Goal: Transaction & Acquisition: Purchase product/service

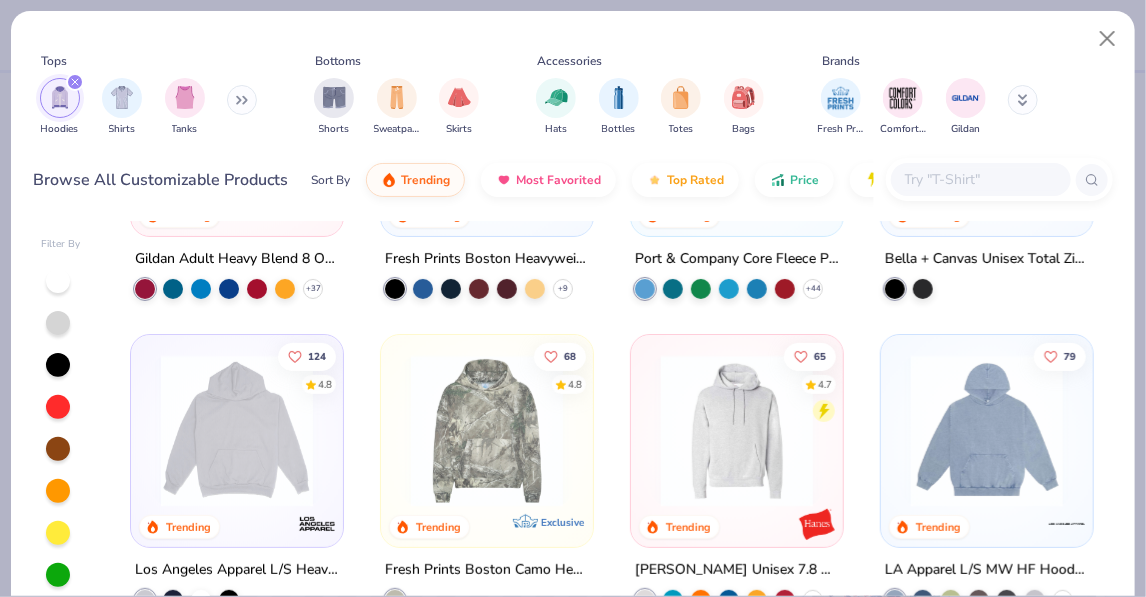
scroll to position [213, 0]
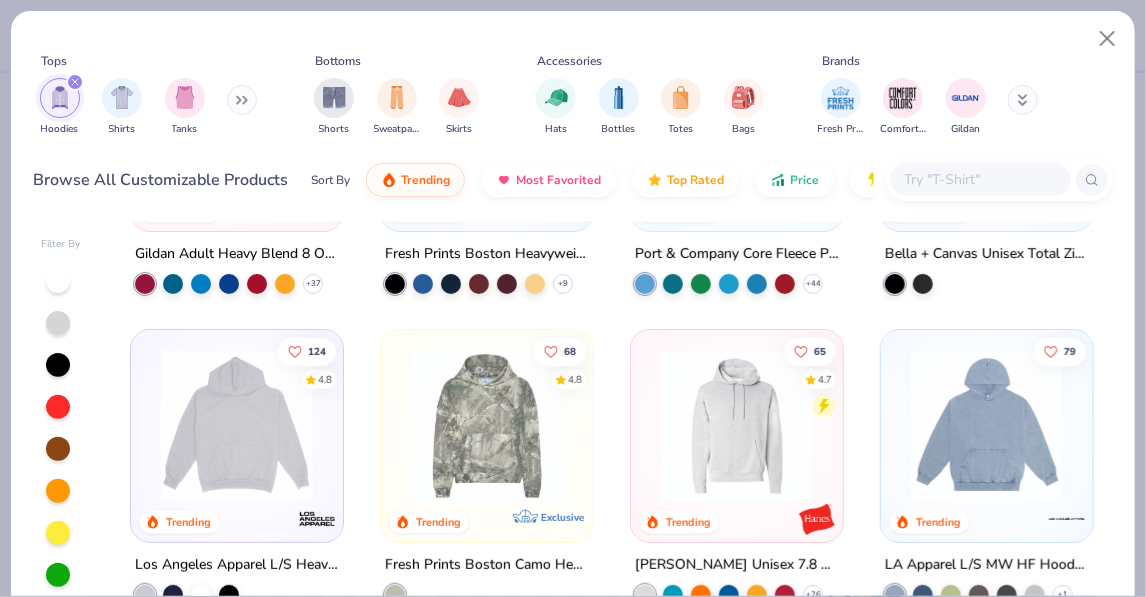
click at [786, 435] on img at bounding box center [987, 426] width 172 height 152
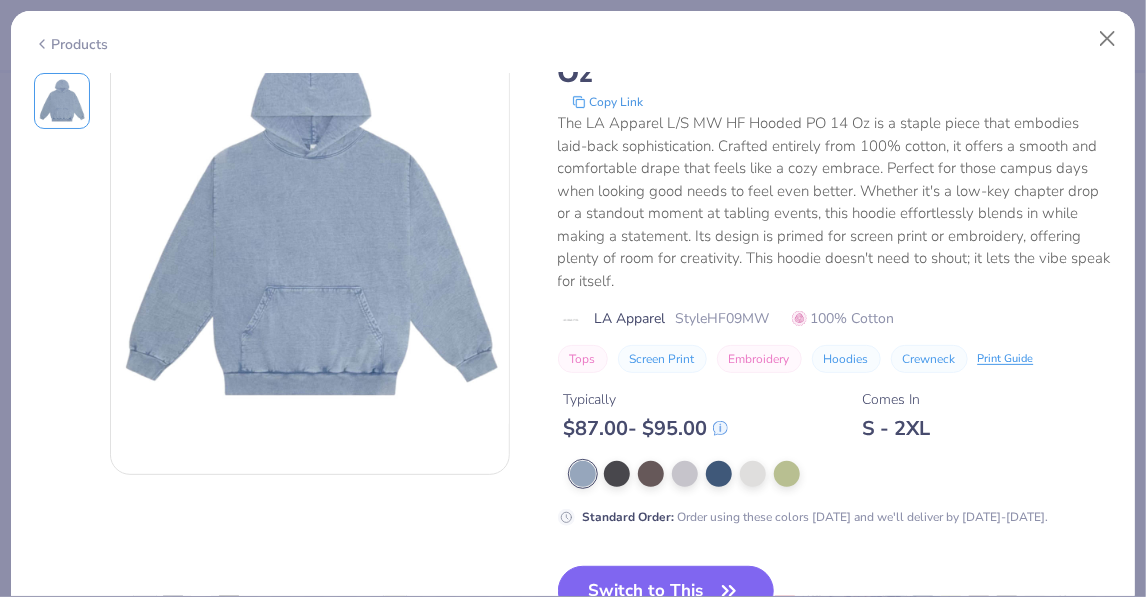
scroll to position [110, 0]
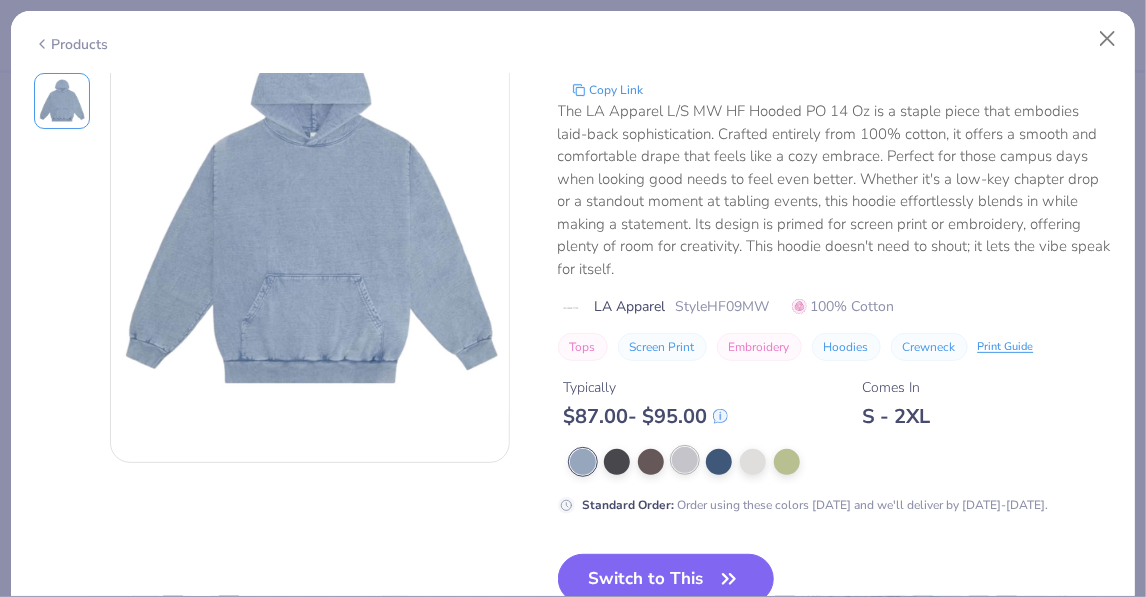
click at [687, 470] on div at bounding box center [685, 460] width 26 height 26
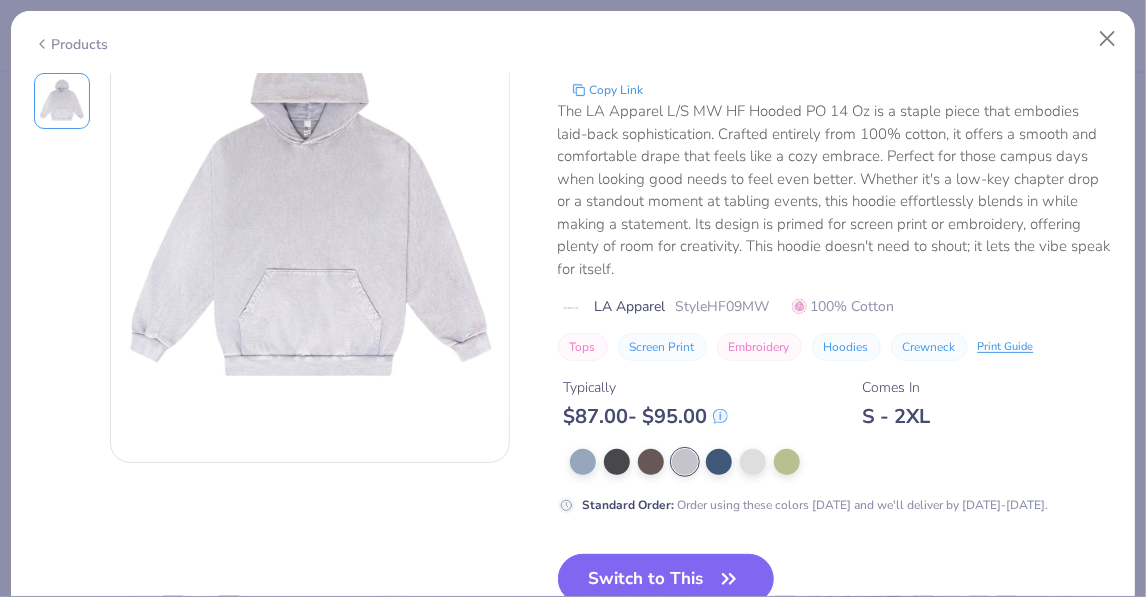
scroll to position [78, 0]
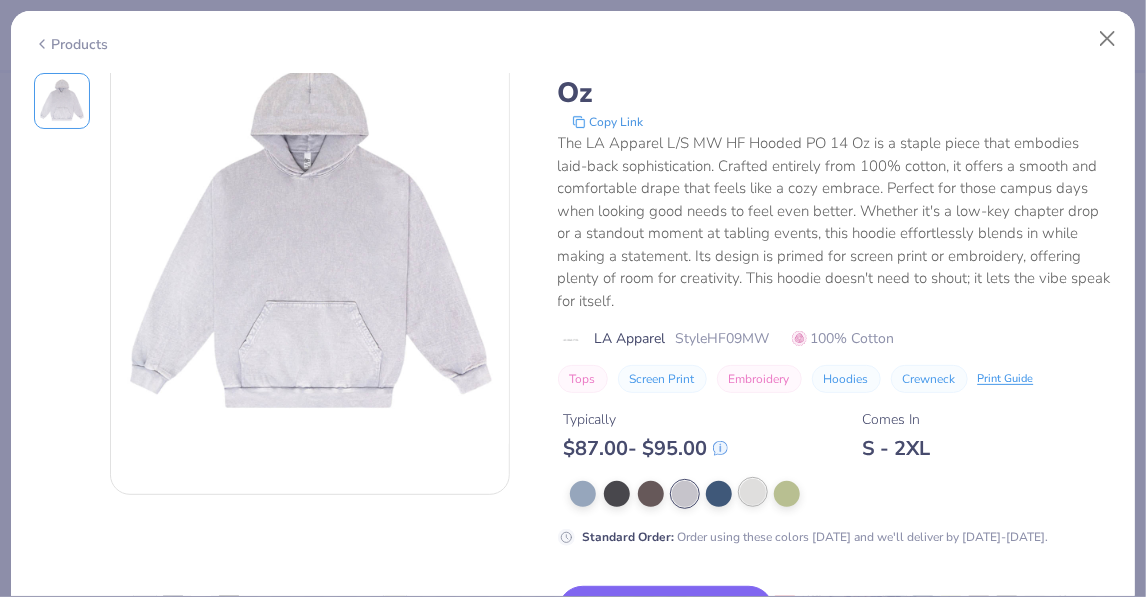
click at [760, 489] on div at bounding box center [753, 492] width 26 height 26
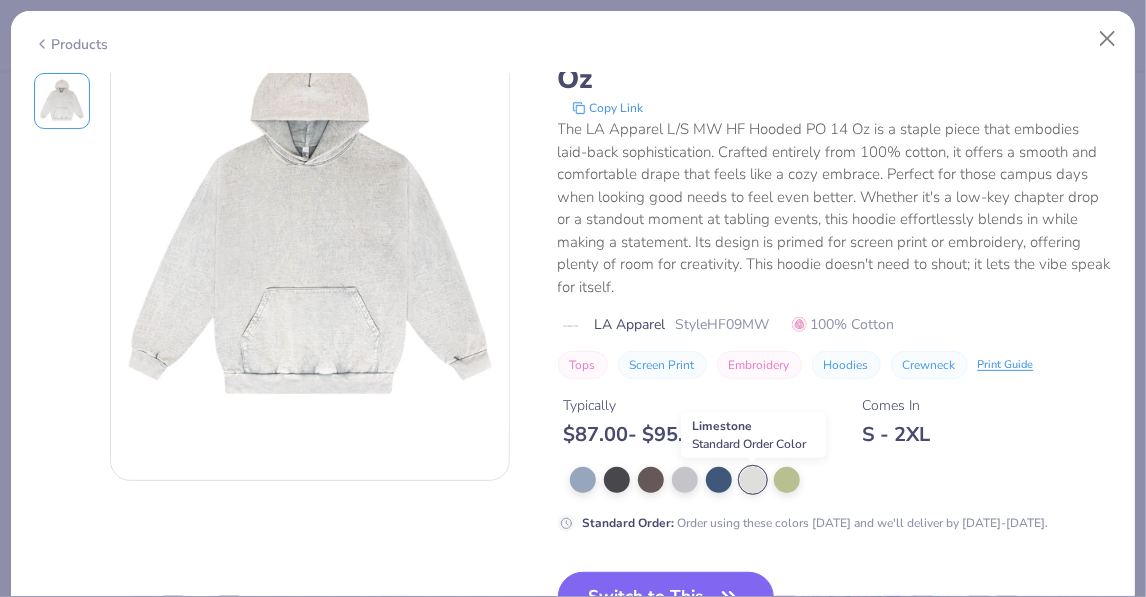
scroll to position [69, 0]
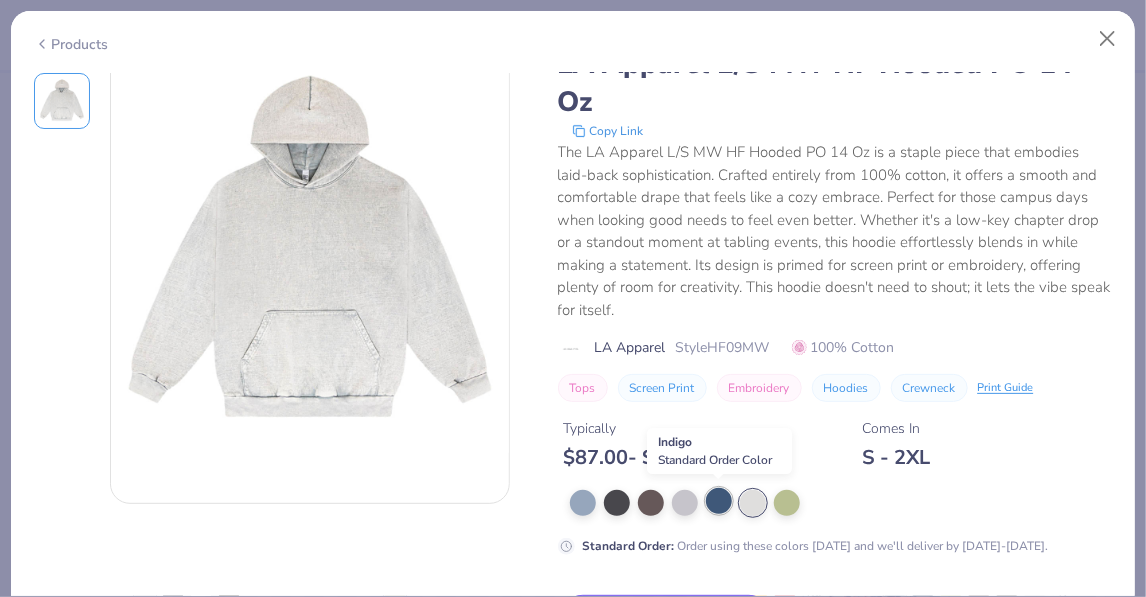
click at [724, 503] on div at bounding box center [719, 501] width 26 height 26
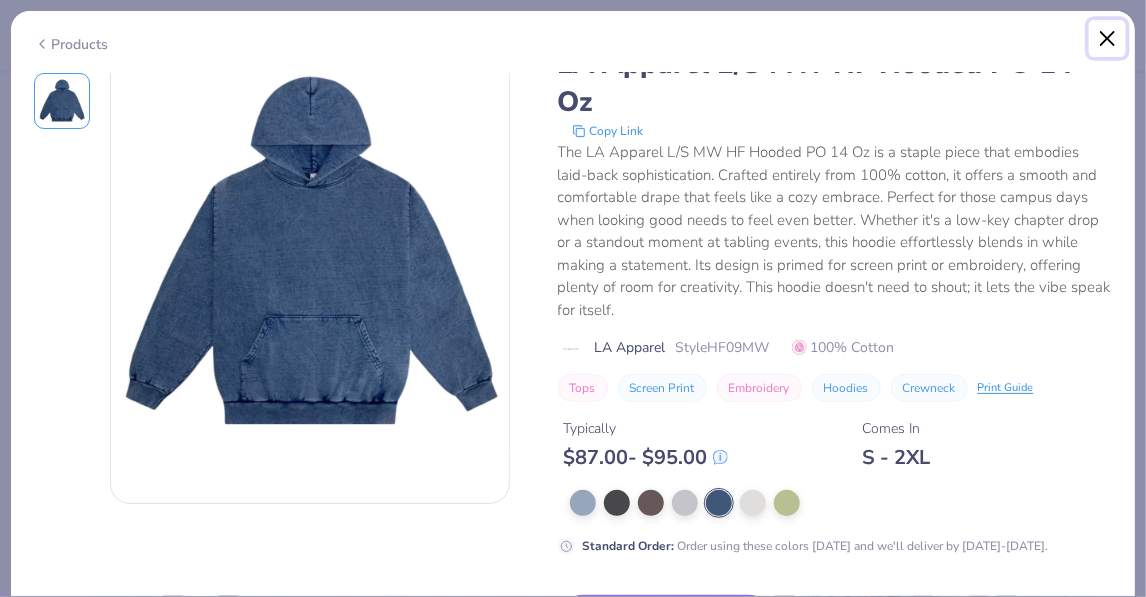
click at [786, 46] on button "Close" at bounding box center [1108, 39] width 38 height 38
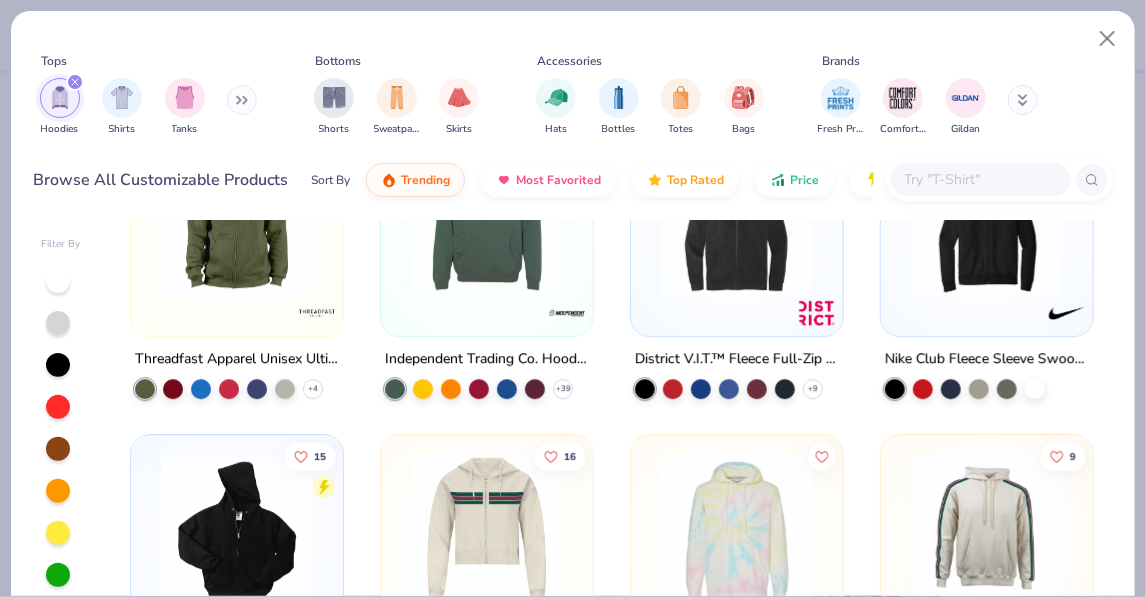
scroll to position [2288, 0]
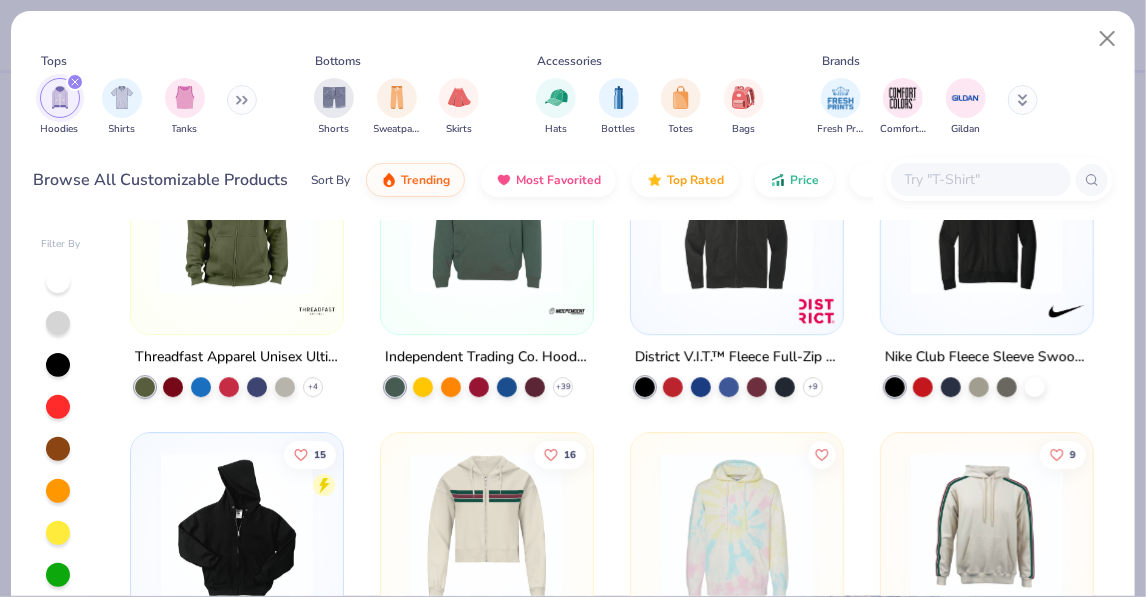
click at [257, 98] on button at bounding box center [242, 100] width 30 height 30
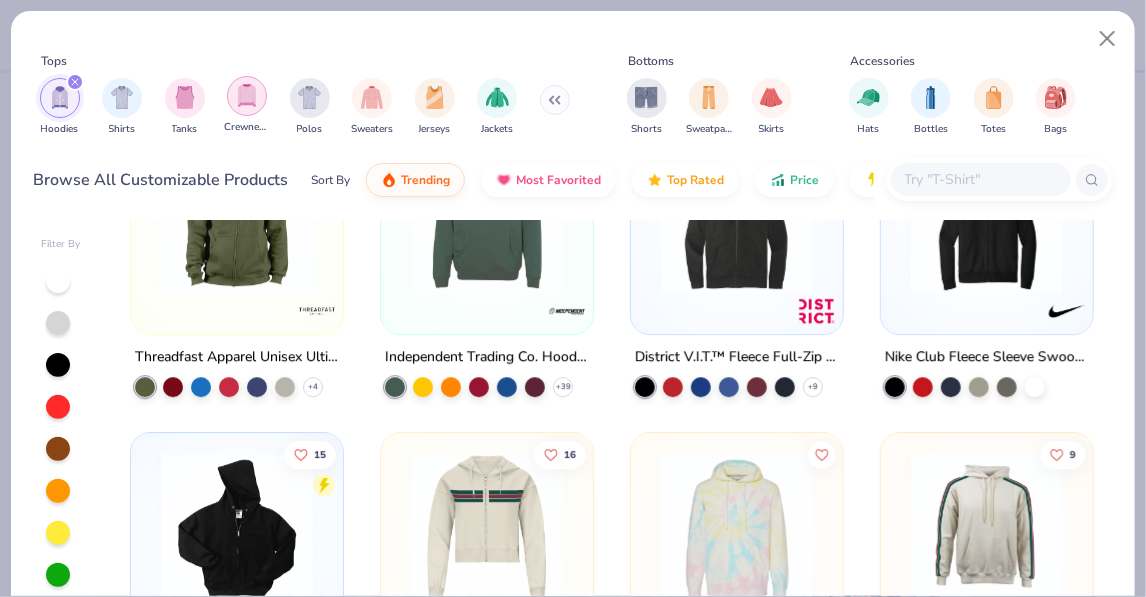
click at [259, 91] on div "filter for Crewnecks" at bounding box center [247, 96] width 40 height 40
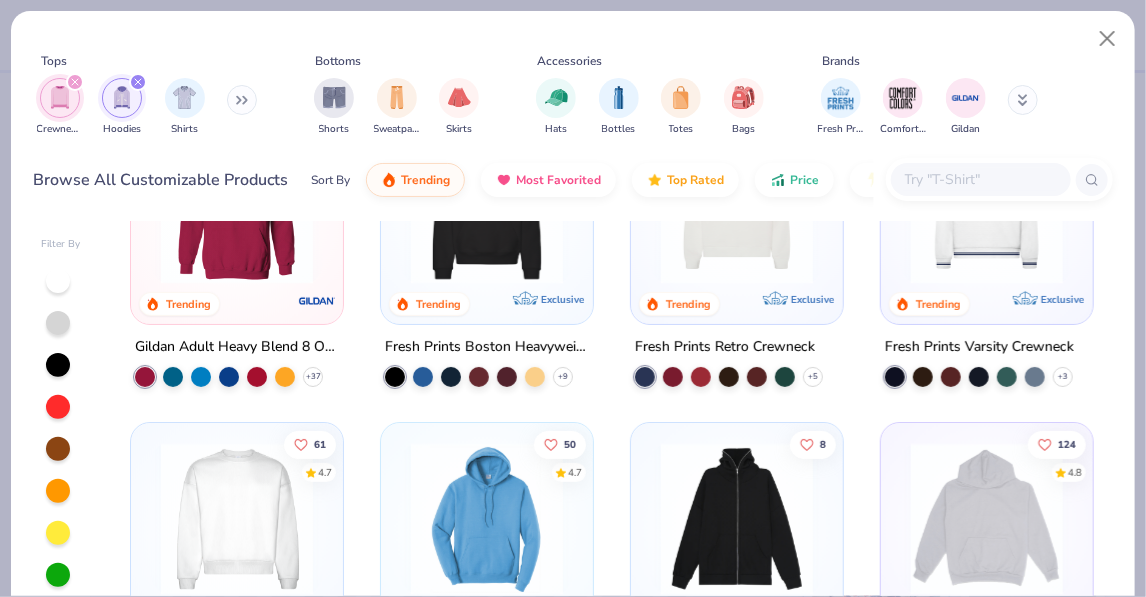
scroll to position [122, 0]
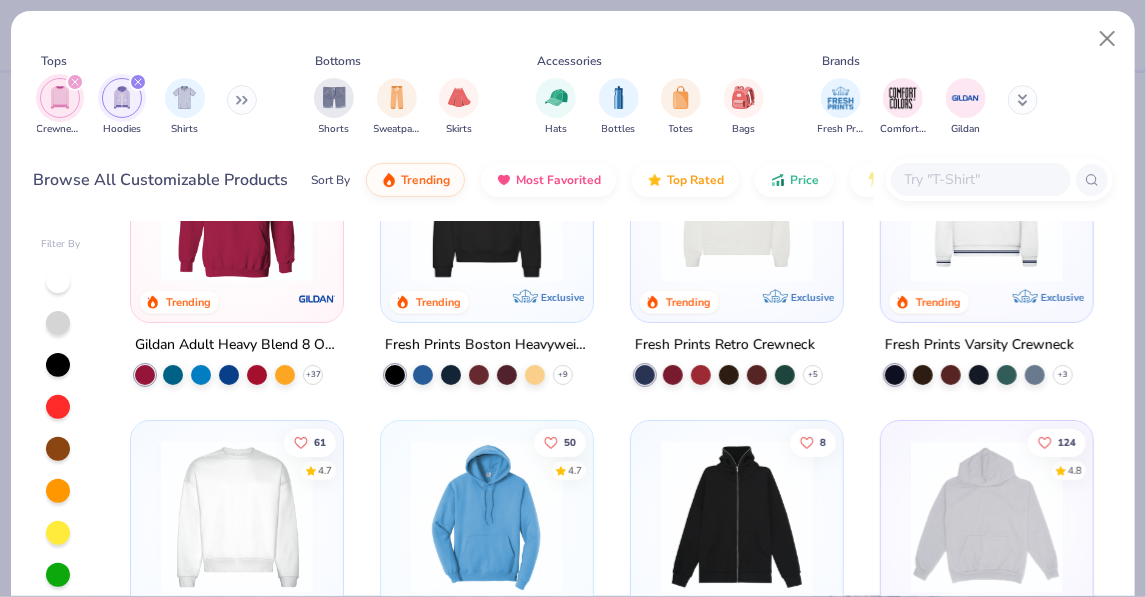
click at [786, 248] on img at bounding box center [987, 206] width 172 height 152
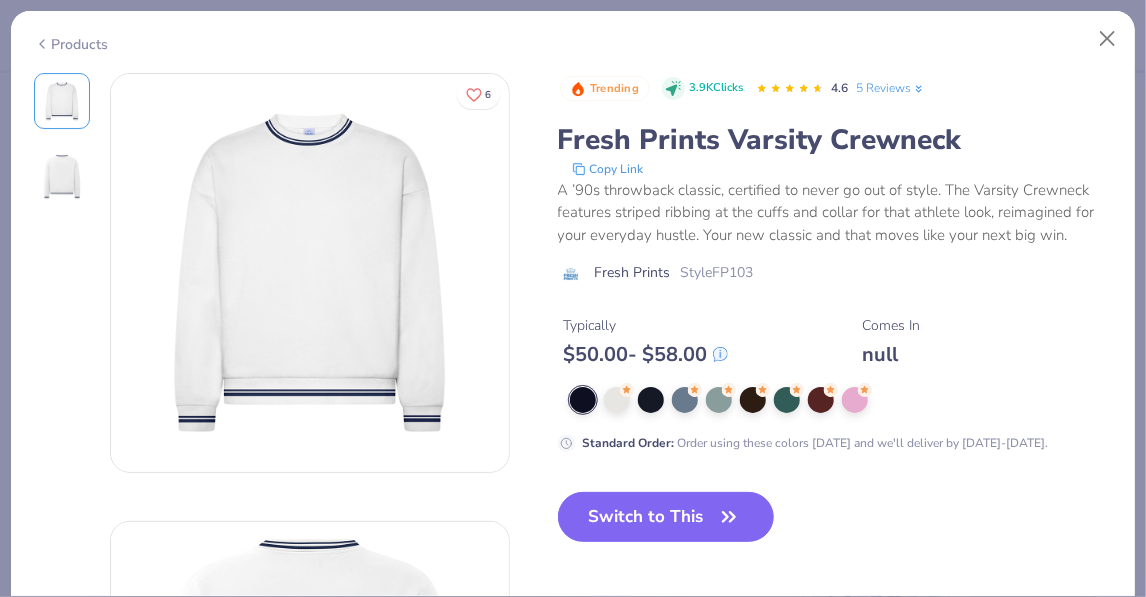
click at [581, 402] on div at bounding box center [583, 400] width 26 height 26
click at [653, 399] on div at bounding box center [651, 398] width 26 height 26
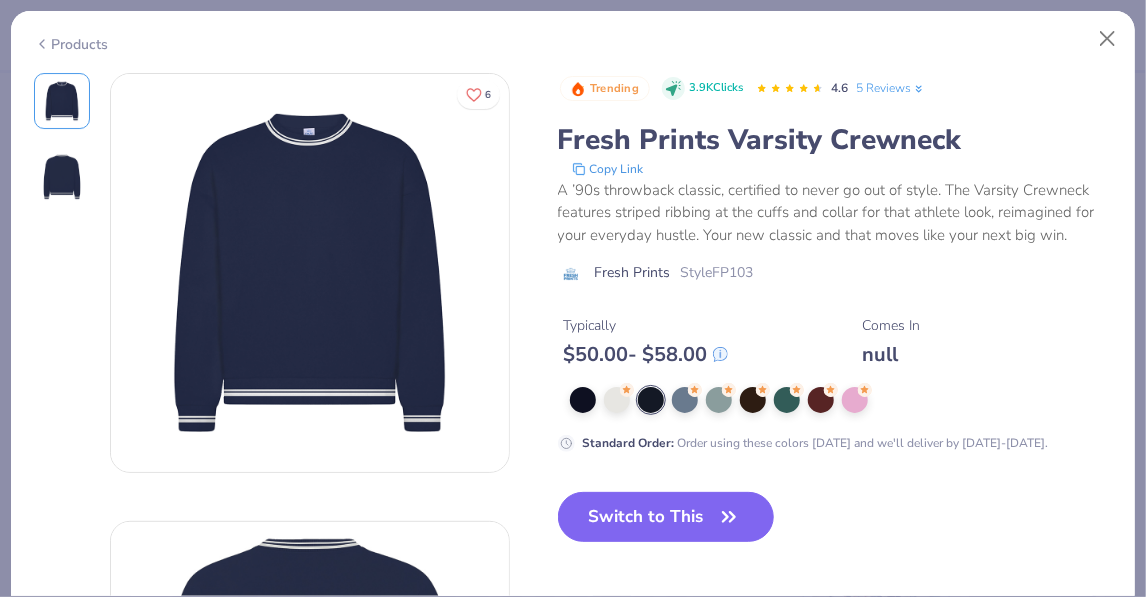
click at [66, 44] on div "Products" at bounding box center [71, 44] width 75 height 21
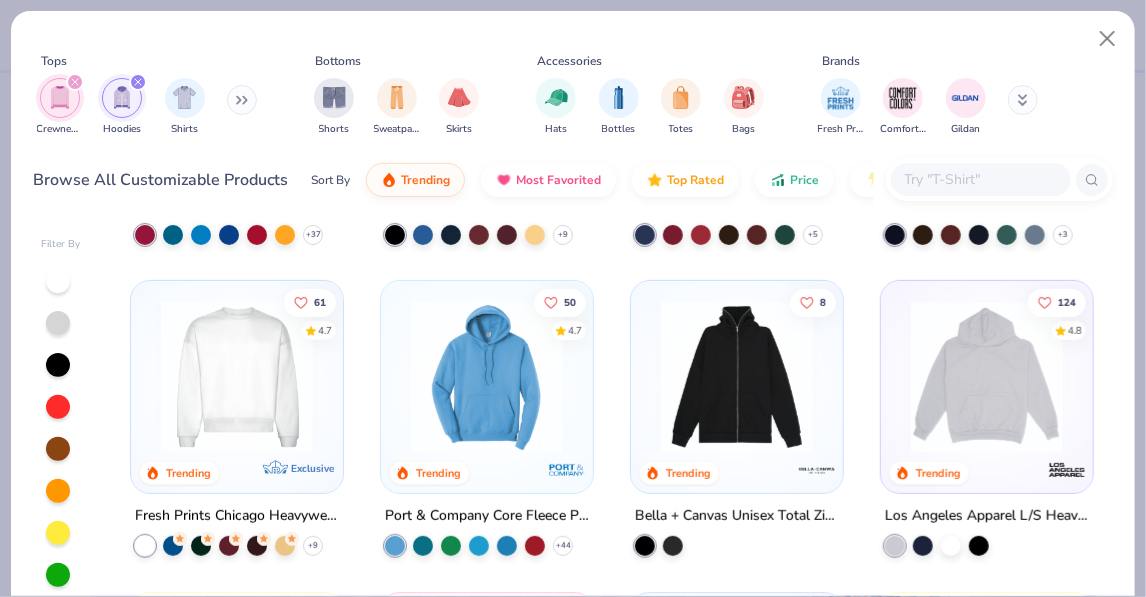
scroll to position [252, 0]
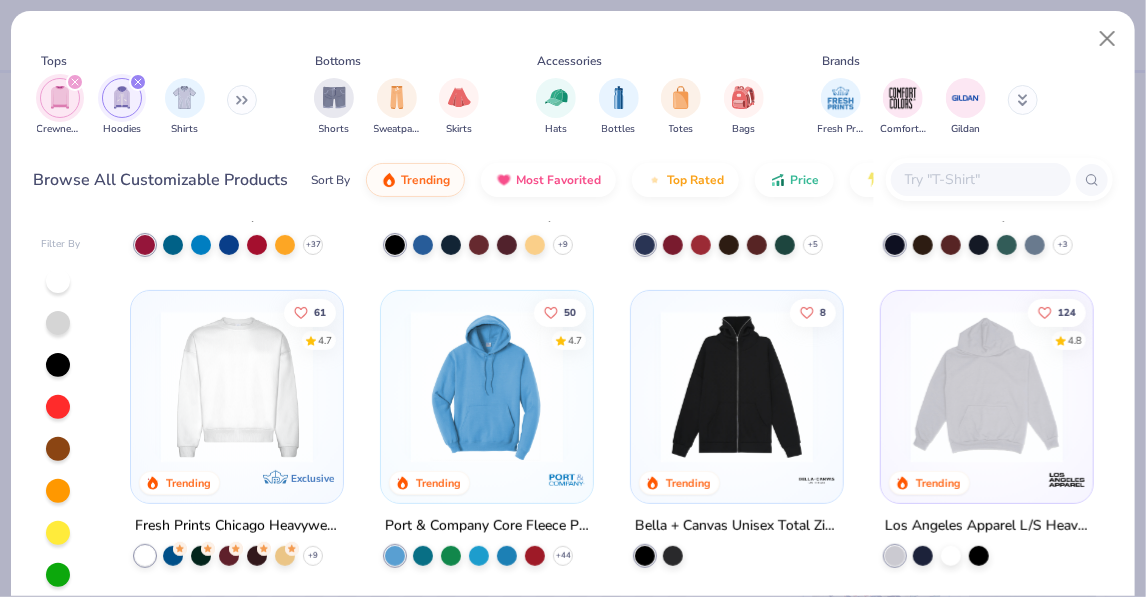
click at [251, 361] on img at bounding box center [237, 387] width 172 height 152
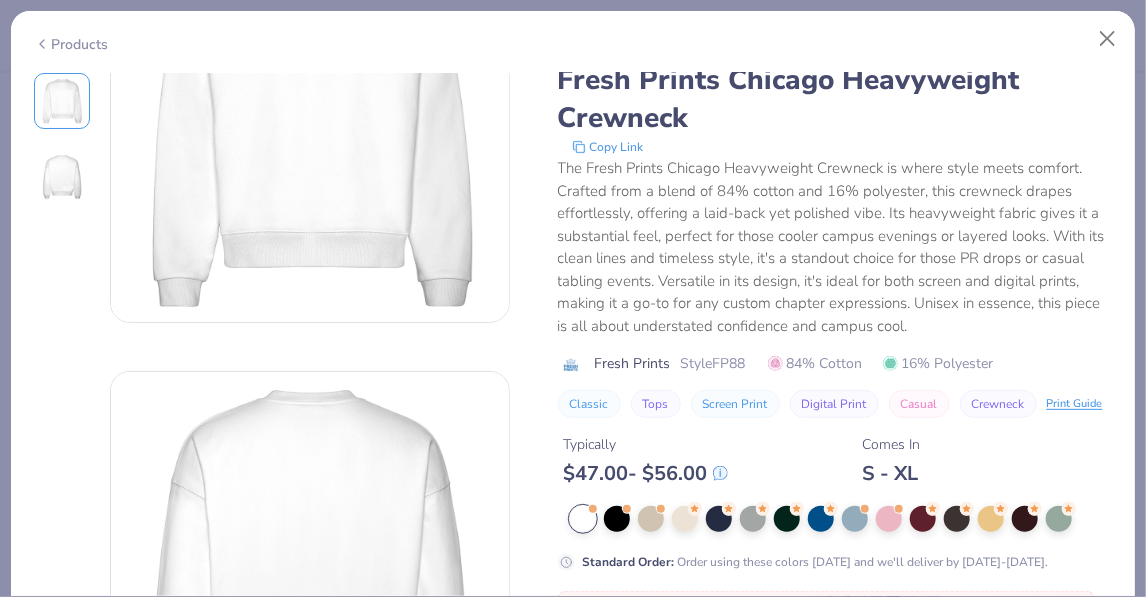
scroll to position [189, 0]
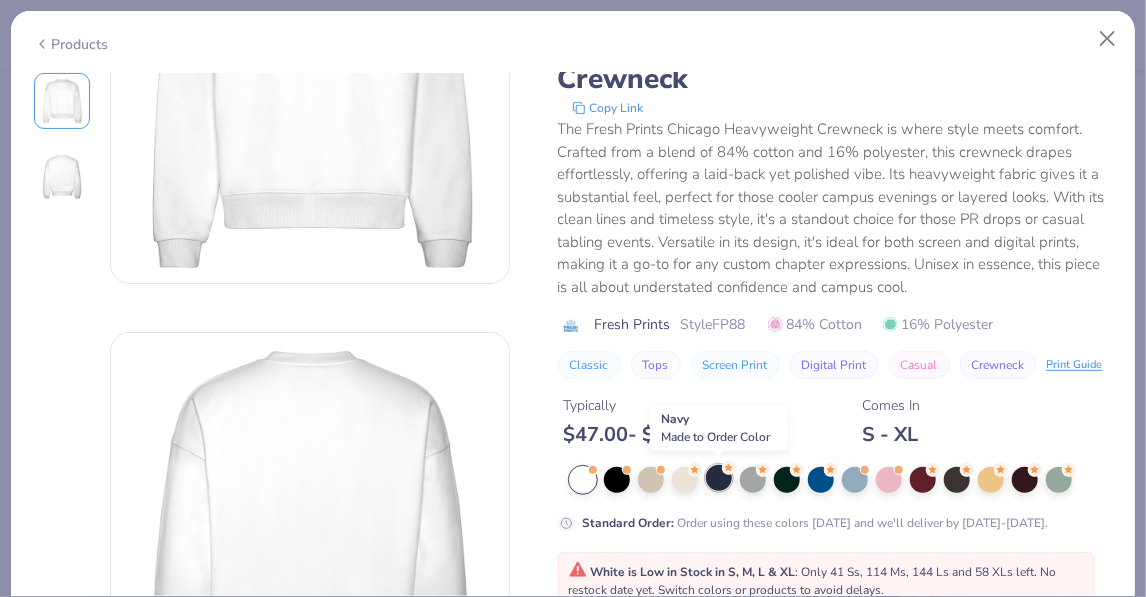
click at [715, 481] on div at bounding box center [719, 478] width 26 height 26
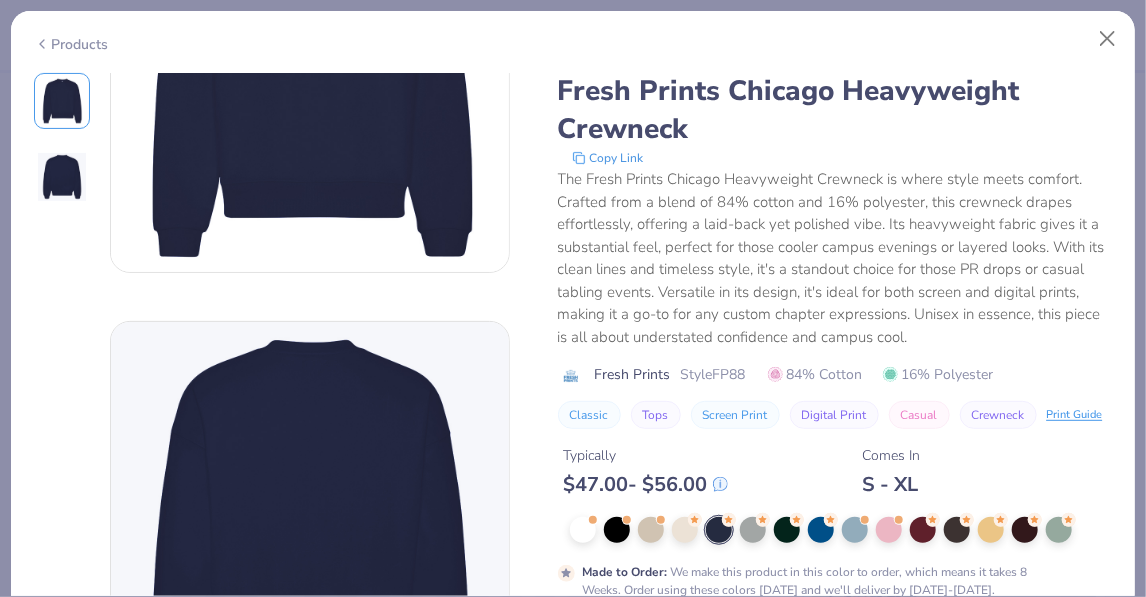
scroll to position [200, 0]
click at [755, 539] on div at bounding box center [753, 528] width 26 height 26
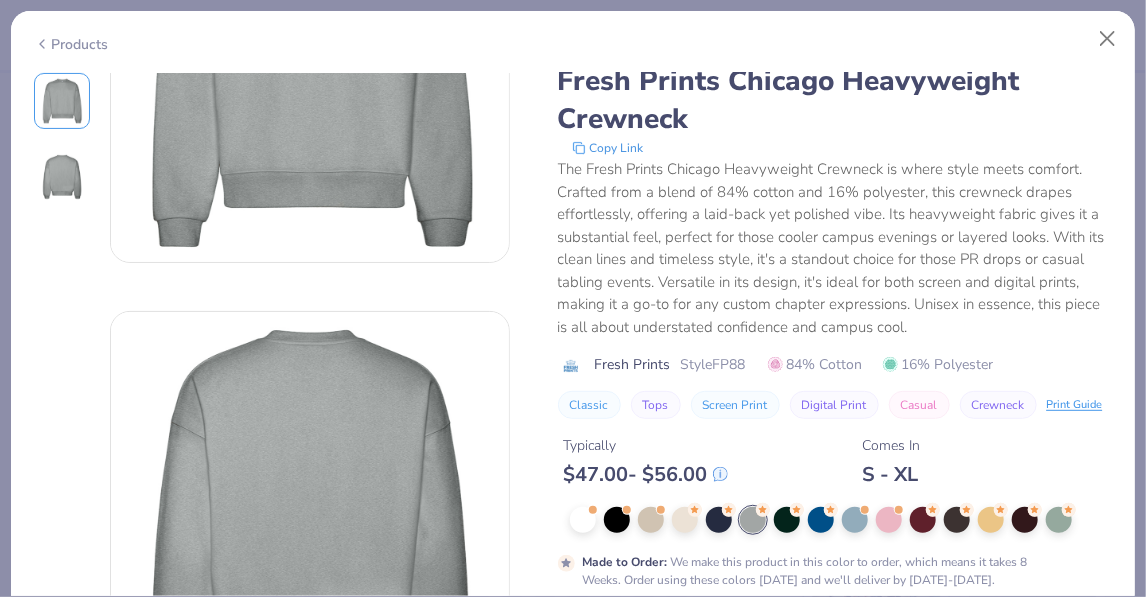
scroll to position [214, 0]
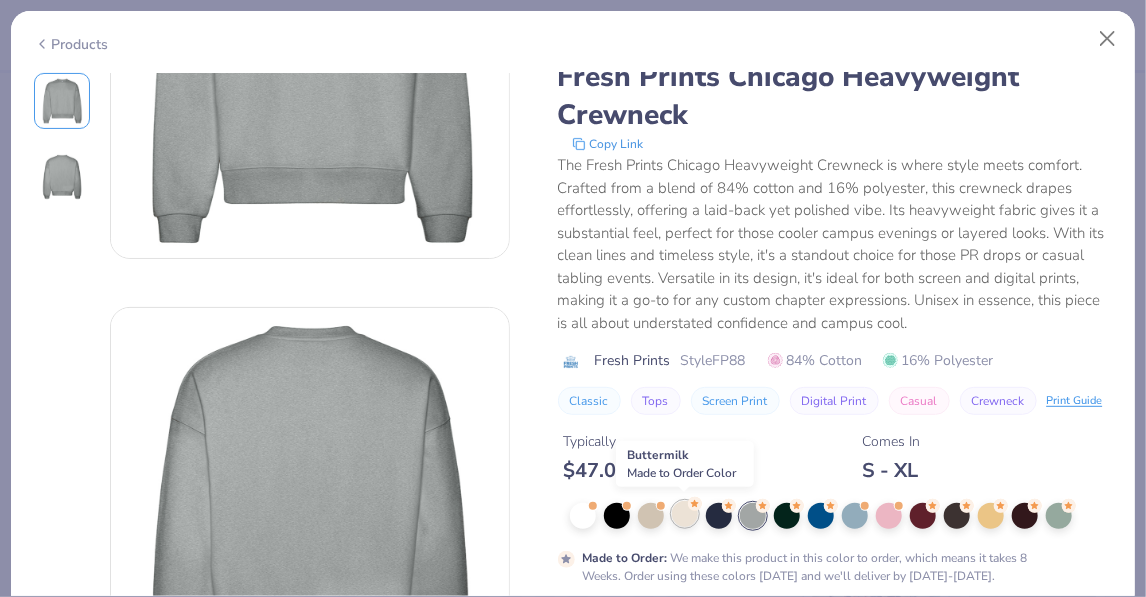
click at [682, 516] on div at bounding box center [685, 514] width 26 height 26
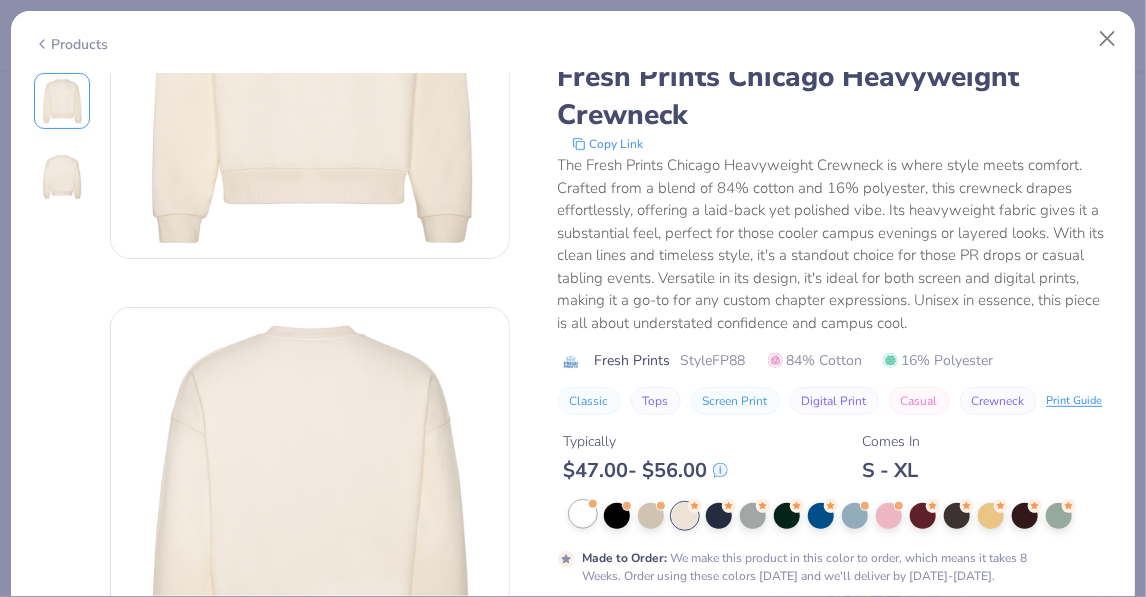
click at [591, 517] on div at bounding box center [583, 514] width 26 height 26
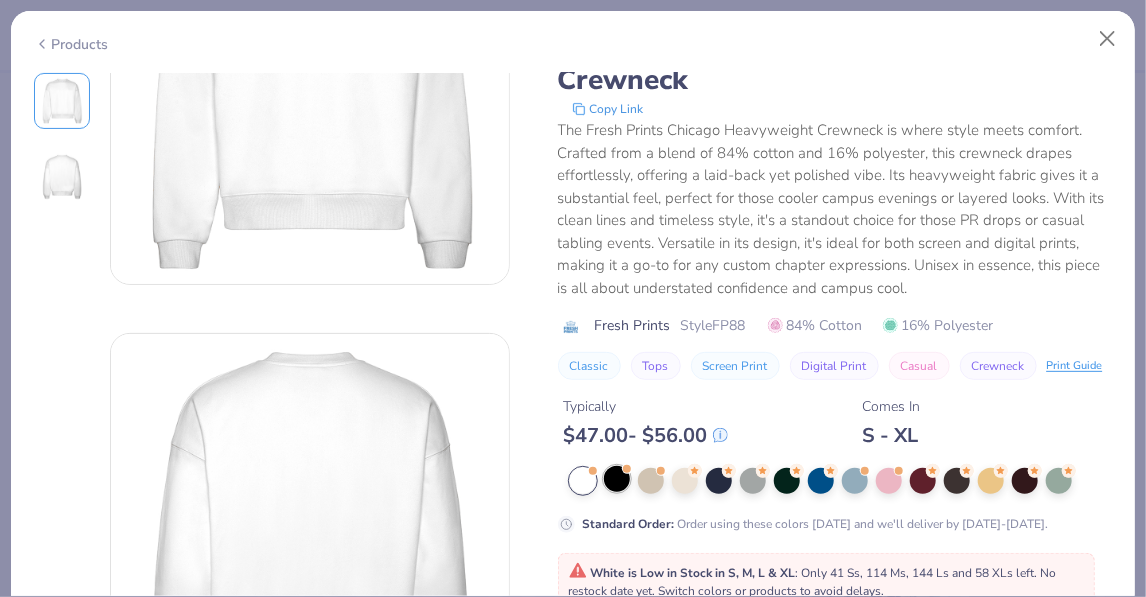
scroll to position [218, 0]
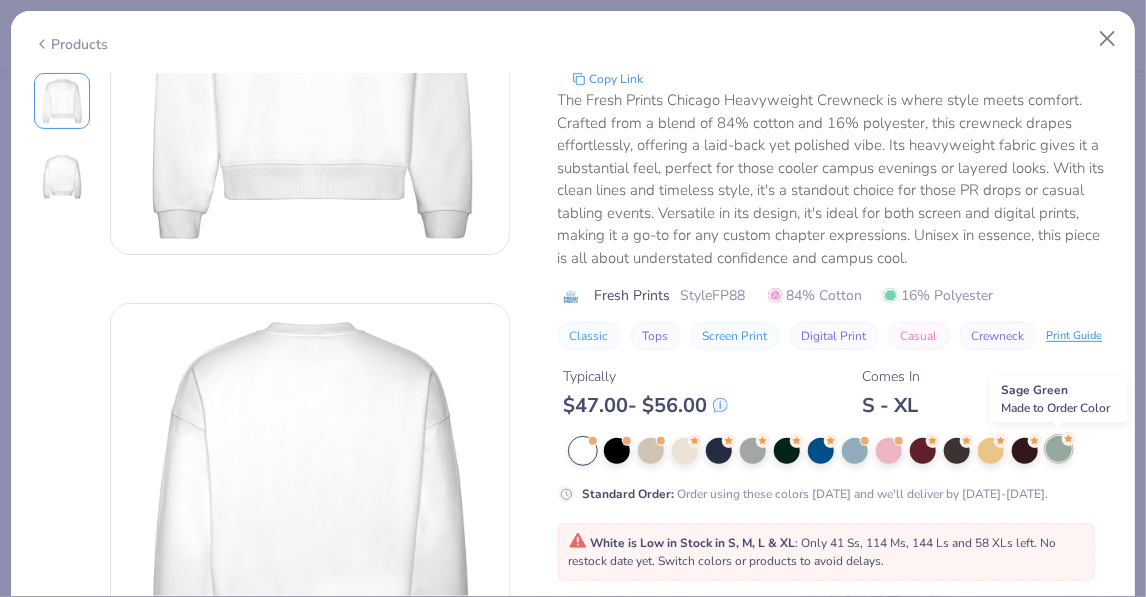
click at [786, 450] on div at bounding box center [1059, 449] width 26 height 26
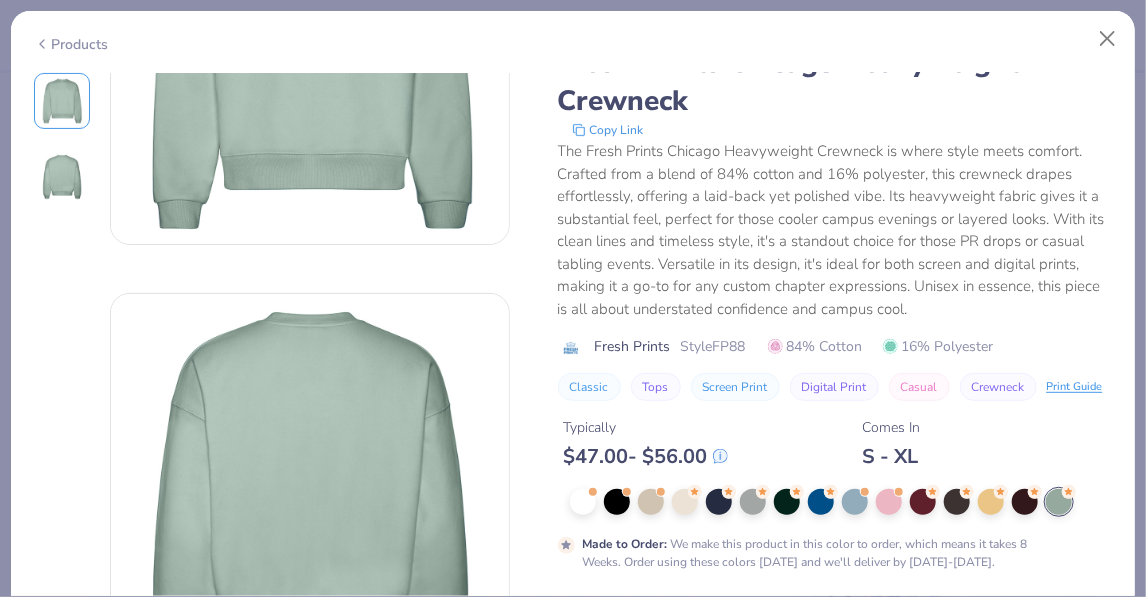
scroll to position [273, 0]
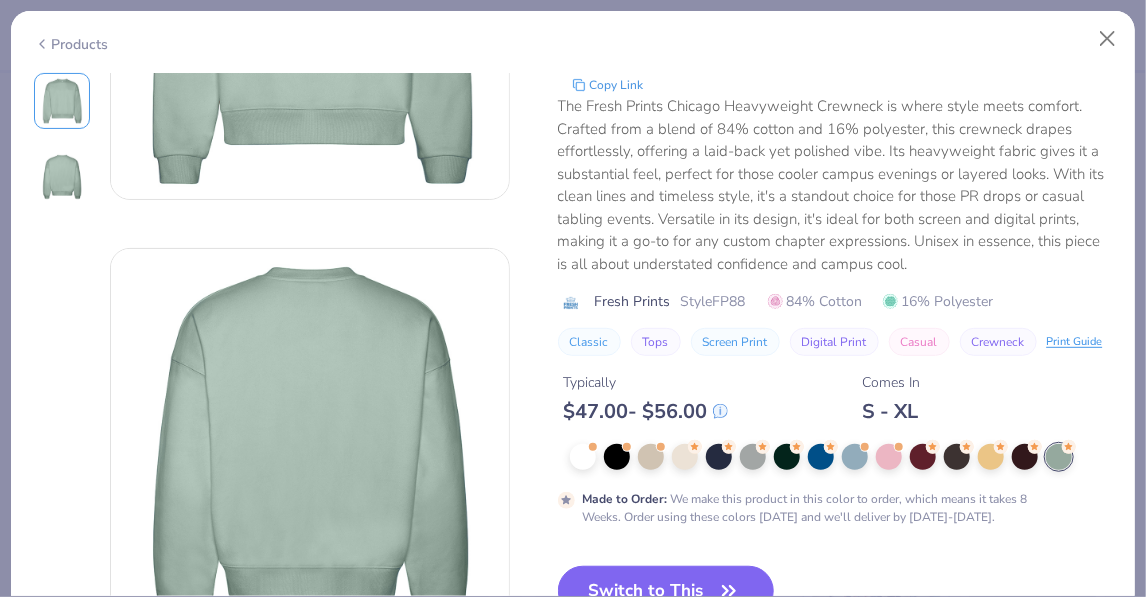
click at [786, 474] on div "Made to Order : We make this product in this color to order, which means it tak…" at bounding box center [835, 485] width 555 height 82
click at [786, 467] on div at bounding box center [855, 455] width 26 height 26
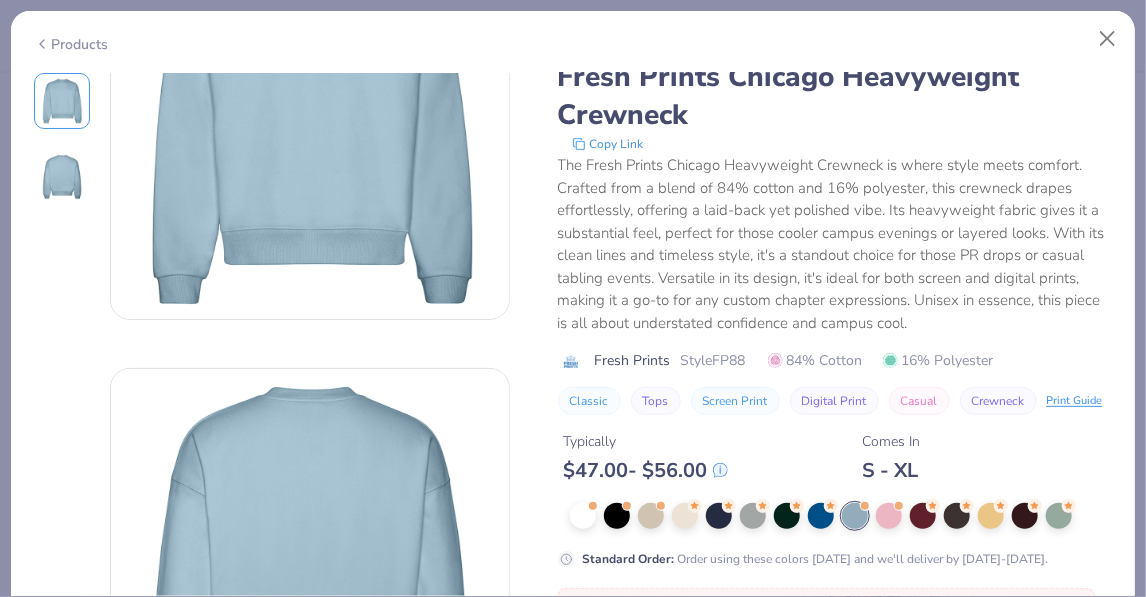
scroll to position [183, 0]
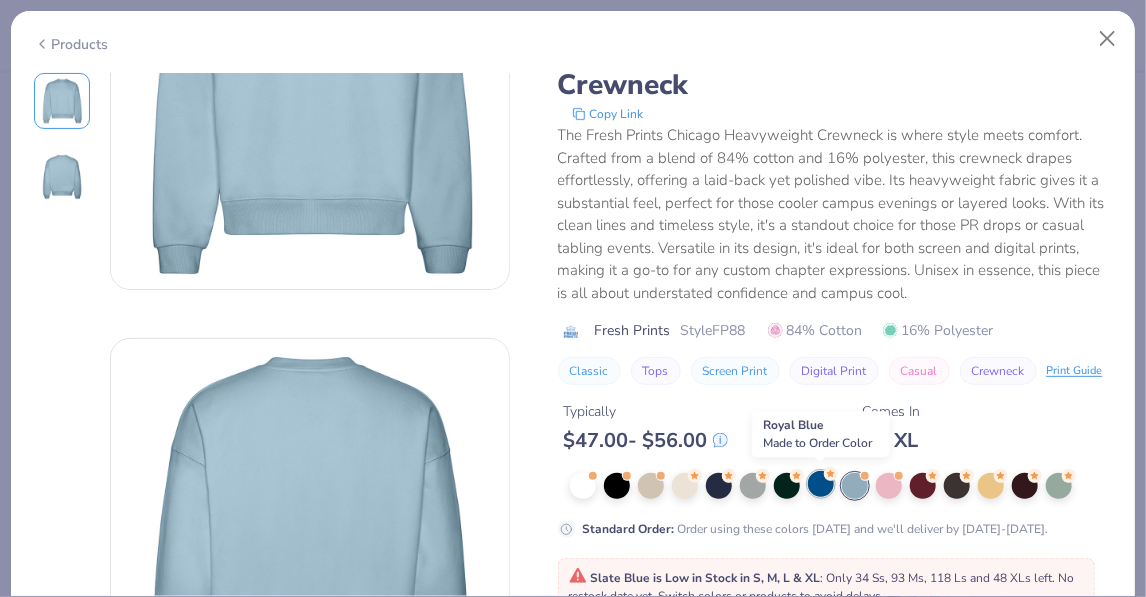
click at [786, 487] on div at bounding box center [821, 484] width 26 height 26
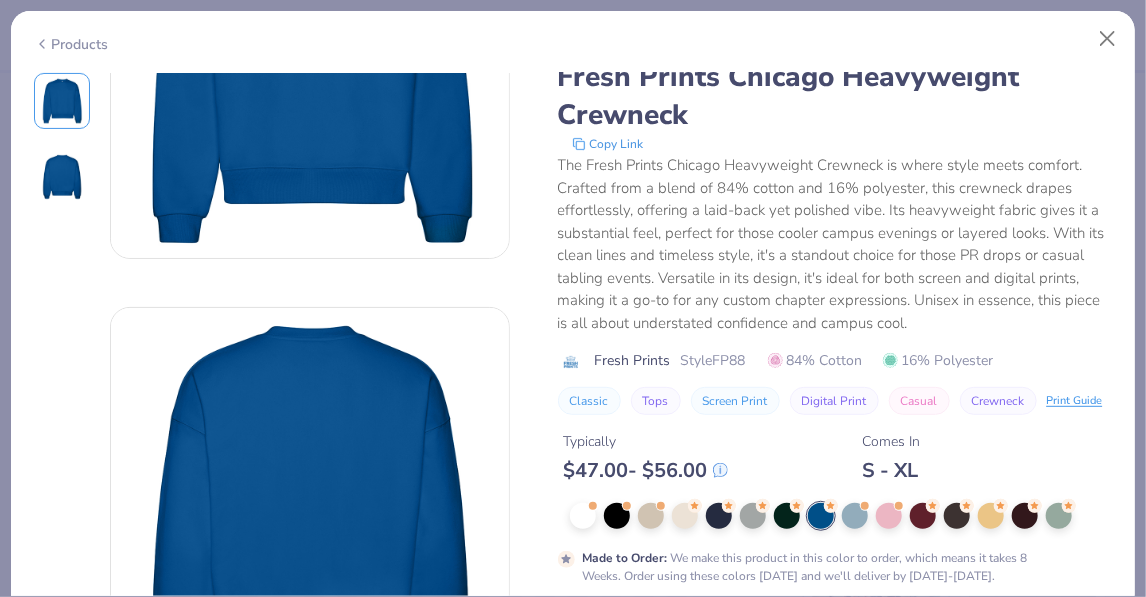
scroll to position [233, 0]
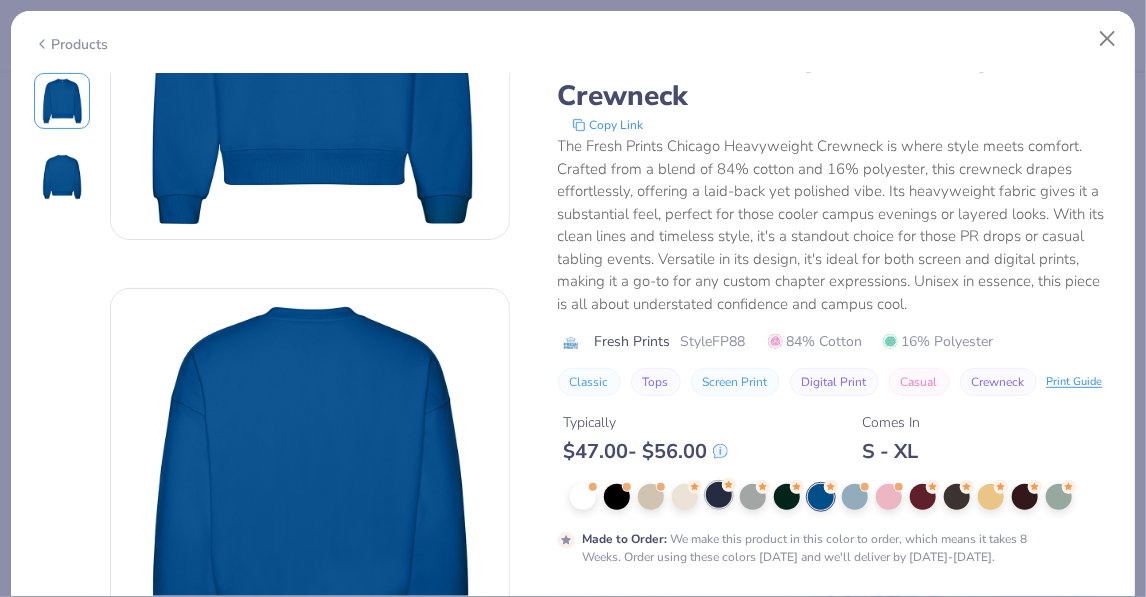
click at [728, 497] on div at bounding box center [719, 495] width 26 height 26
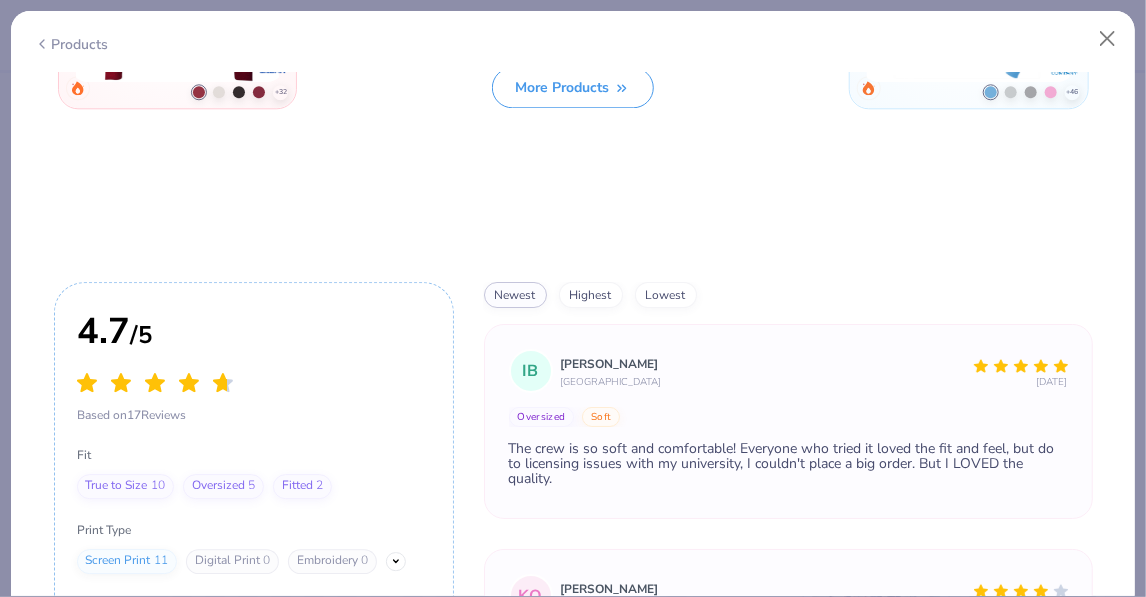
scroll to position [1064, 0]
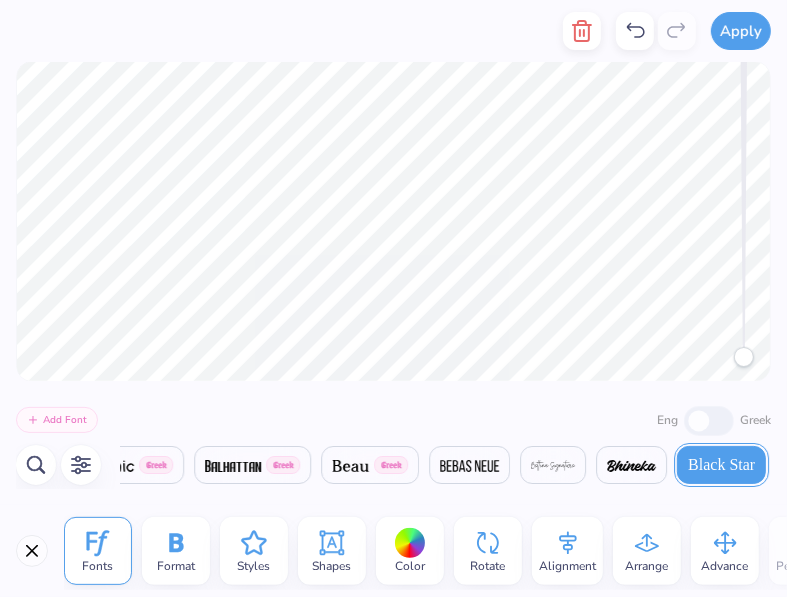
type textarea "k"
paste textarea "Supporter Of [instert nonprofit we choose"
type textarea "instert nonprofit"
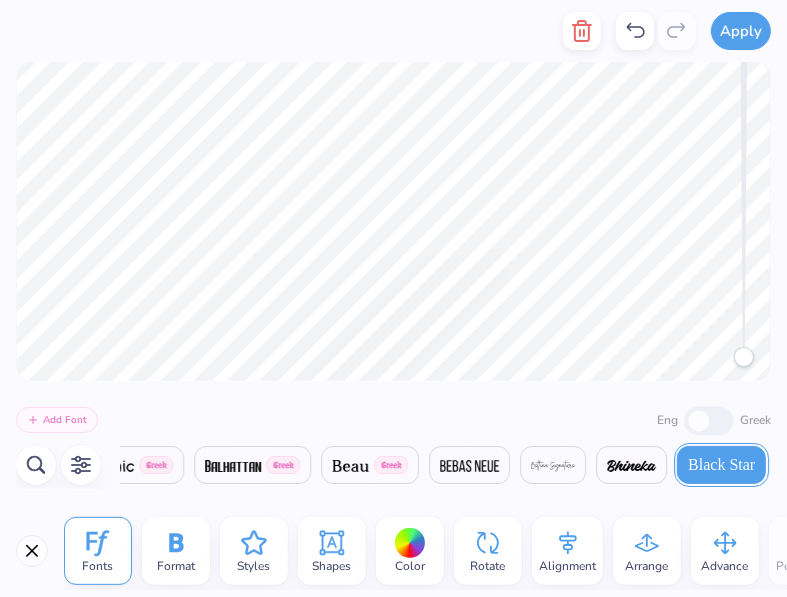
type textarea "w"
paste textarea "Supporter Of ["
type textarea "Supporter Of ["
type textarea "Supporter Of"
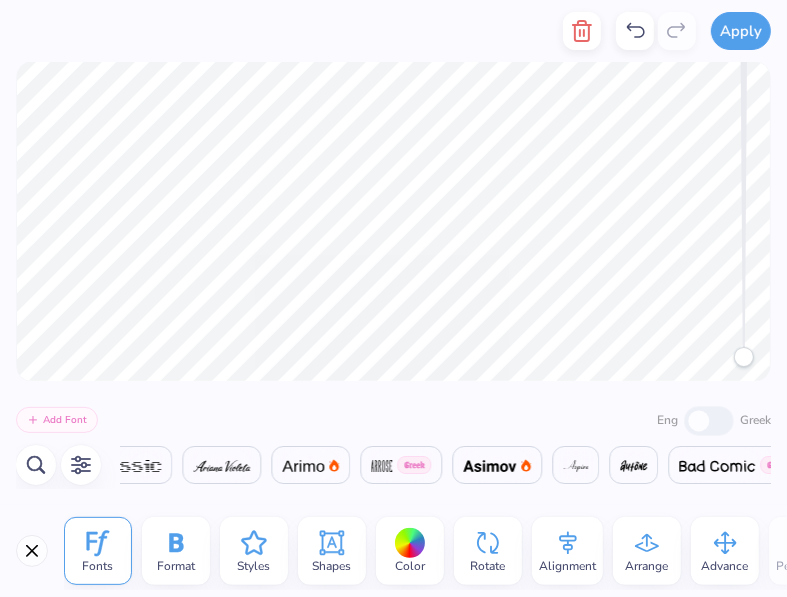
scroll to position [0, 3113]
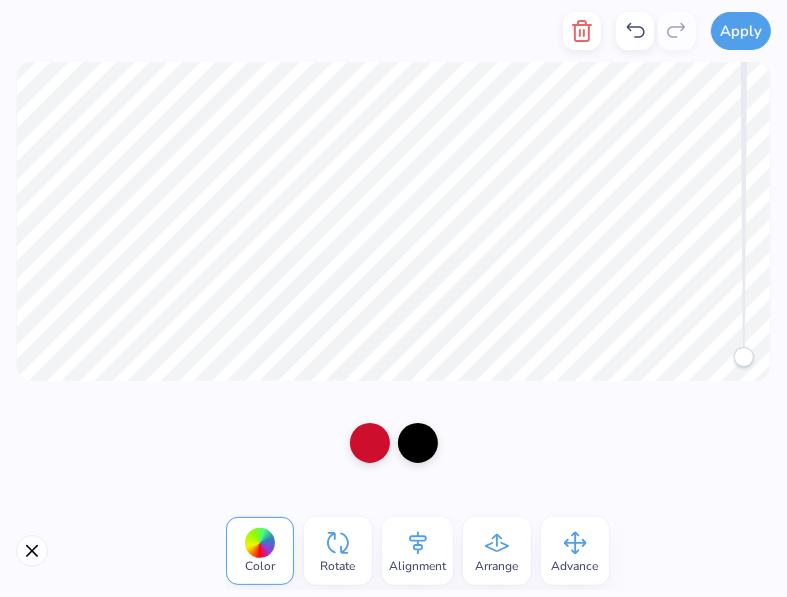
click at [284, 549] on div "Color" at bounding box center [260, 551] width 68 height 68
click at [265, 548] on div at bounding box center [260, 543] width 31 height 31
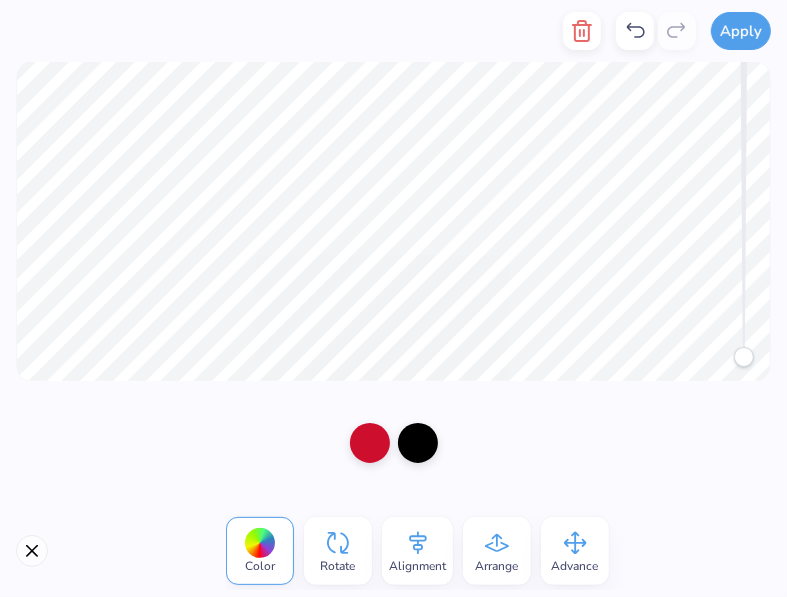
click at [254, 536] on div at bounding box center [260, 543] width 31 height 31
click at [402, 443] on div at bounding box center [418, 441] width 40 height 40
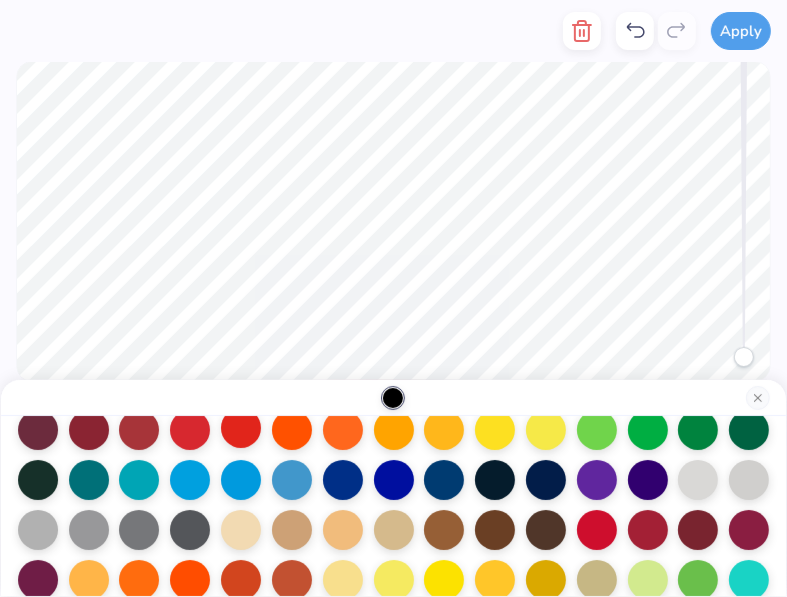
scroll to position [141, 0]
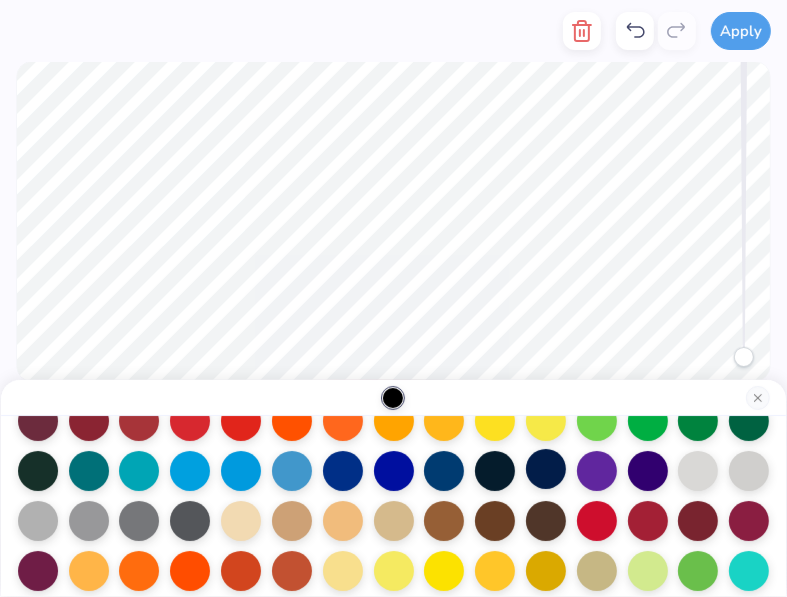
click at [545, 461] on div at bounding box center [546, 469] width 40 height 40
click at [540, 468] on div at bounding box center [546, 469] width 40 height 40
click at [540, 473] on div at bounding box center [546, 469] width 40 height 40
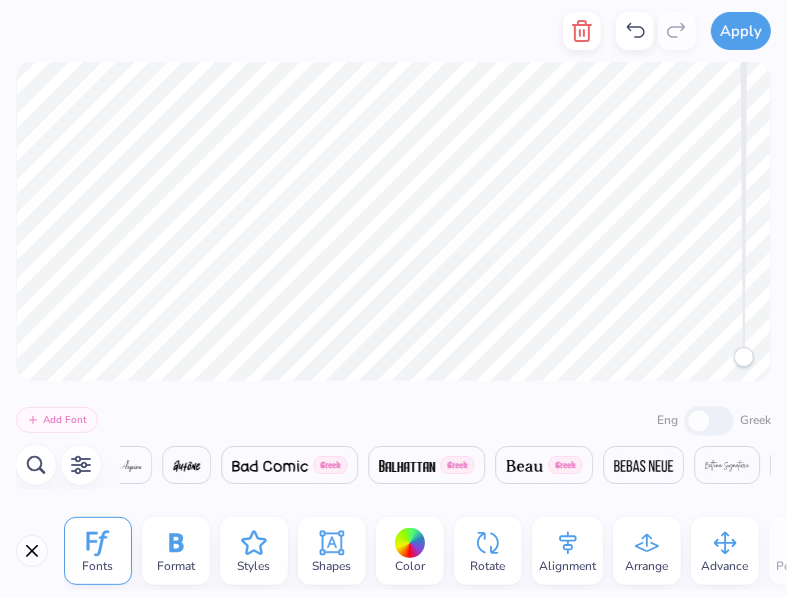
scroll to position [0, 3113]
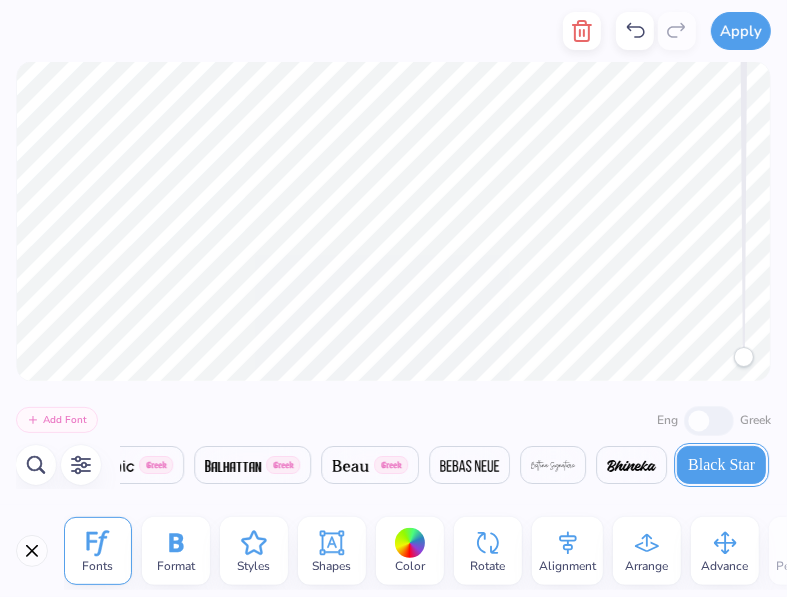
click at [395, 567] on span "Color" at bounding box center [410, 566] width 30 height 16
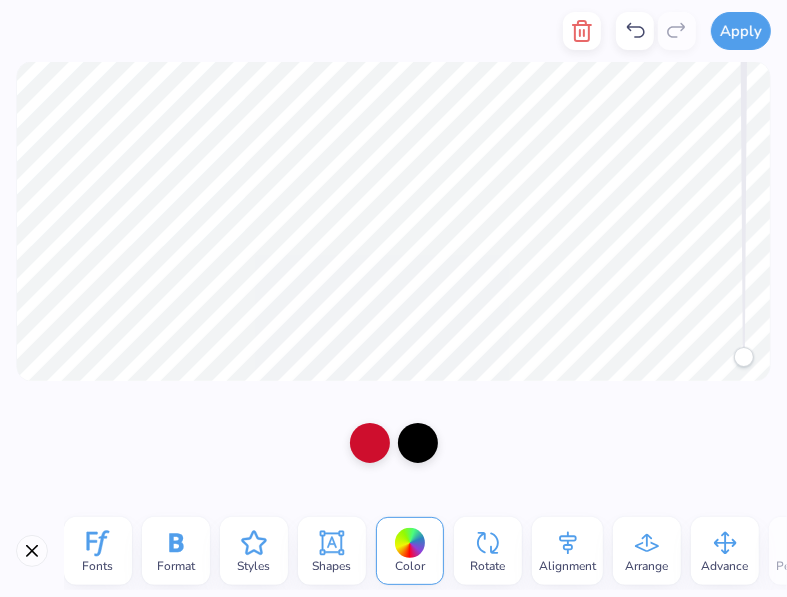
click at [455, 446] on div at bounding box center [393, 443] width 787 height 124
click at [426, 439] on div at bounding box center [418, 441] width 40 height 40
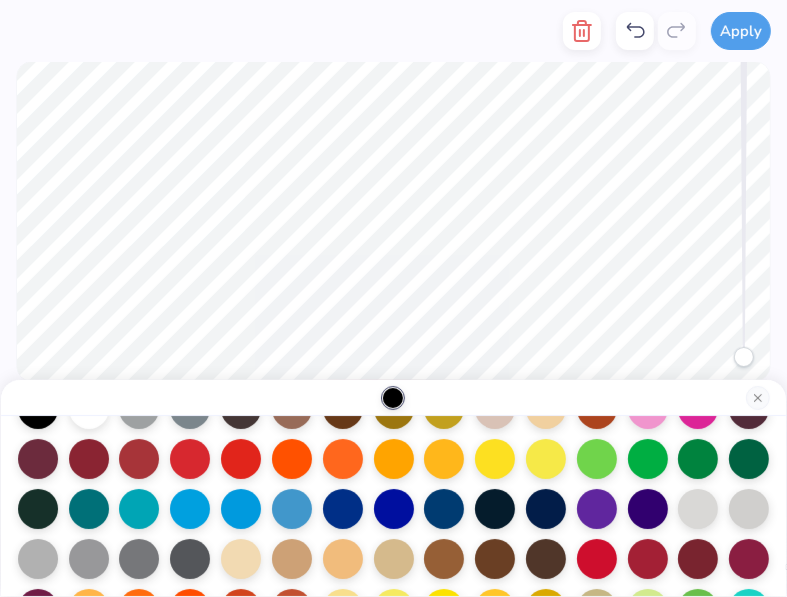
scroll to position [104, 0]
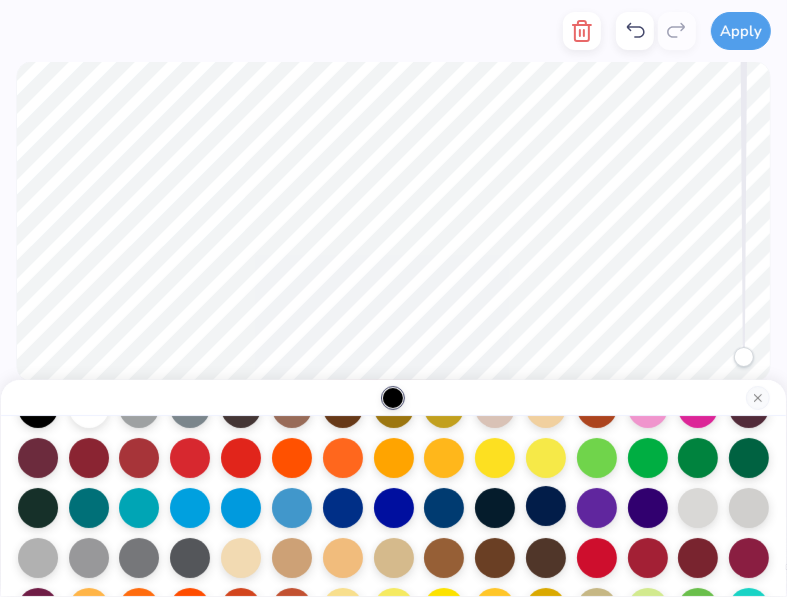
click at [549, 501] on div at bounding box center [546, 506] width 40 height 40
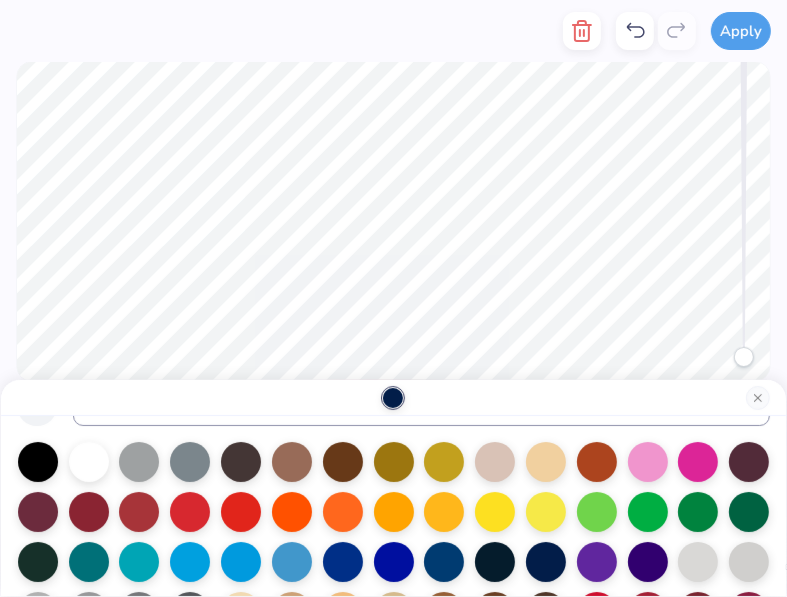
scroll to position [0, 0]
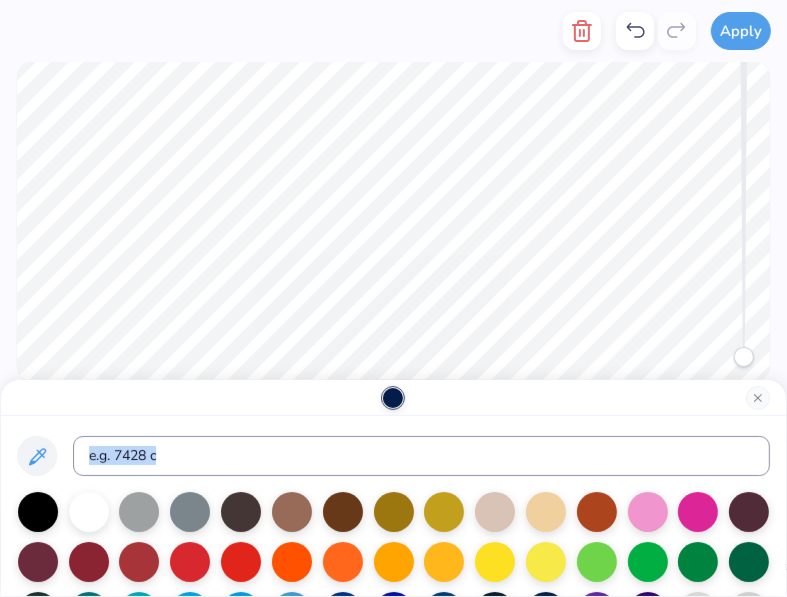
drag, startPoint x: 549, startPoint y: 501, endPoint x: 550, endPoint y: 411, distance: 90.0
click at [550, 411] on div at bounding box center [393, 488] width 787 height 218
click at [398, 396] on div at bounding box center [393, 398] width 20 height 20
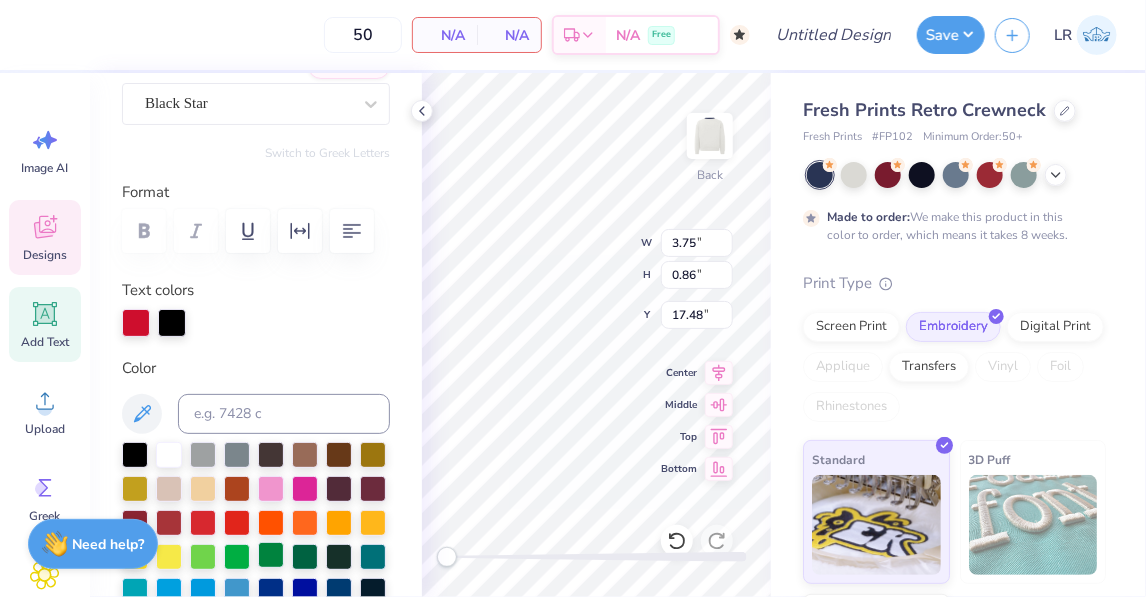
scroll to position [244, 0]
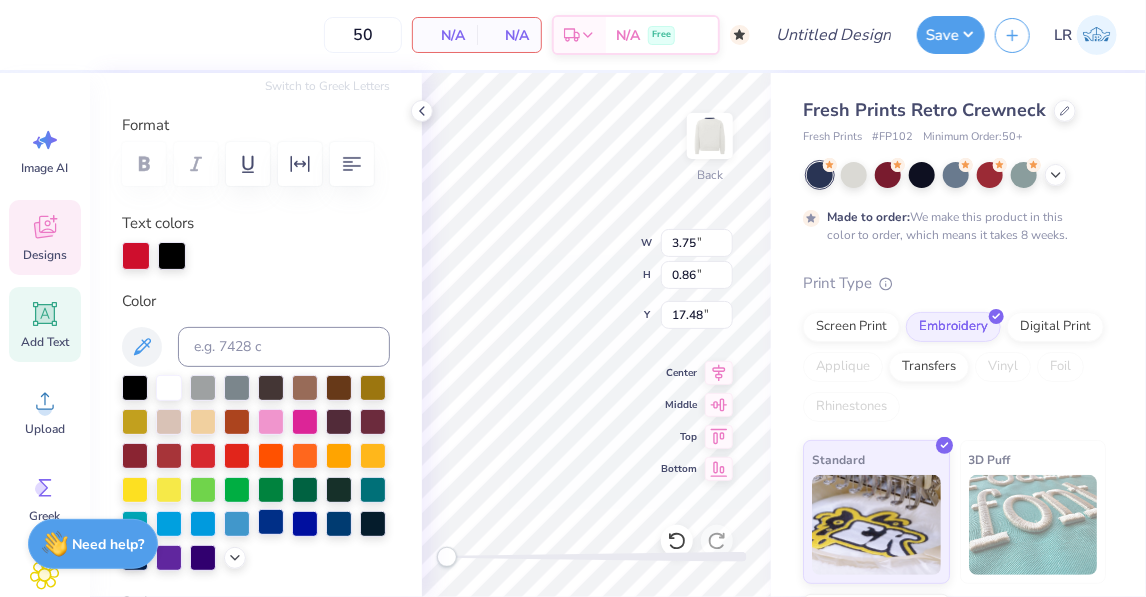
click at [272, 515] on div at bounding box center [271, 522] width 26 height 26
click at [142, 568] on div "Need help? Chat with us." at bounding box center [93, 544] width 130 height 50
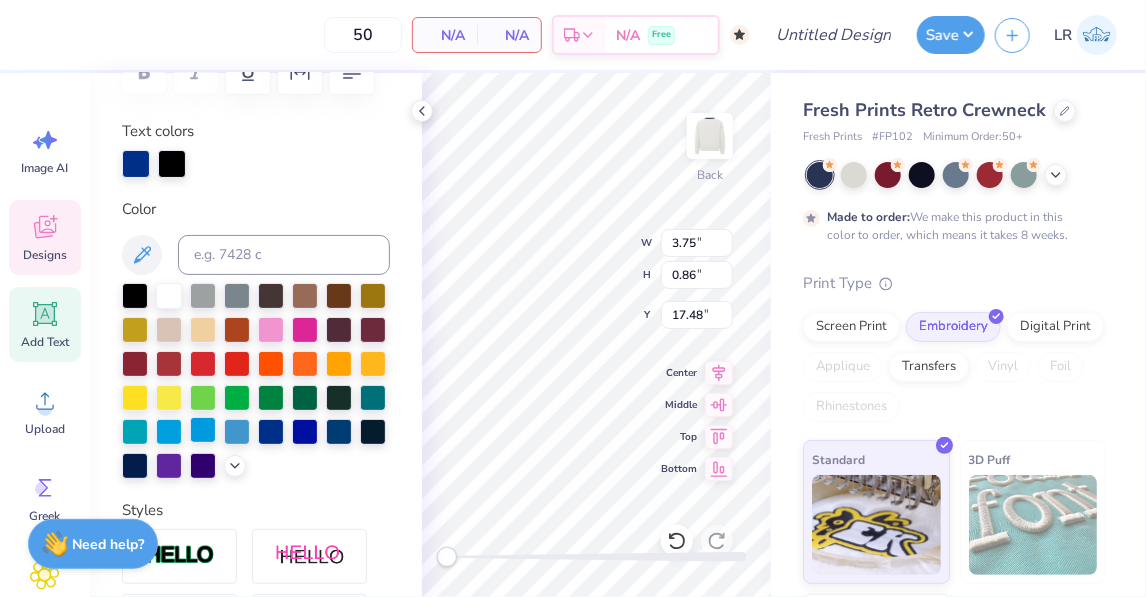
scroll to position [342, 0]
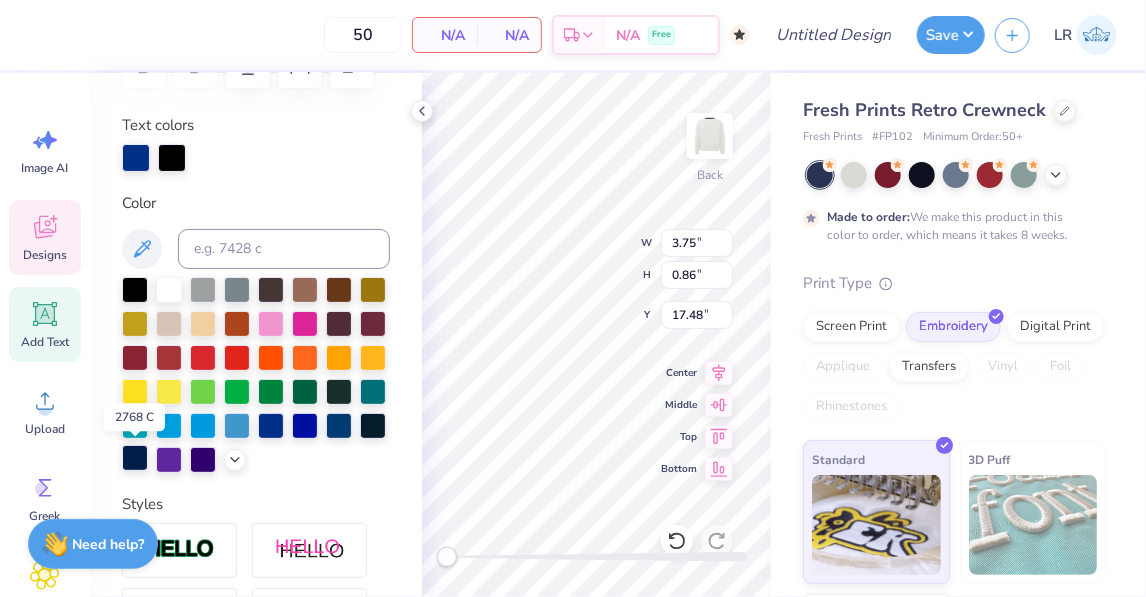
click at [132, 462] on div at bounding box center [135, 458] width 26 height 26
drag, startPoint x: 455, startPoint y: 554, endPoint x: 491, endPoint y: 554, distance: 36.0
click at [491, 554] on div "Accessibility label" at bounding box center [489, 557] width 20 height 20
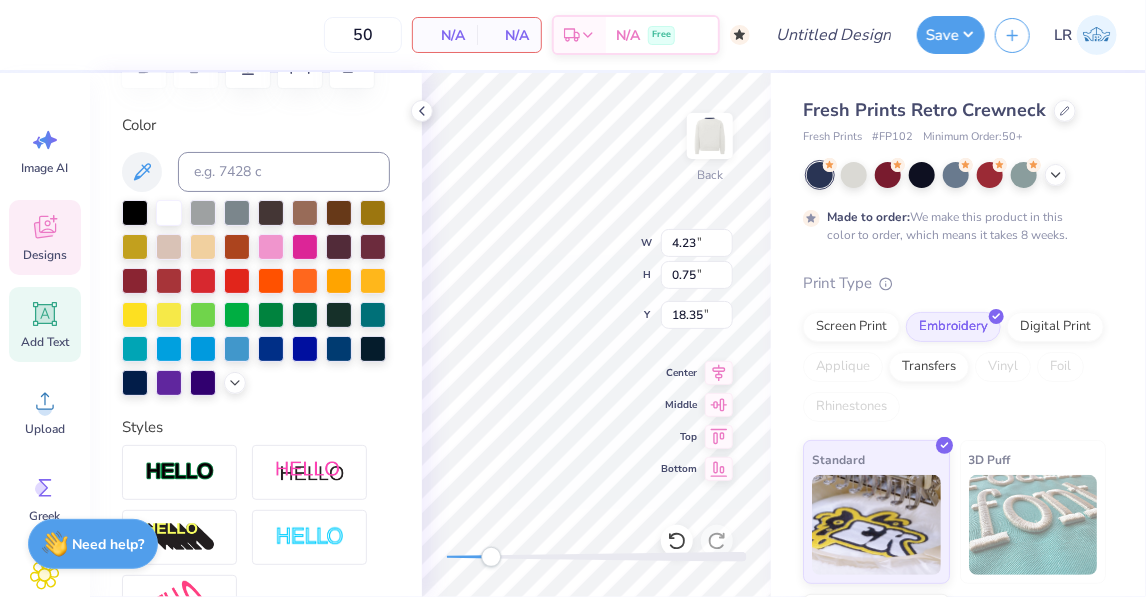
scroll to position [0, 5]
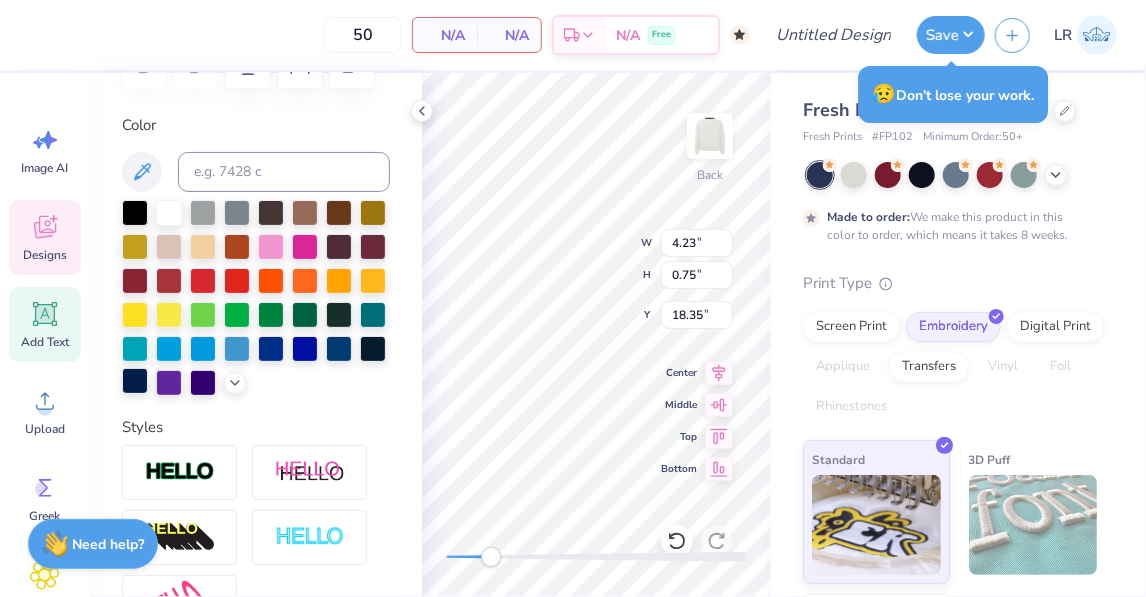
click at [134, 387] on div at bounding box center [135, 381] width 26 height 26
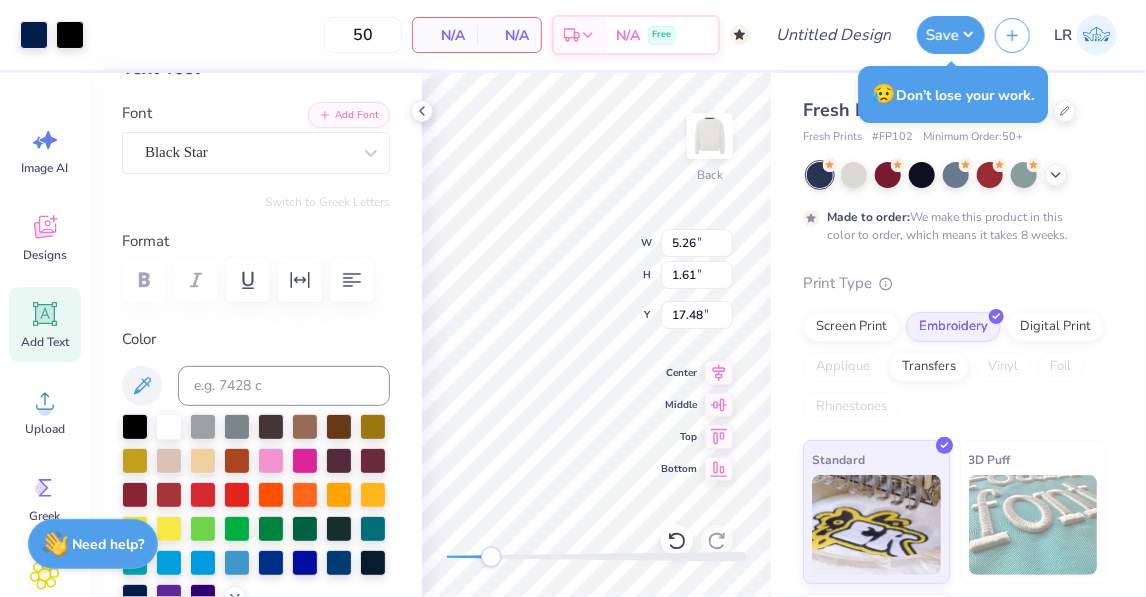
scroll to position [87, 0]
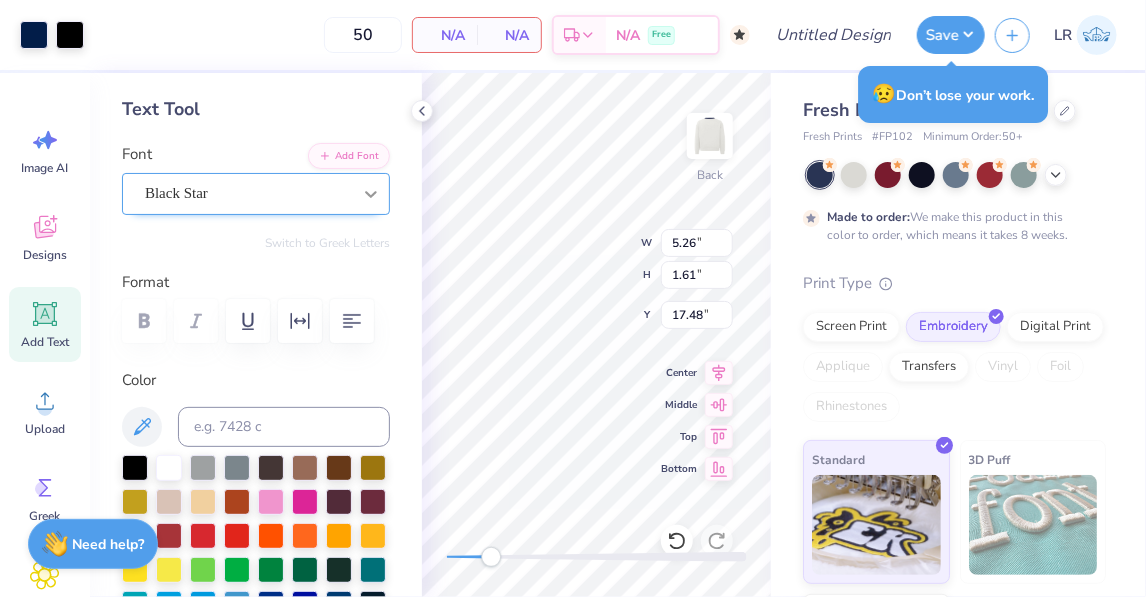
click at [368, 195] on icon at bounding box center [371, 194] width 20 height 20
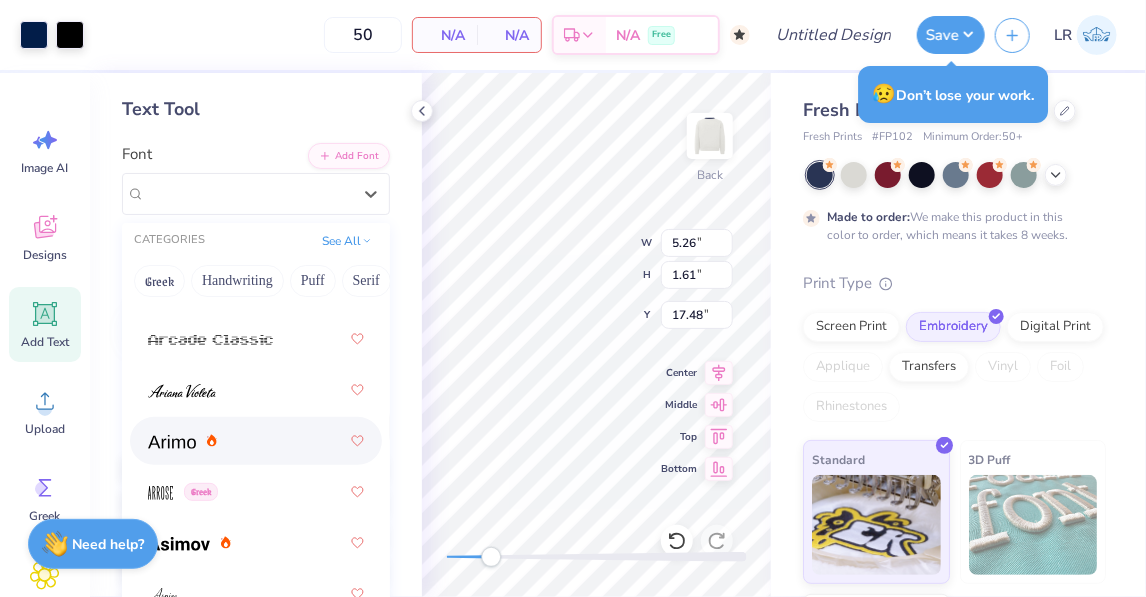
scroll to position [945, 0]
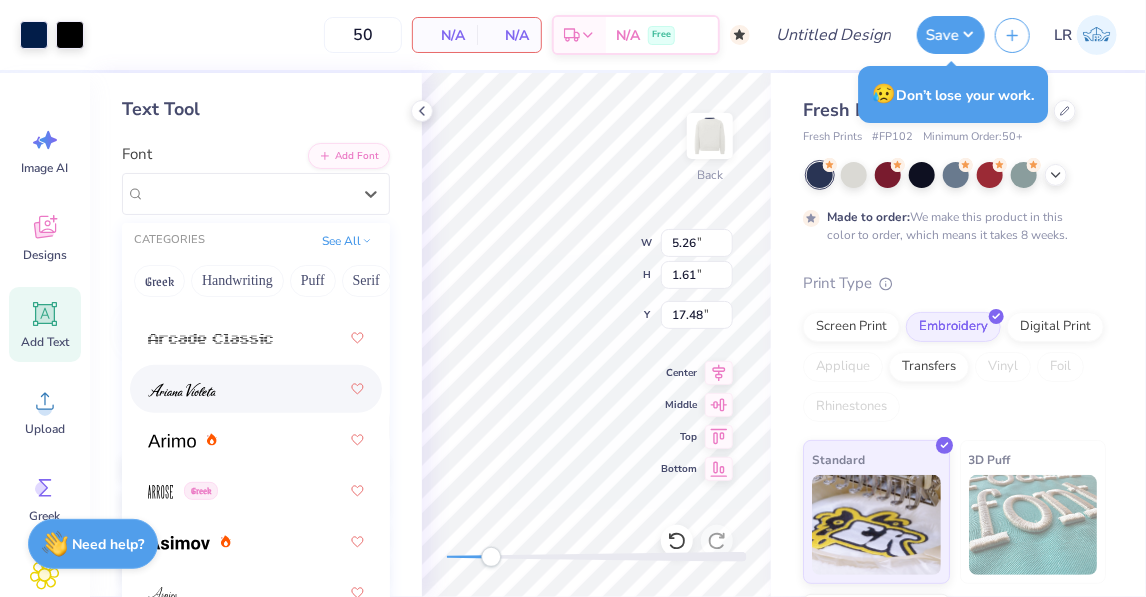
click at [226, 392] on div at bounding box center [256, 389] width 216 height 36
type input "3.75"
type input "0.86"
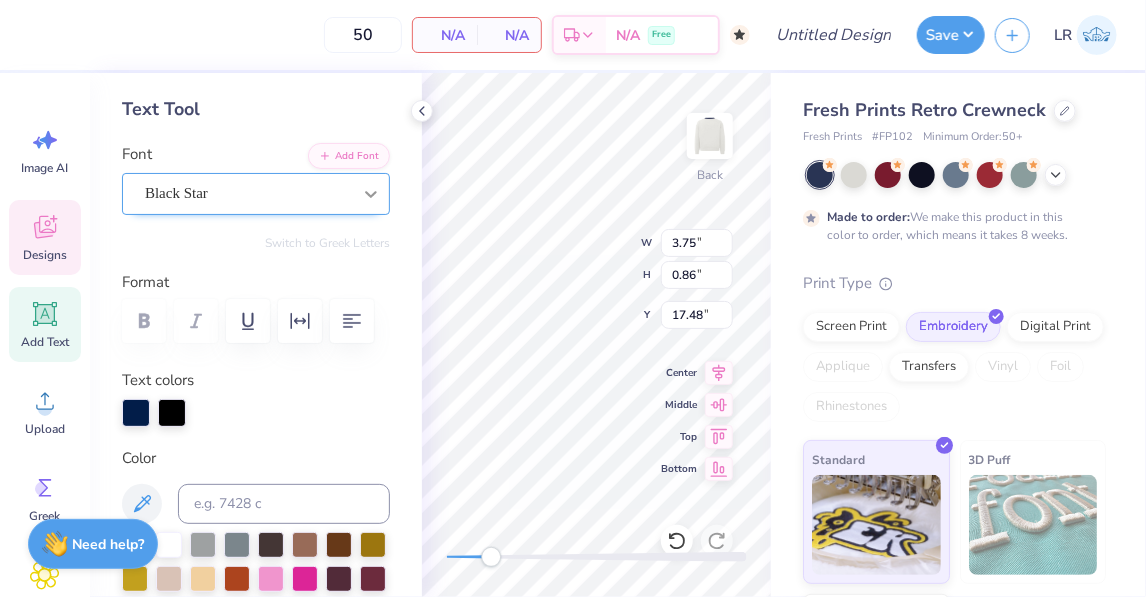
click at [365, 181] on div at bounding box center [371, 194] width 36 height 36
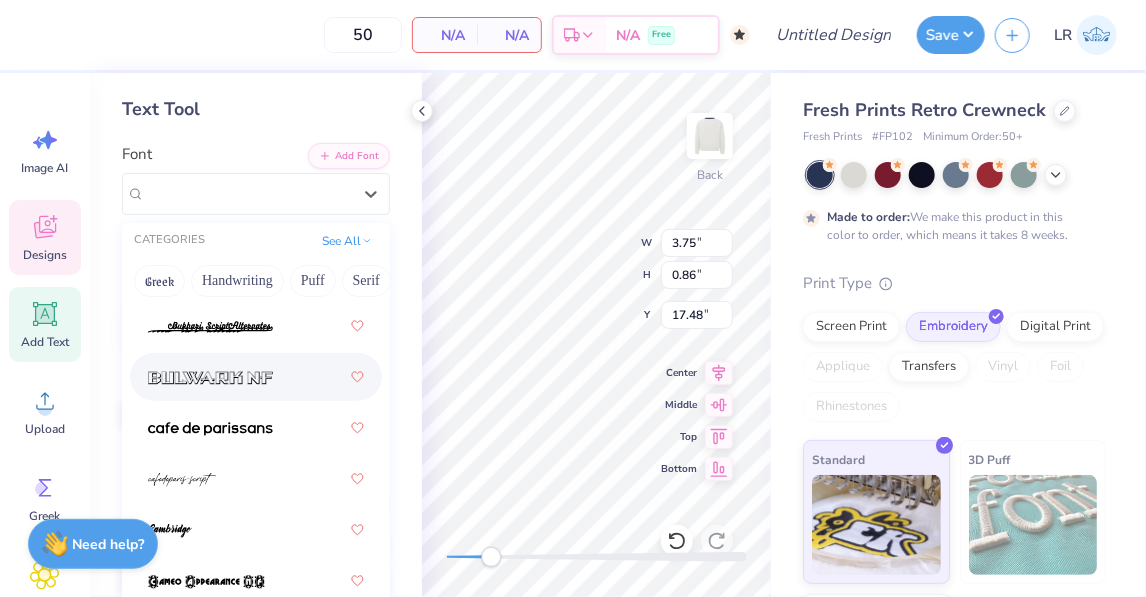
scroll to position [2848, 0]
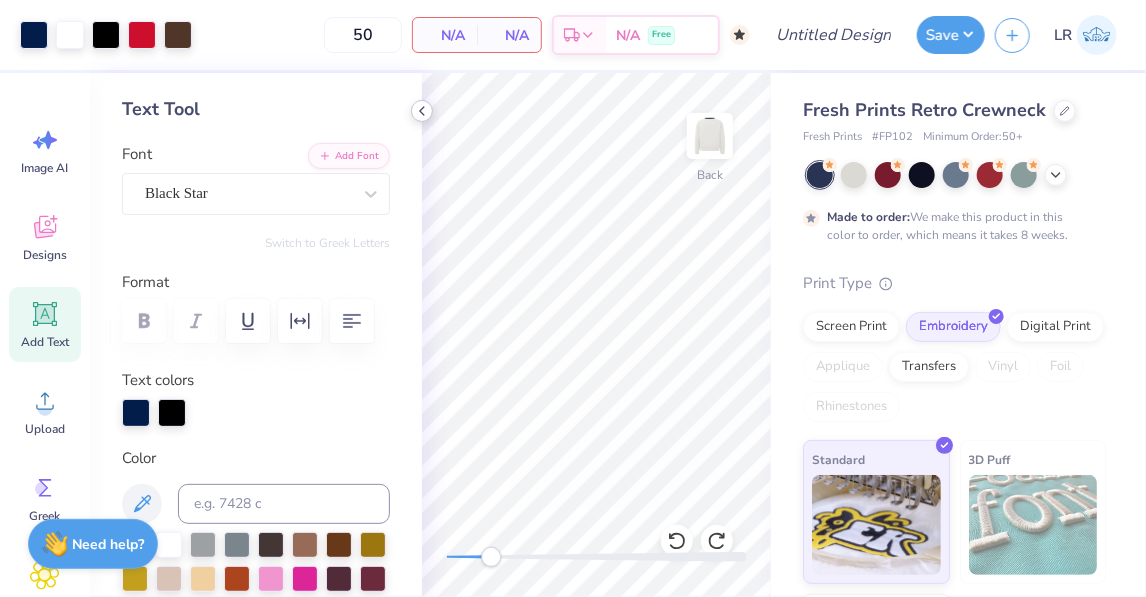
click at [421, 112] on polyline at bounding box center [422, 111] width 4 height 8
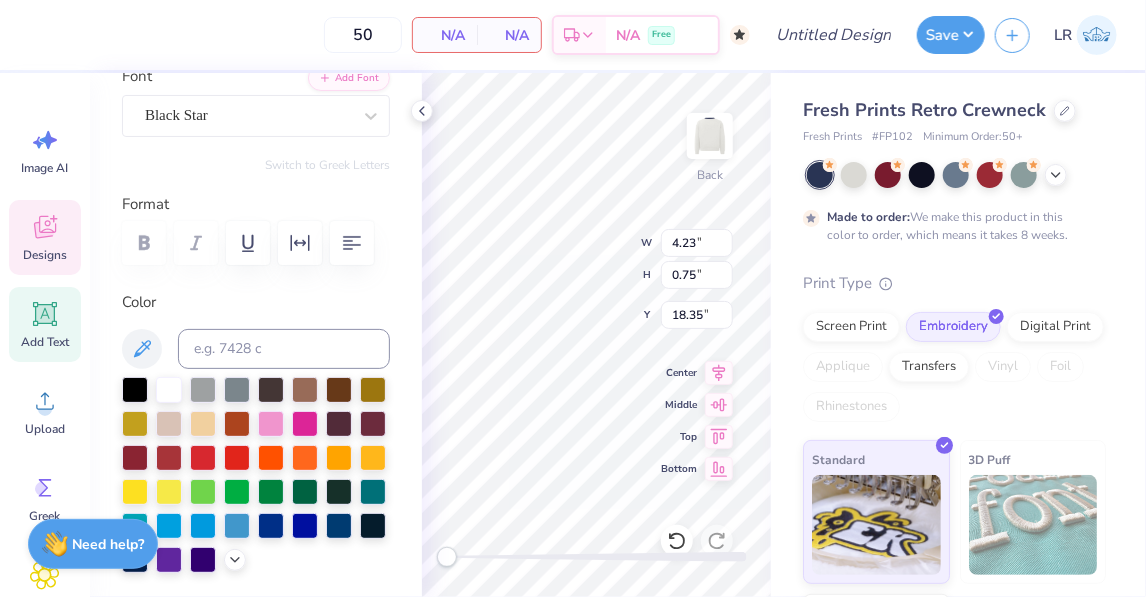
scroll to position [166, 0]
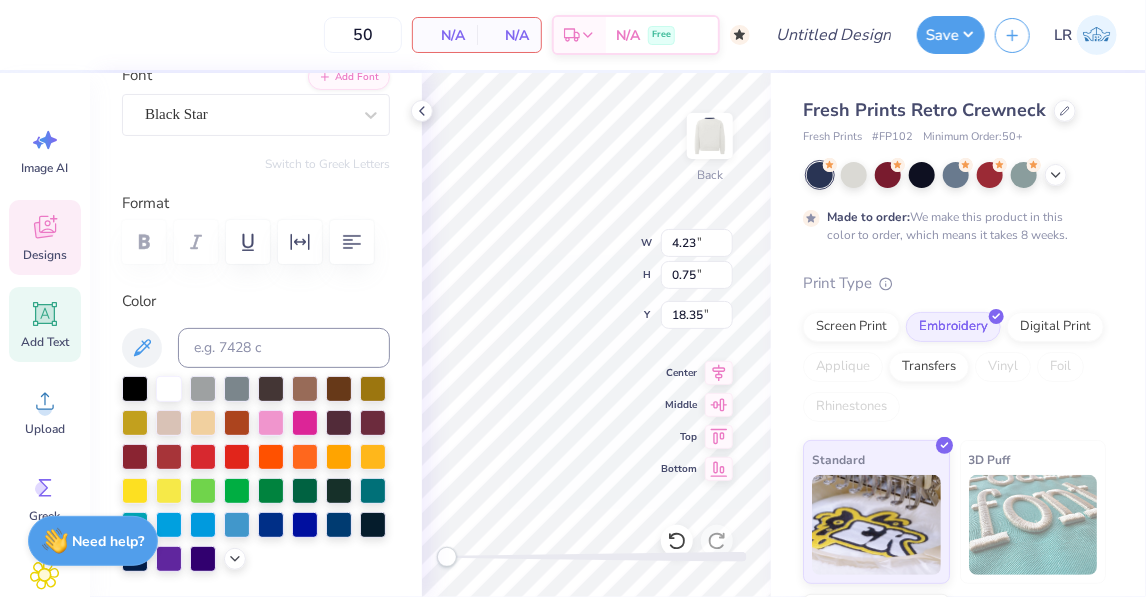
click at [143, 565] on div "Need help? Chat with us." at bounding box center [93, 544] width 130 height 50
click at [143, 568] on div "Need help? Chat with us." at bounding box center [93, 544] width 130 height 50
click at [145, 570] on div at bounding box center [135, 557] width 26 height 26
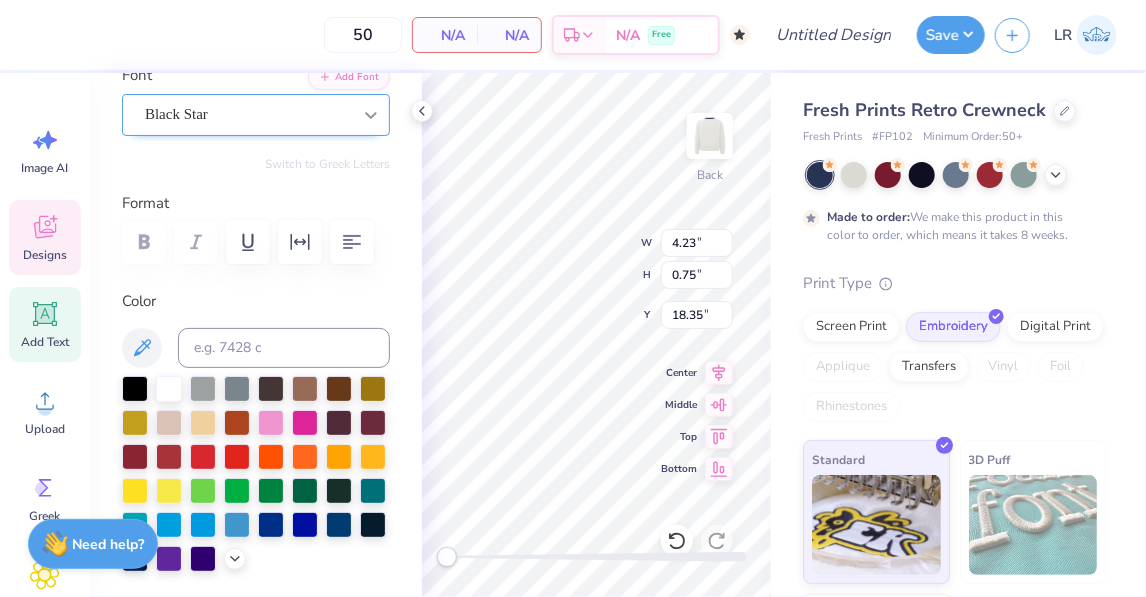
click at [375, 124] on div at bounding box center [371, 115] width 36 height 36
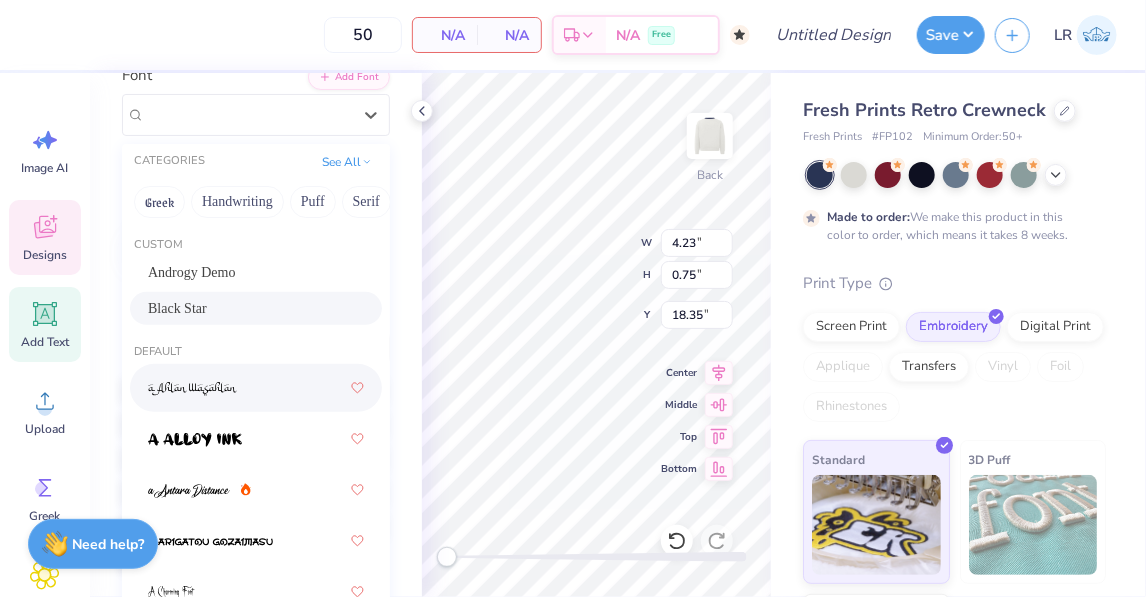
scroll to position [15, 0]
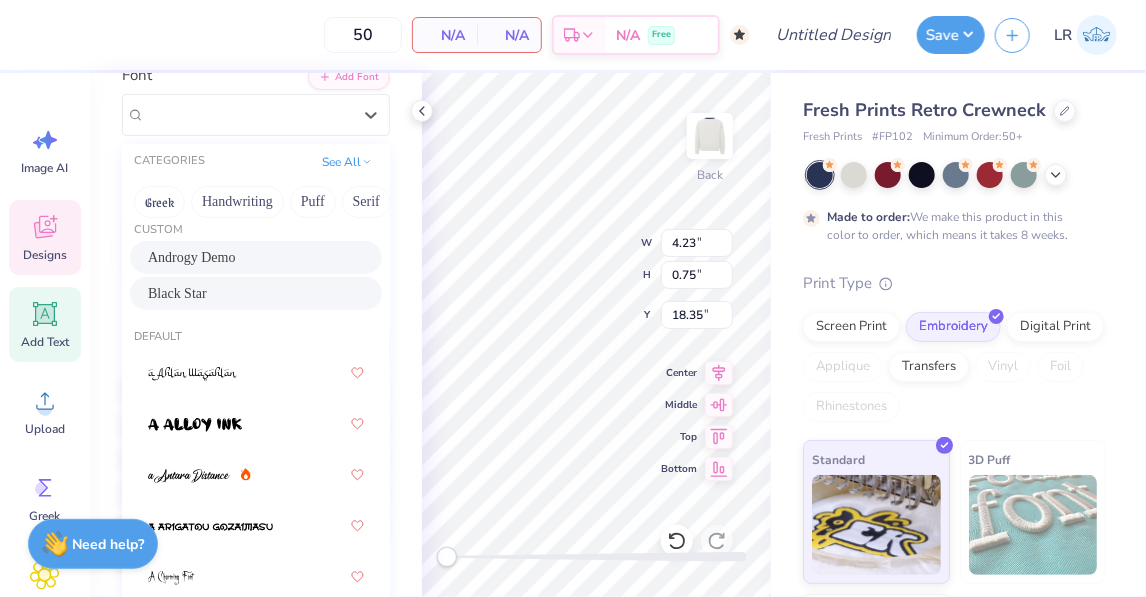
click at [278, 247] on div "Androgy Demo" at bounding box center [256, 257] width 216 height 21
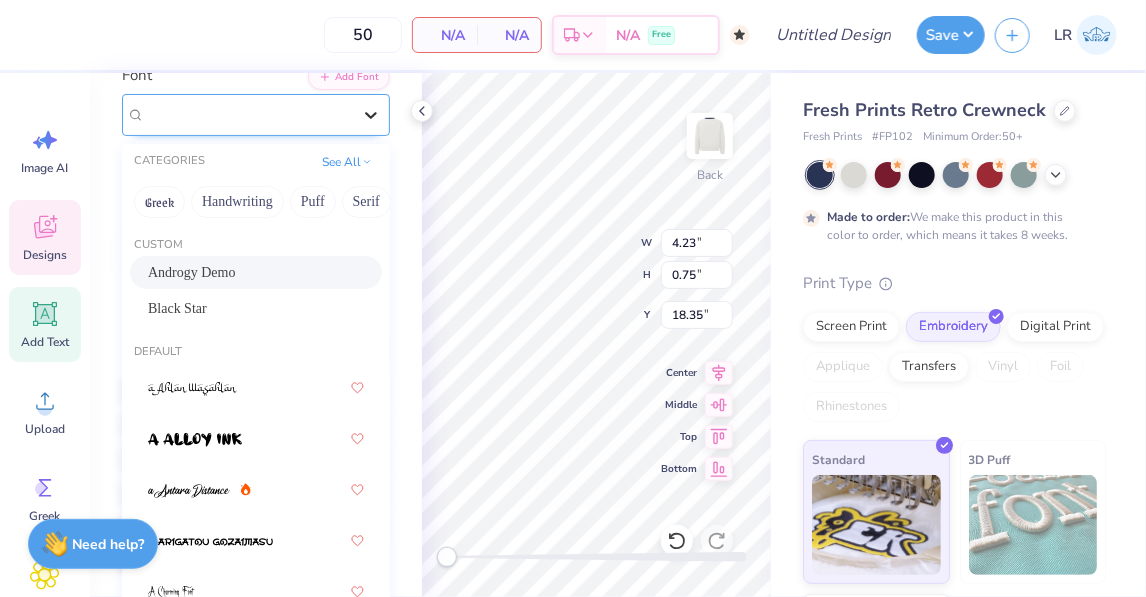
click at [376, 103] on div at bounding box center [371, 115] width 36 height 36
type input "0.69"
type input "0.34"
type input "4.95"
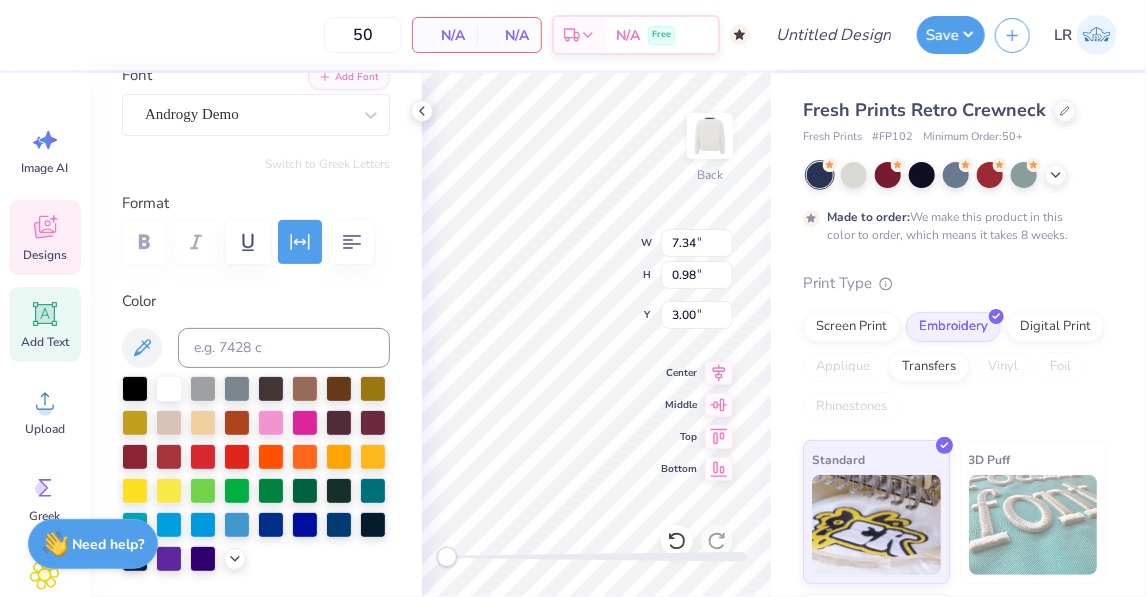
scroll to position [0, 4]
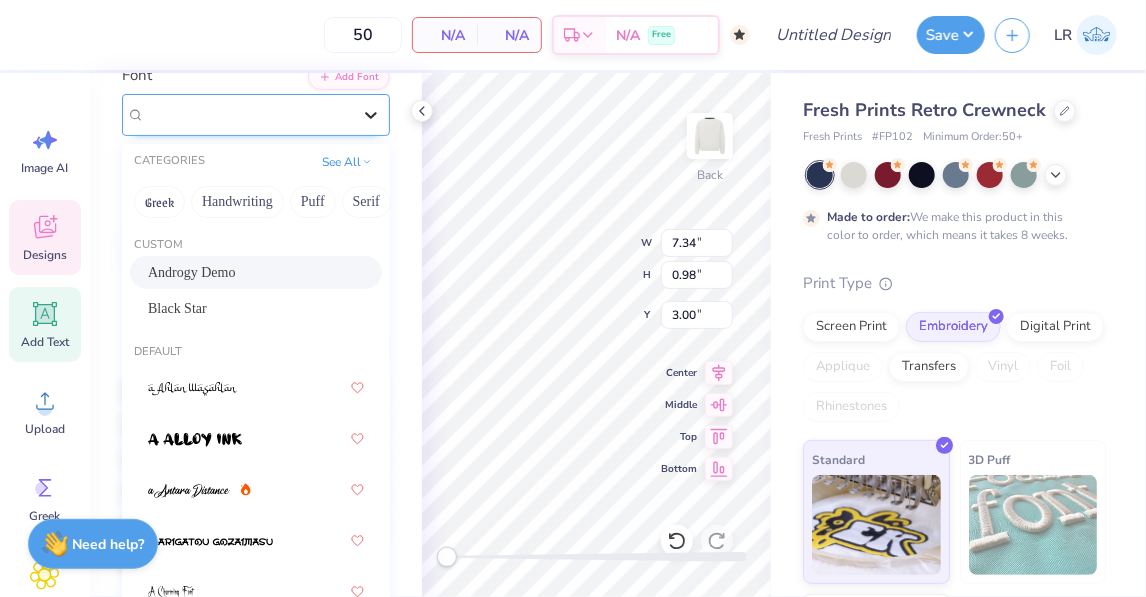
click at [361, 118] on icon at bounding box center [371, 115] width 20 height 20
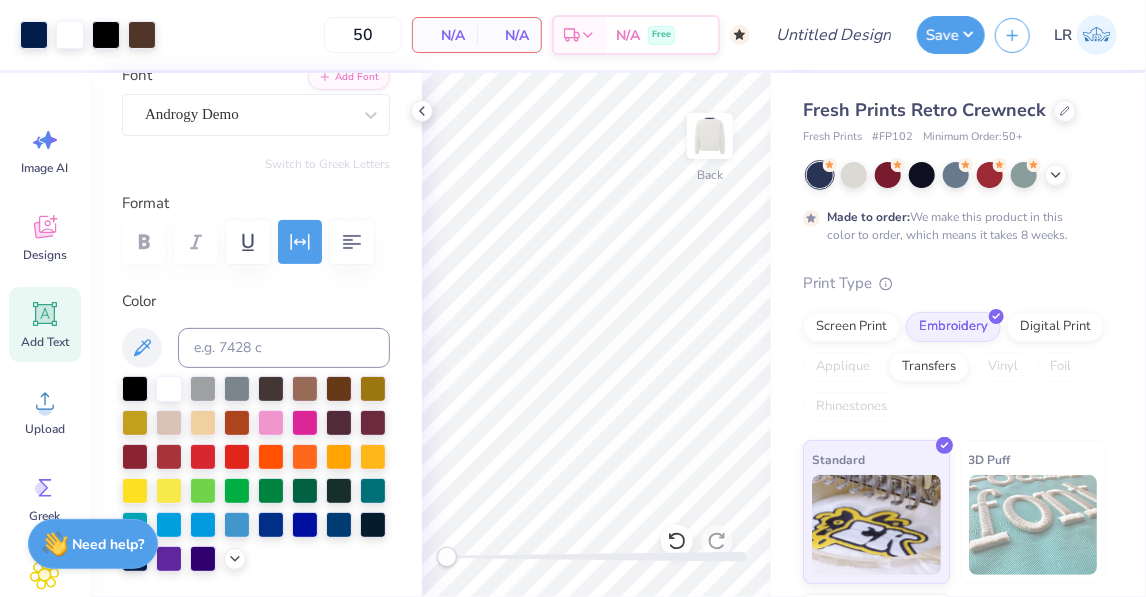
click at [59, 322] on icon at bounding box center [45, 314] width 30 height 30
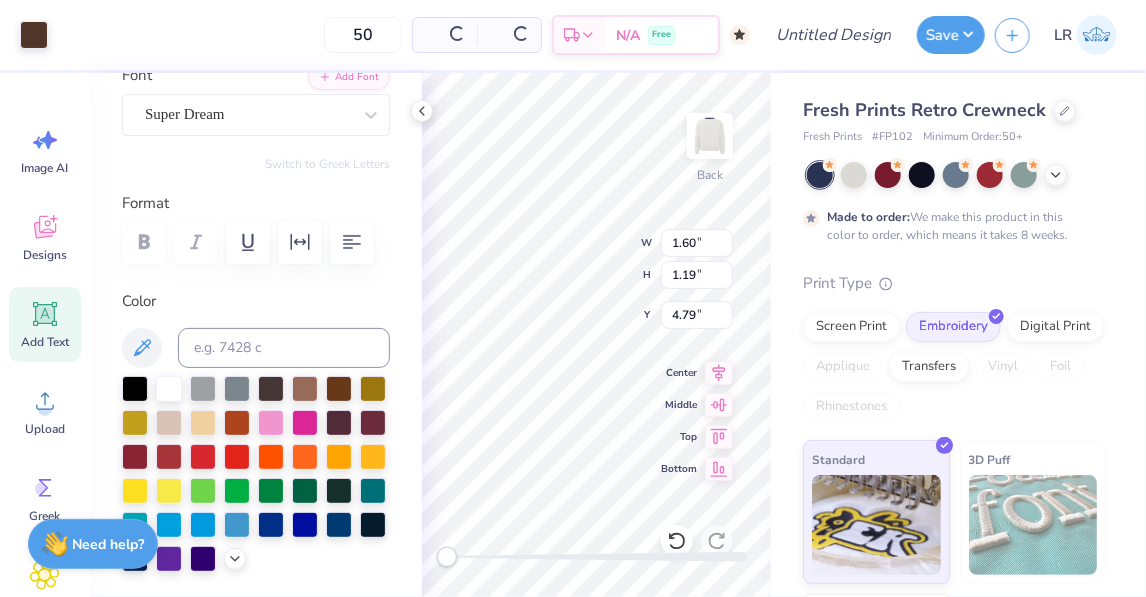
type input "1.60"
type input "1.19"
type input "4.79"
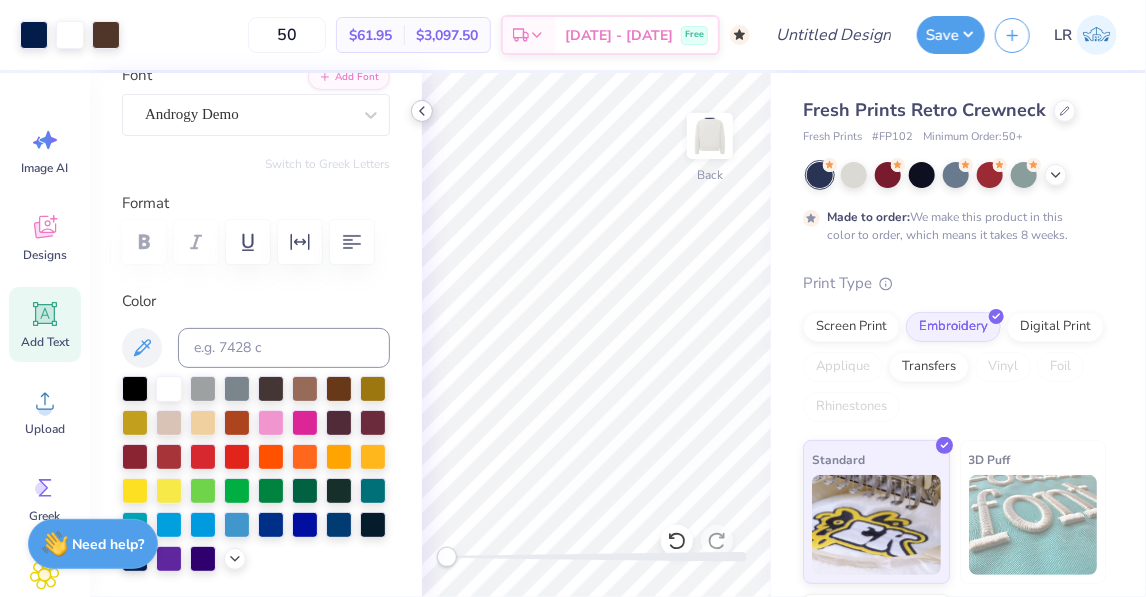
click at [415, 107] on icon at bounding box center [422, 111] width 16 height 16
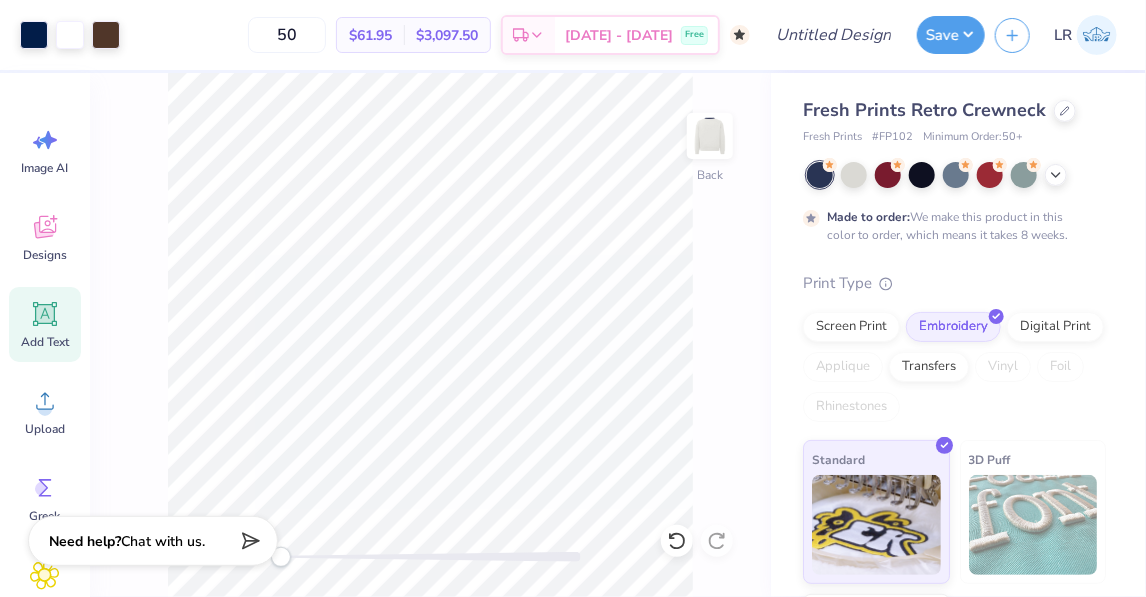
drag, startPoint x: 283, startPoint y: 560, endPoint x: 268, endPoint y: 560, distance: 15.0
click at [268, 560] on div "Art colors 50 $61.95 Per Item $3,097.50 Total Est. Delivery [DATE] - [DATE] Fre…" at bounding box center [573, 298] width 1146 height 597
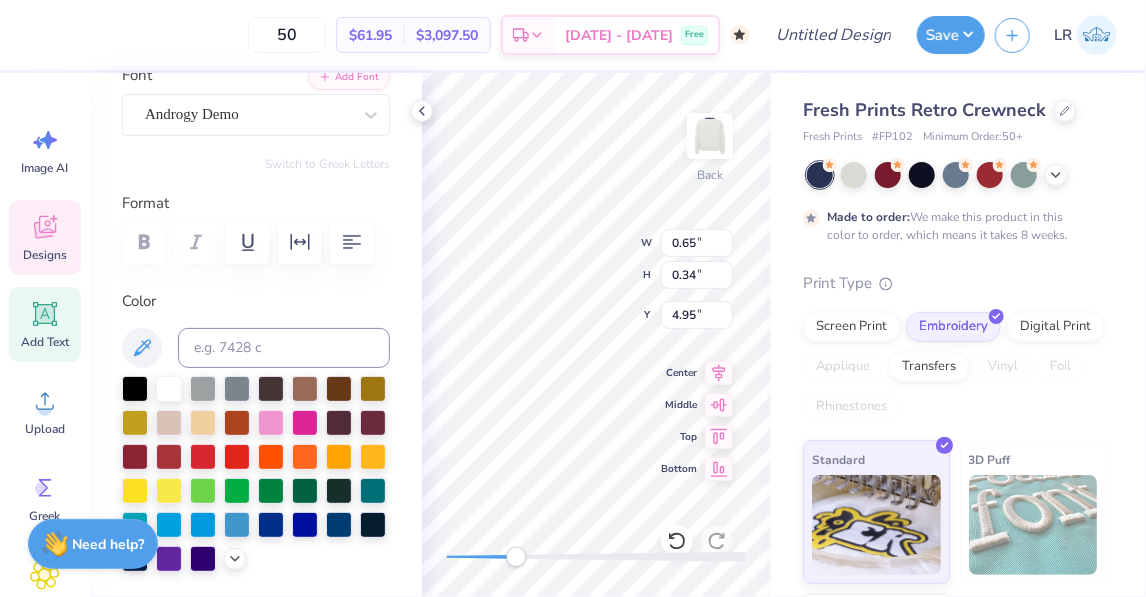
drag, startPoint x: 446, startPoint y: 561, endPoint x: 513, endPoint y: 562, distance: 67.0
click at [514, 562] on div "Accessibility label" at bounding box center [516, 557] width 20 height 20
type input "0.69"
type input "5.05"
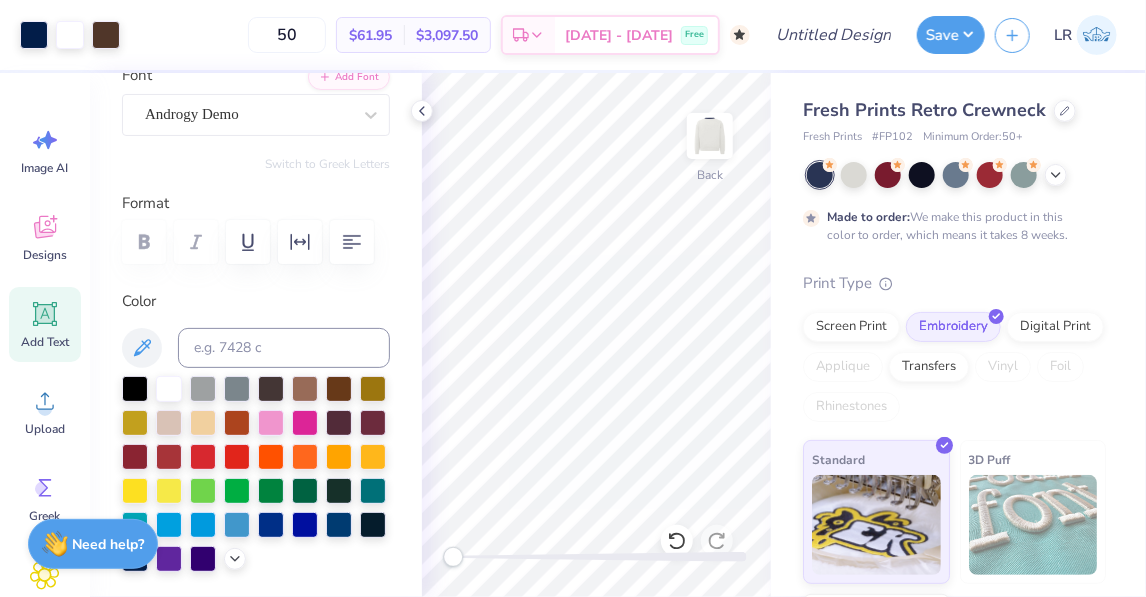
click at [433, 551] on div "Back" at bounding box center [596, 335] width 349 height 524
click at [419, 109] on icon at bounding box center [422, 111] width 16 height 16
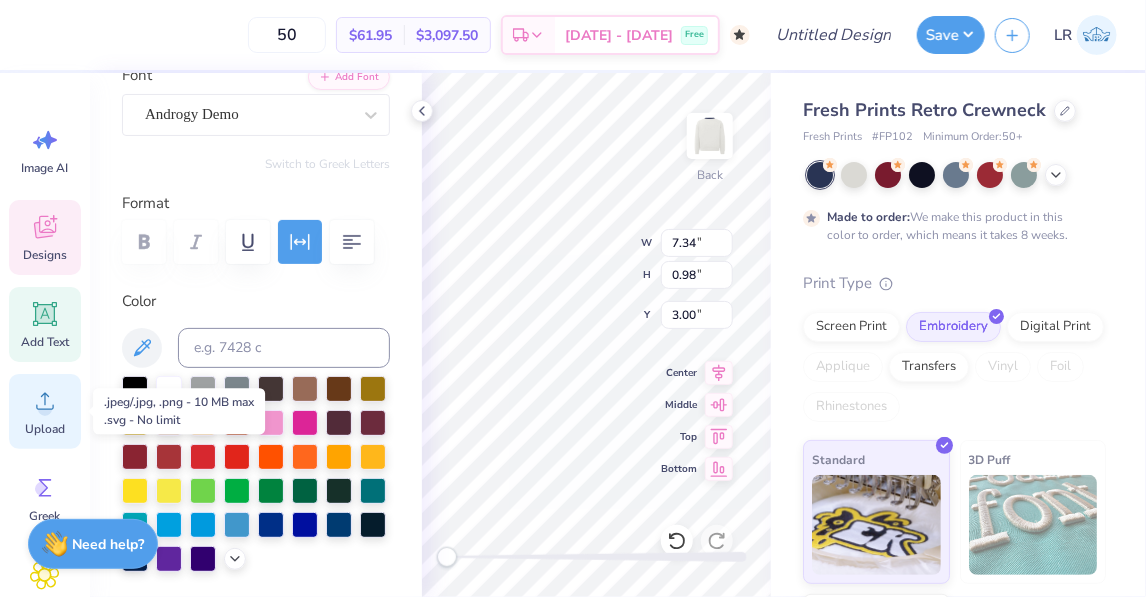
scroll to position [0, 0]
type textarea "[GEOGRAPHIC_DATA]"
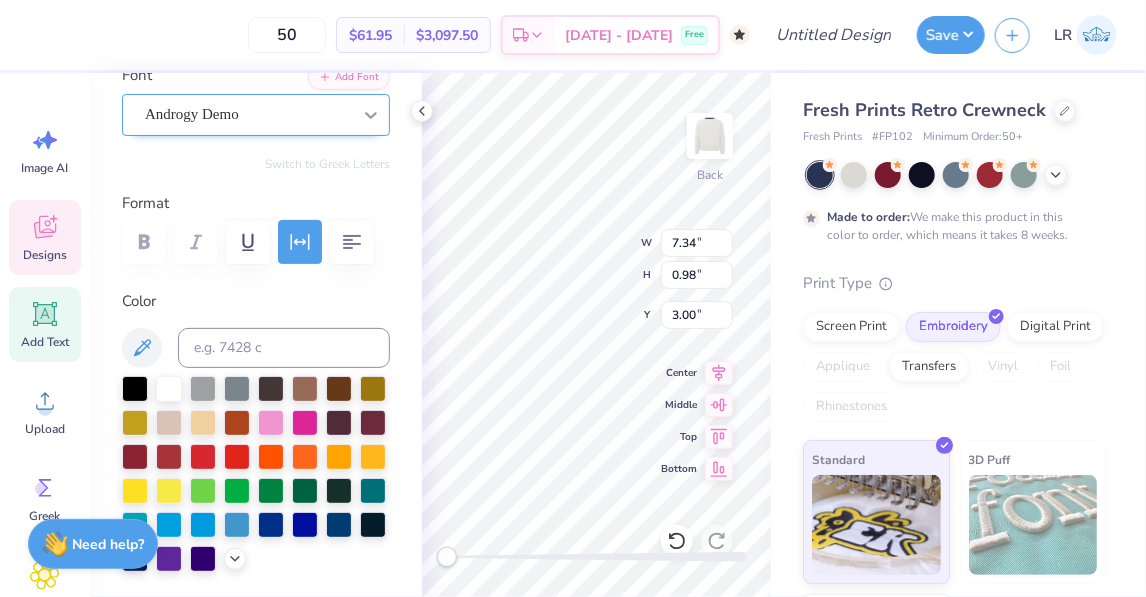
click at [372, 118] on icon at bounding box center [371, 115] width 20 height 20
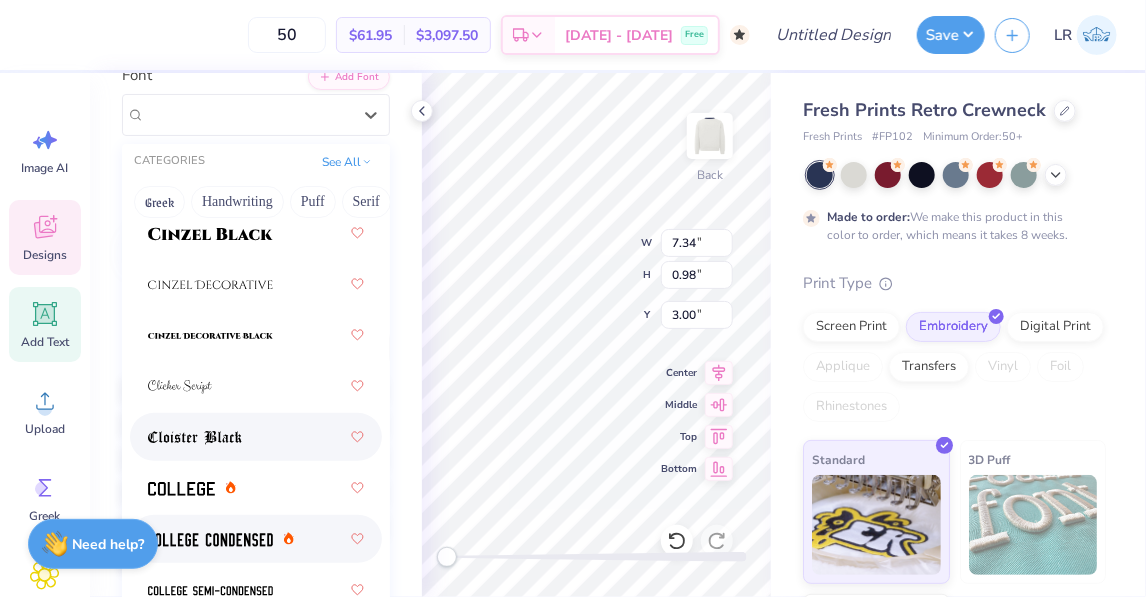
scroll to position [3570, 0]
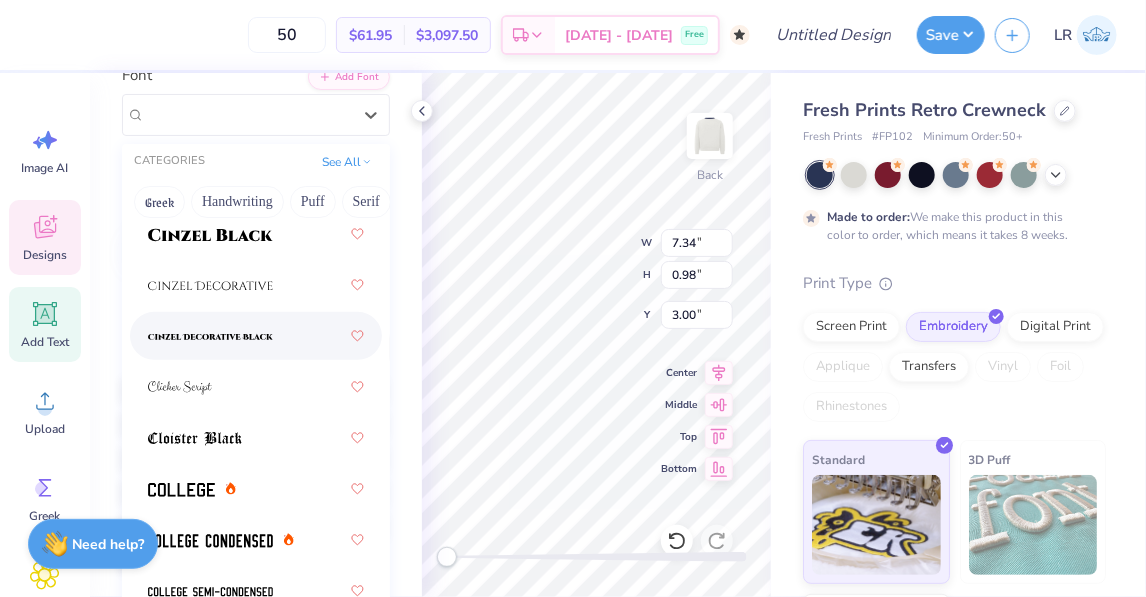
click at [256, 341] on img at bounding box center [210, 337] width 125 height 14
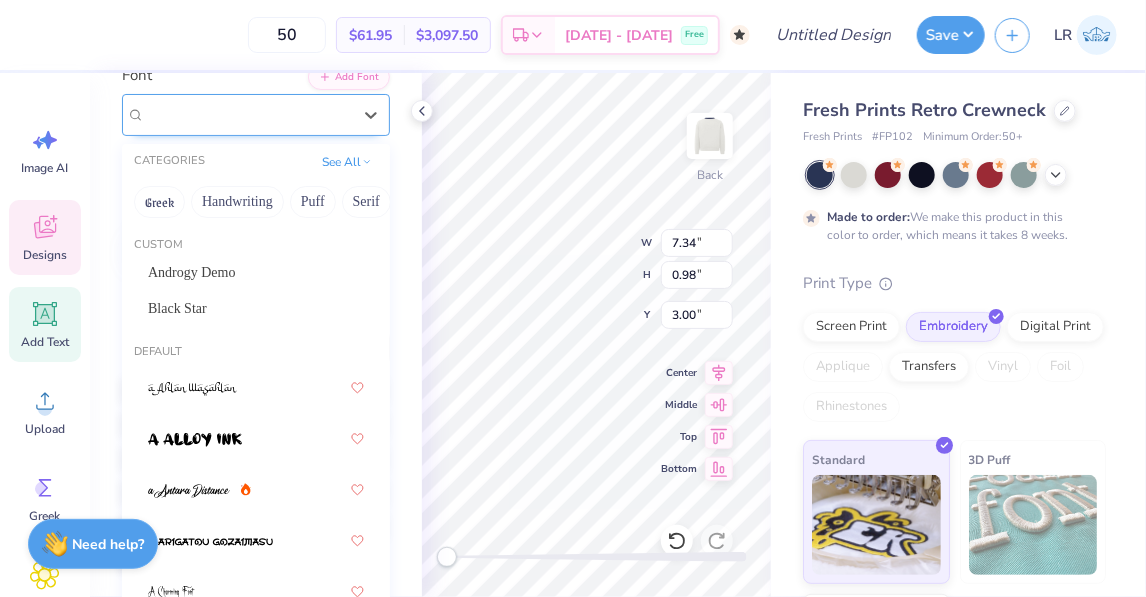
click at [334, 100] on div "Cinzel Decorative Black (Black)" at bounding box center [248, 114] width 210 height 31
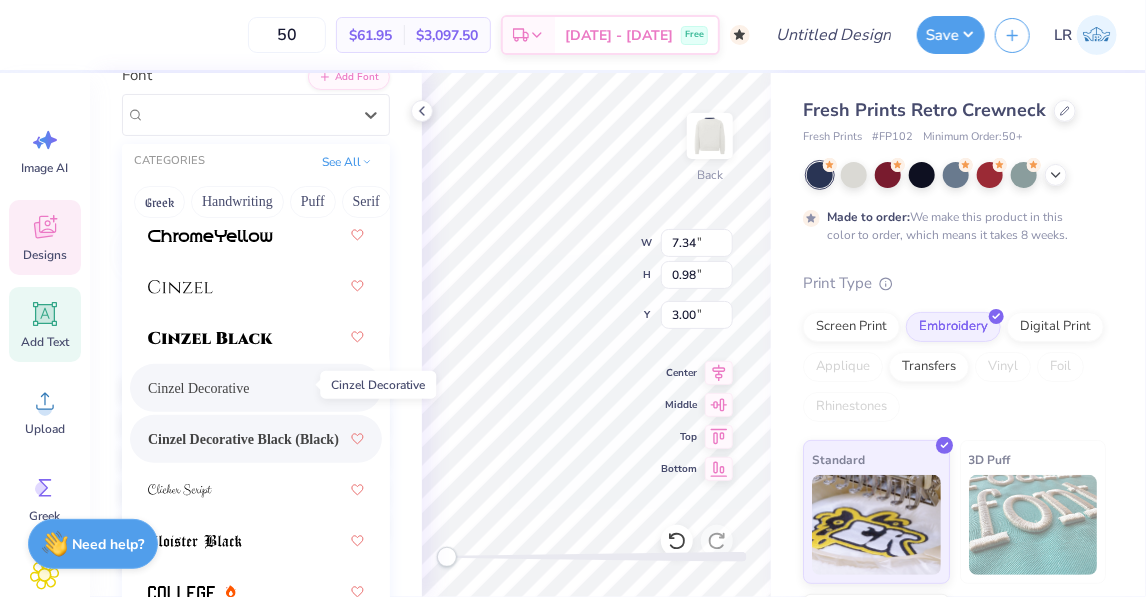
scroll to position [3468, 0]
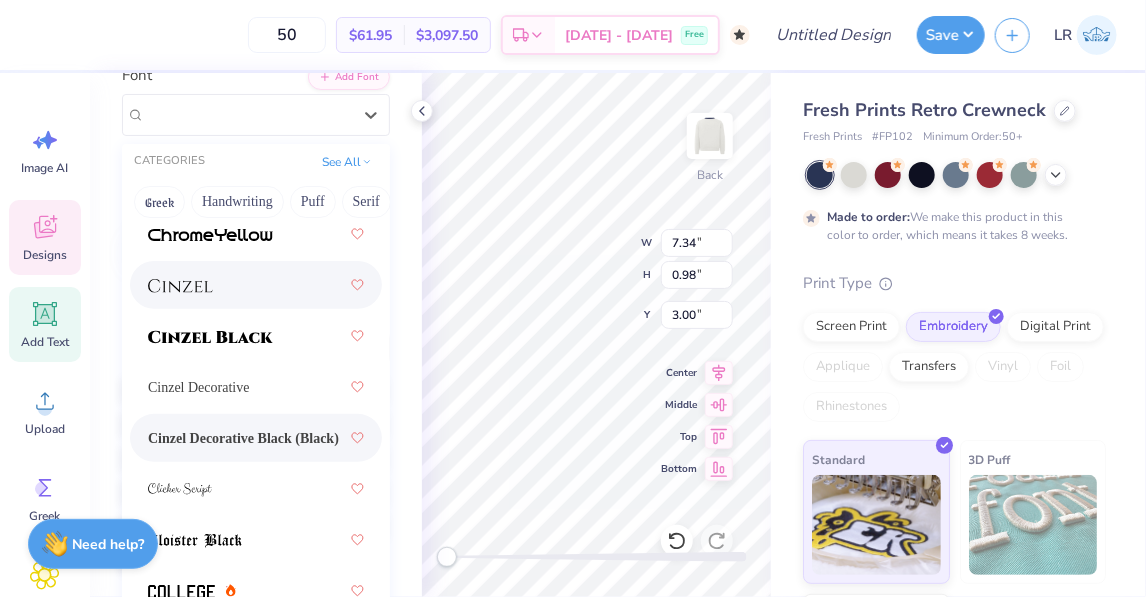
click at [207, 295] on div at bounding box center [256, 285] width 216 height 36
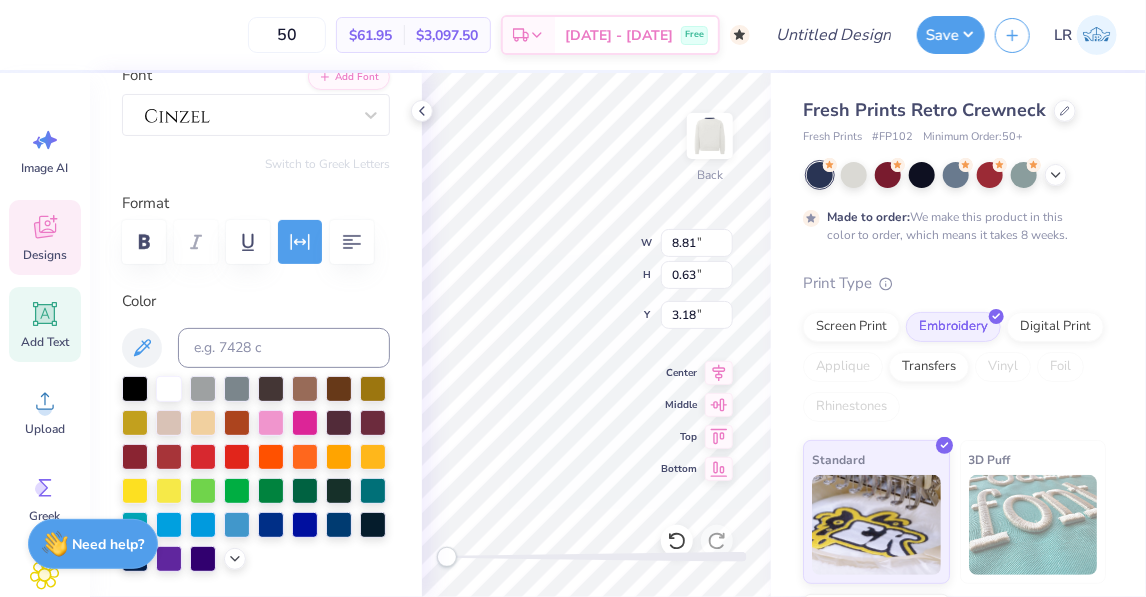
click at [280, 303] on label "Color" at bounding box center [256, 301] width 268 height 23
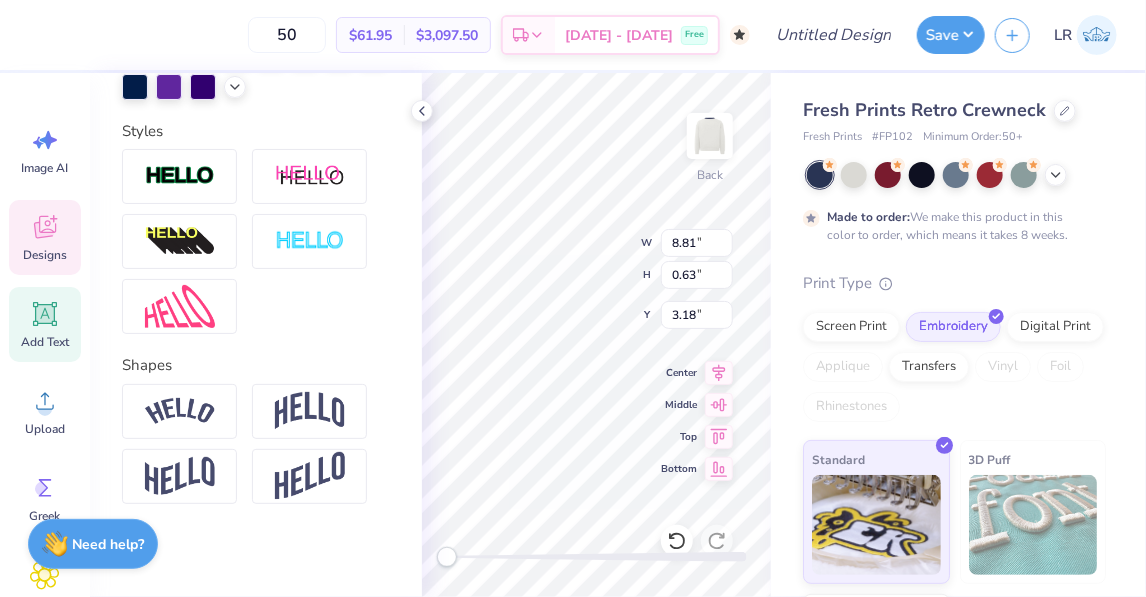
scroll to position [643, 0]
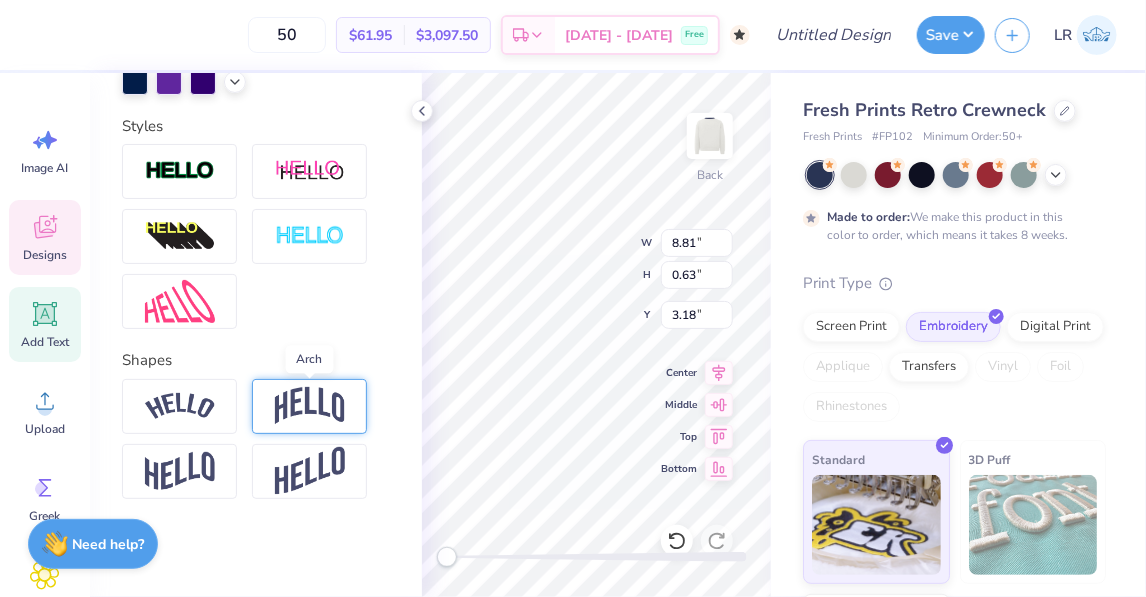
click at [326, 403] on img at bounding box center [310, 406] width 70 height 38
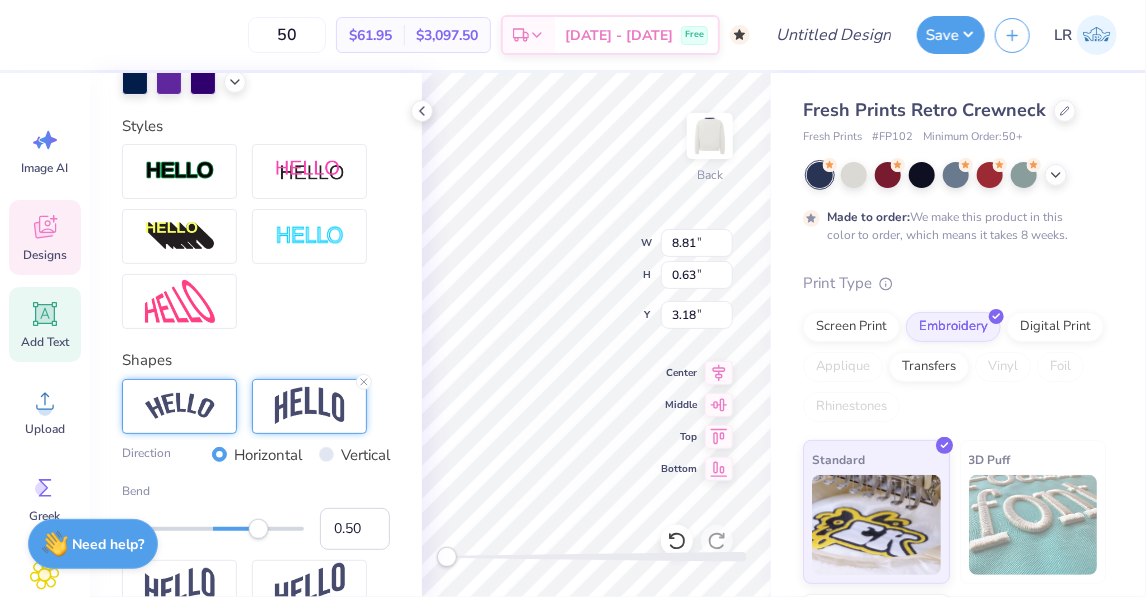
click at [187, 423] on div at bounding box center [179, 406] width 115 height 55
click at [296, 404] on img at bounding box center [310, 406] width 70 height 38
type input "0.14"
drag, startPoint x: 260, startPoint y: 529, endPoint x: 226, endPoint y: 530, distance: 34.0
click at [226, 530] on div "Accessibility label" at bounding box center [226, 529] width 20 height 20
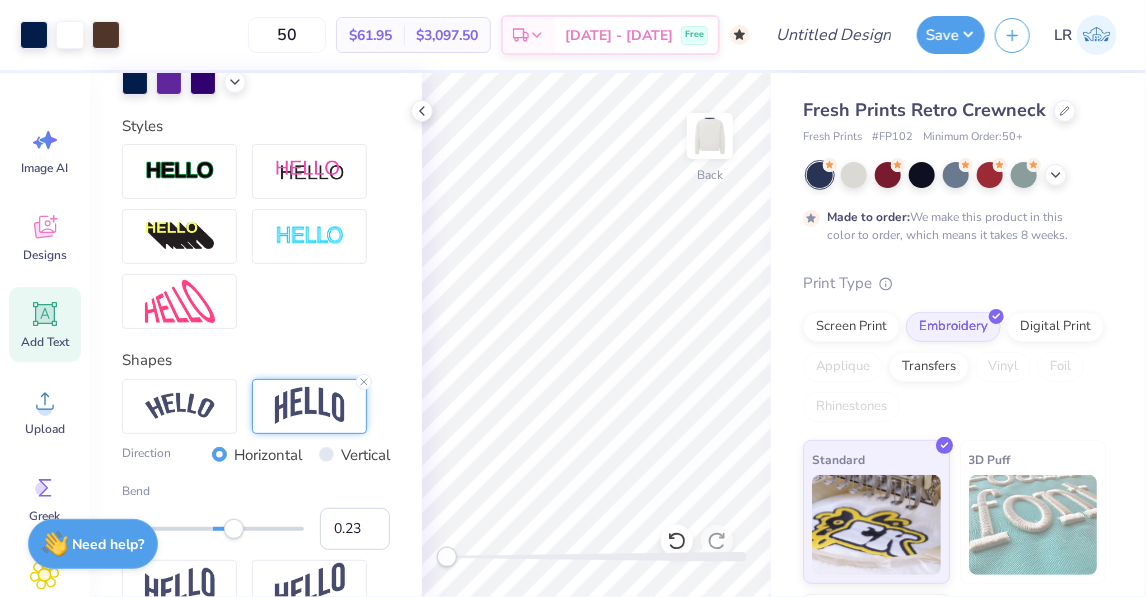
type input "0.22"
click at [233, 533] on div "Accessibility label" at bounding box center [233, 529] width 20 height 20
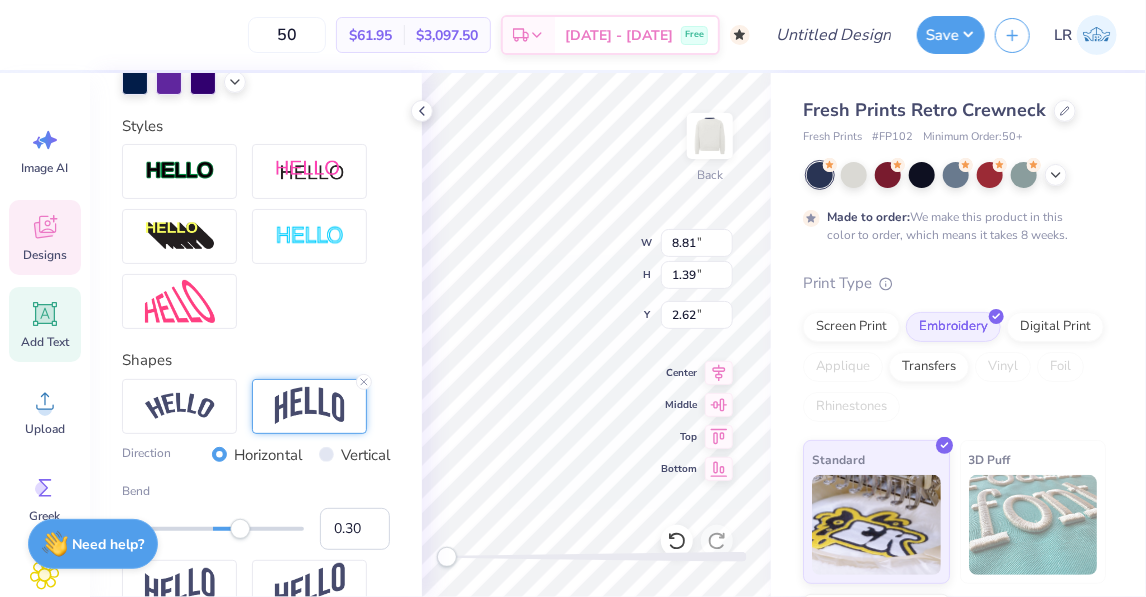
type input "0.31"
click at [241, 528] on div "Accessibility label" at bounding box center [241, 529] width 20 height 20
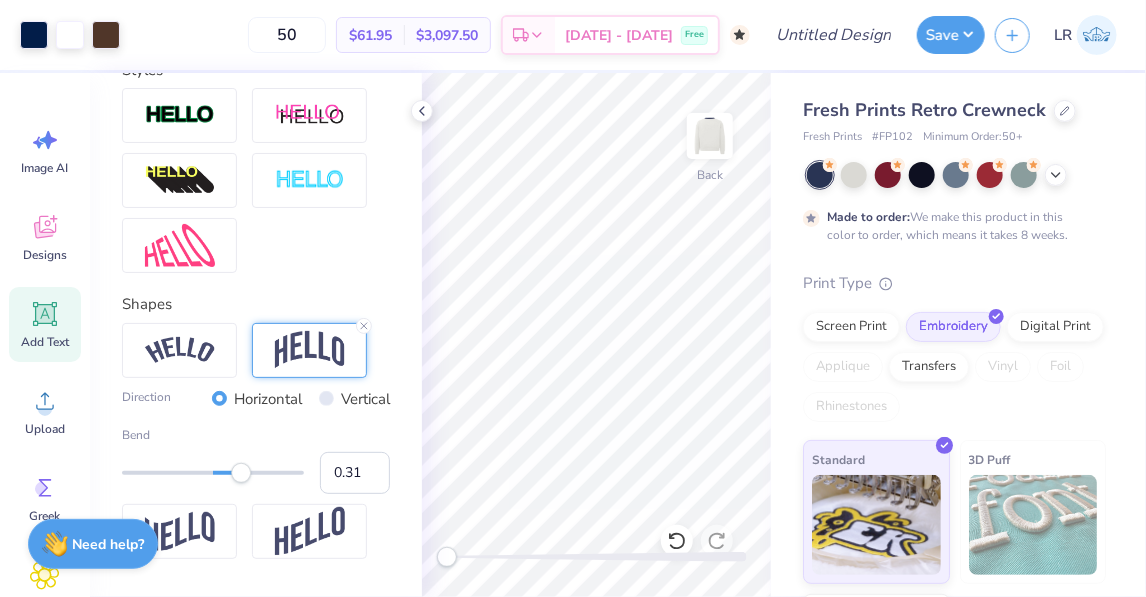
scroll to position [698, 0]
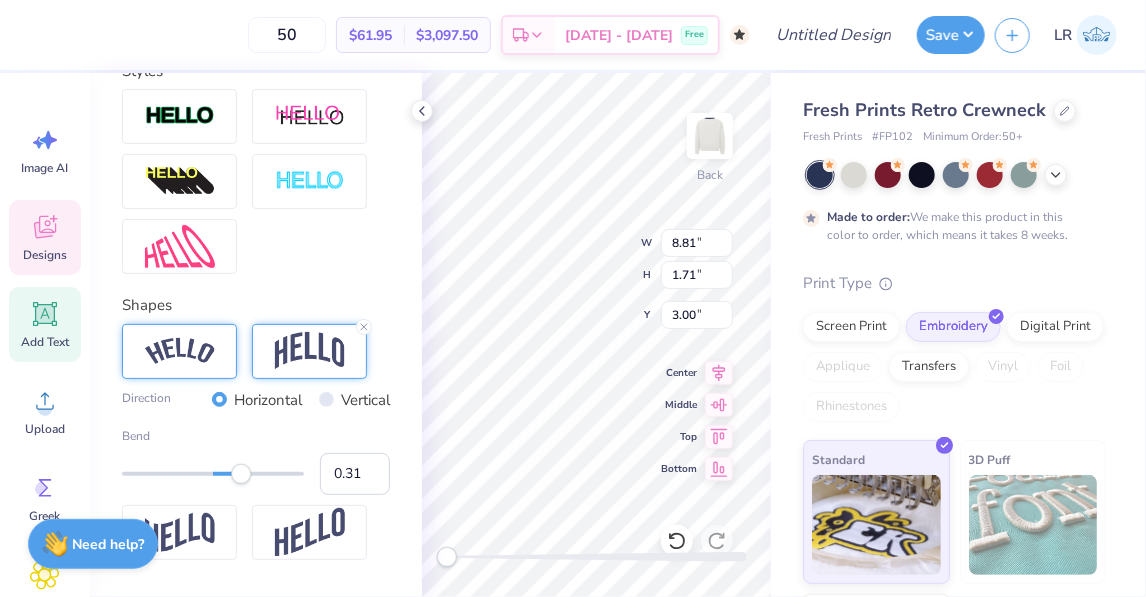
click at [202, 351] on img at bounding box center [180, 351] width 70 height 27
click at [276, 340] on img at bounding box center [310, 351] width 70 height 38
type input "0.21"
click at [232, 471] on div "Accessibility label" at bounding box center [232, 474] width 20 height 20
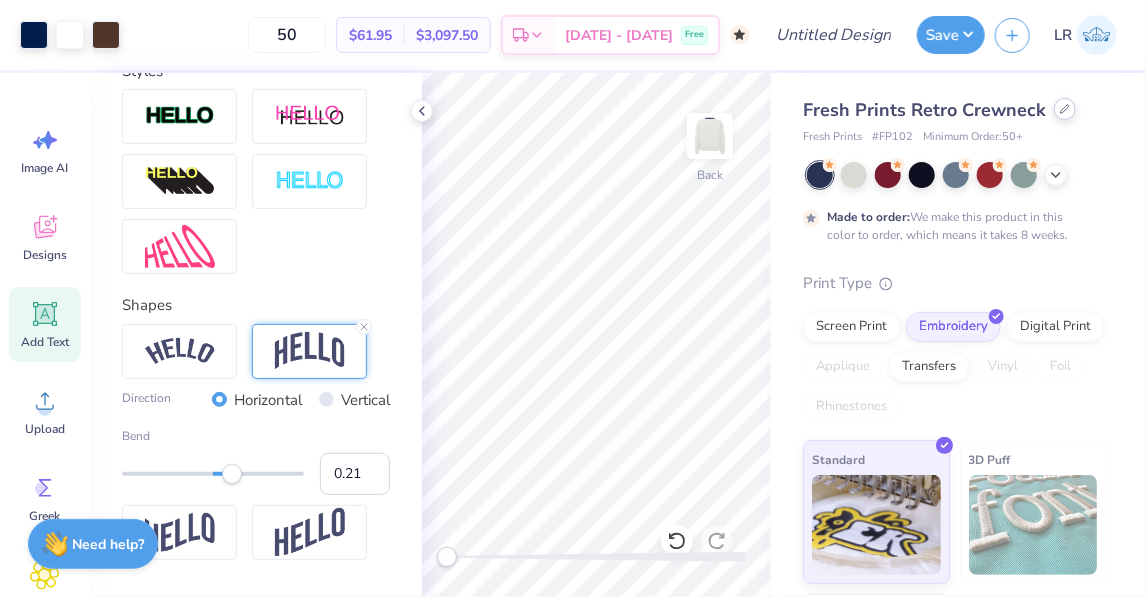
click at [786, 111] on icon at bounding box center [1065, 109] width 10 height 10
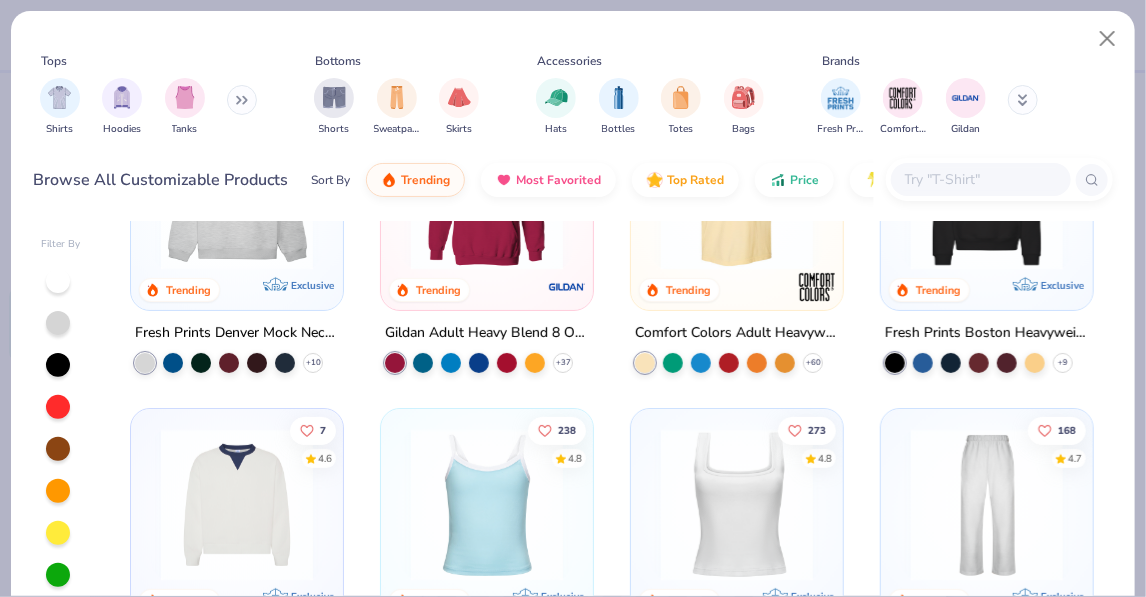
scroll to position [135, 0]
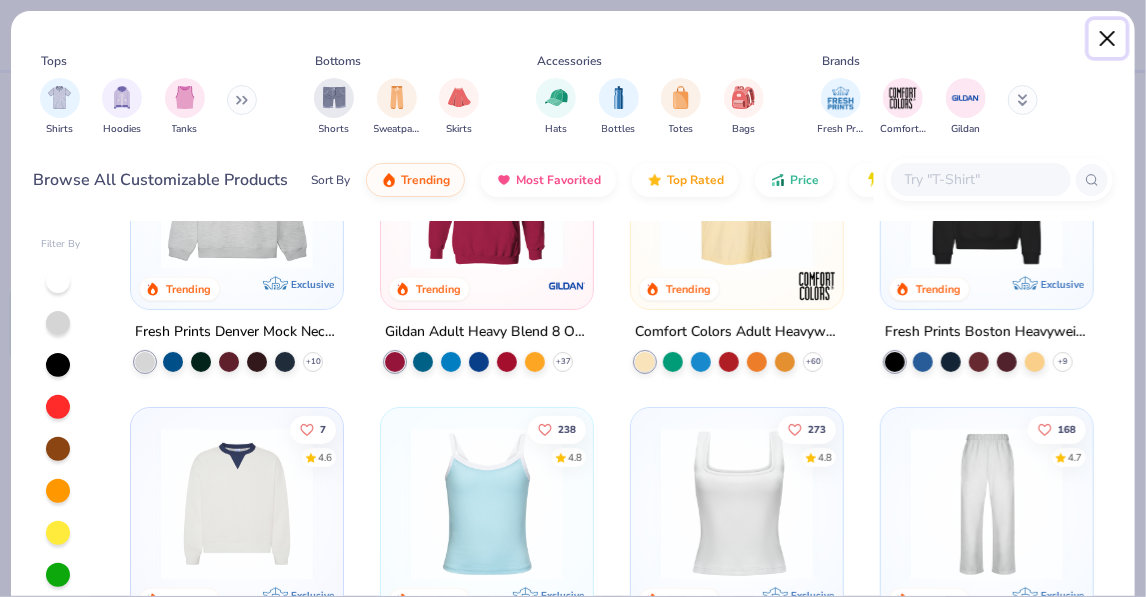
click at [786, 33] on button "Close" at bounding box center [1108, 39] width 38 height 38
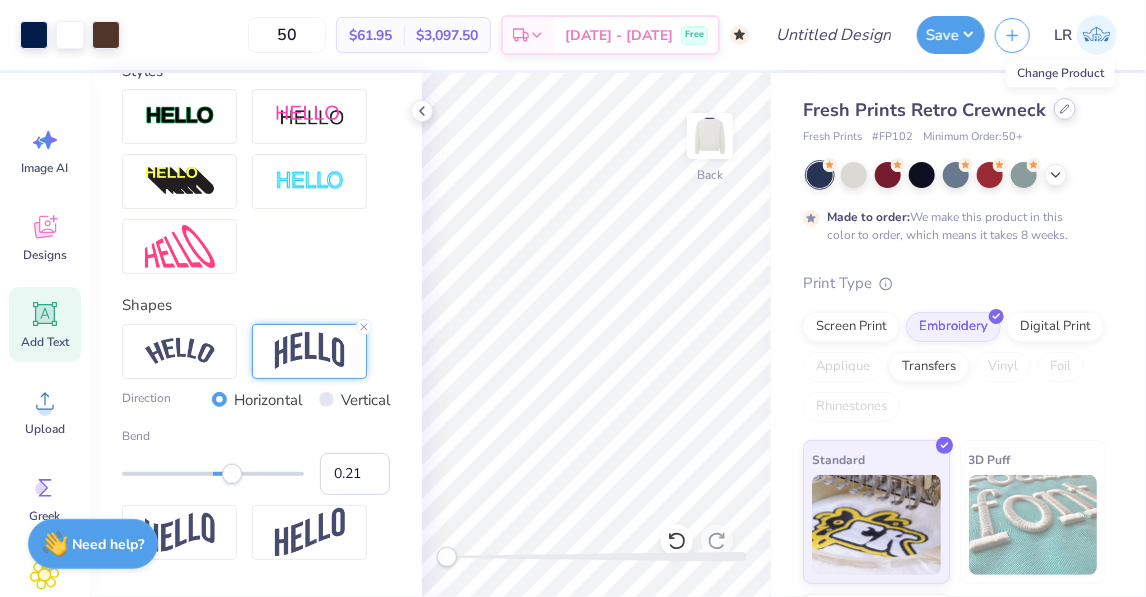
click at [786, 113] on icon at bounding box center [1065, 109] width 10 height 10
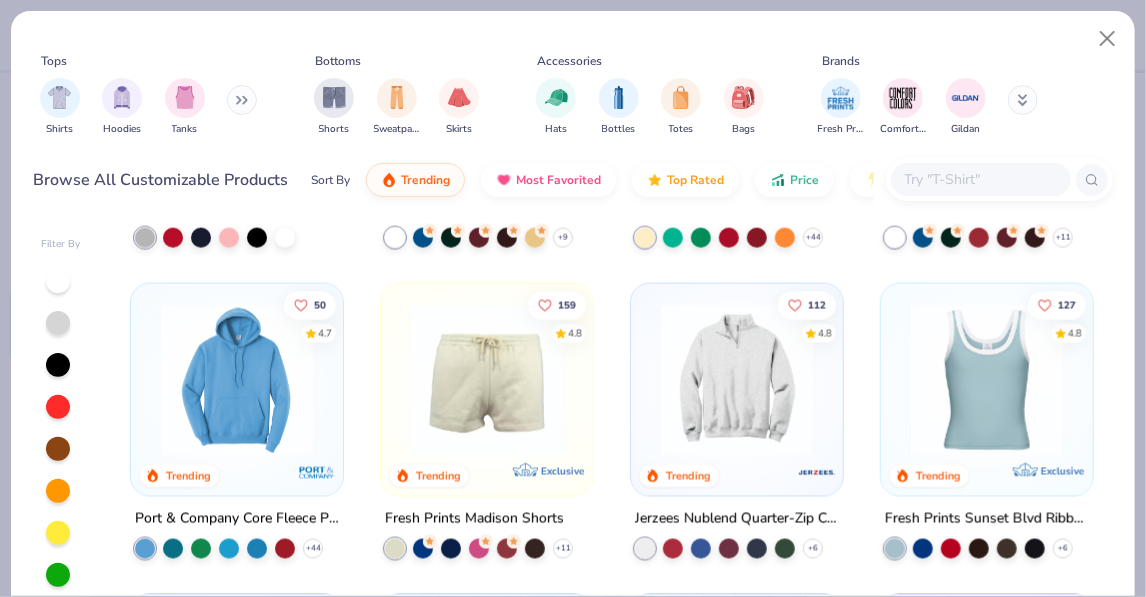
scroll to position [1211, 0]
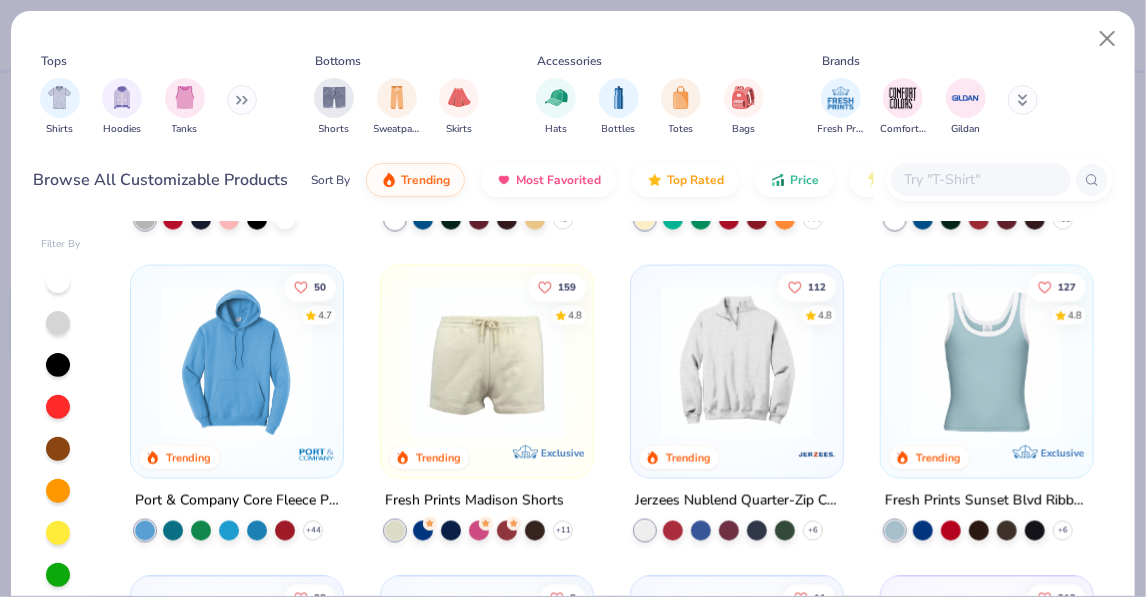
click at [718, 353] on img at bounding box center [737, 362] width 172 height 152
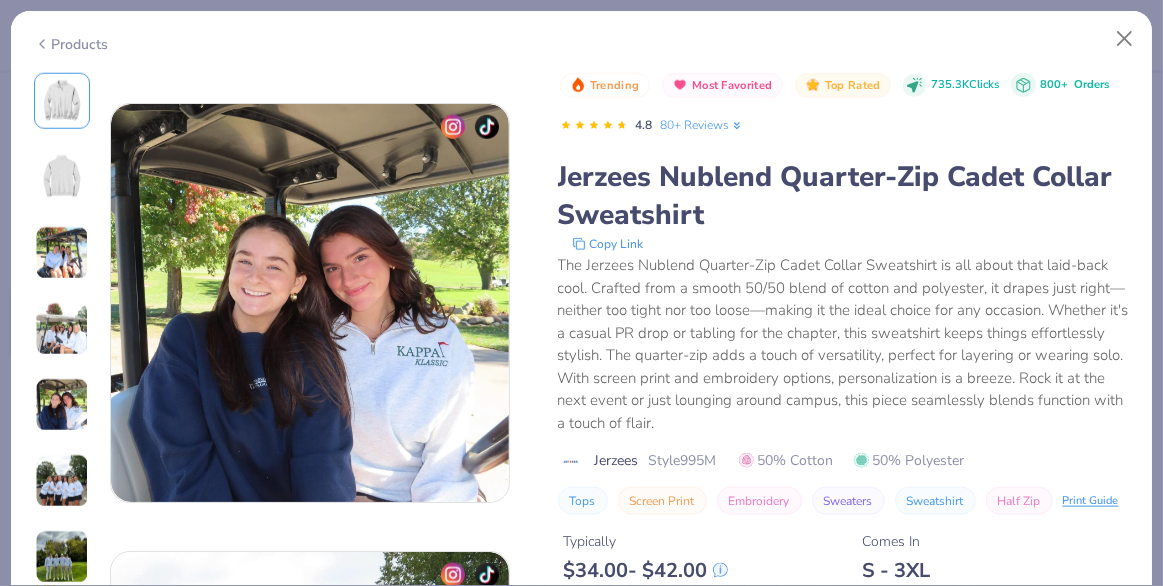
scroll to position [1783, 0]
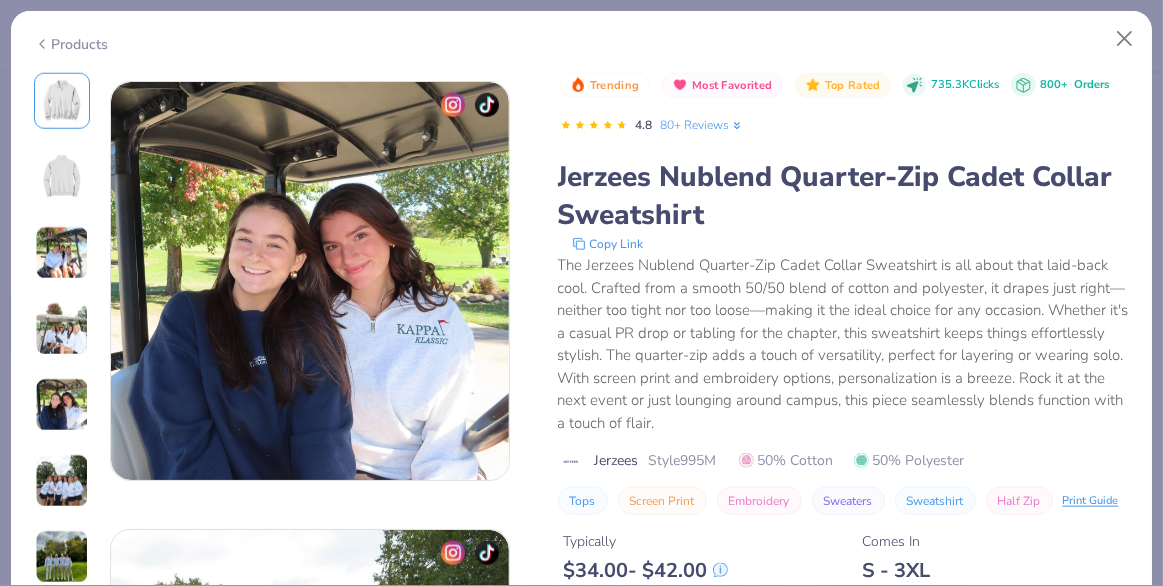
click at [774, 501] on button "Embroidery" at bounding box center [759, 501] width 85 height 28
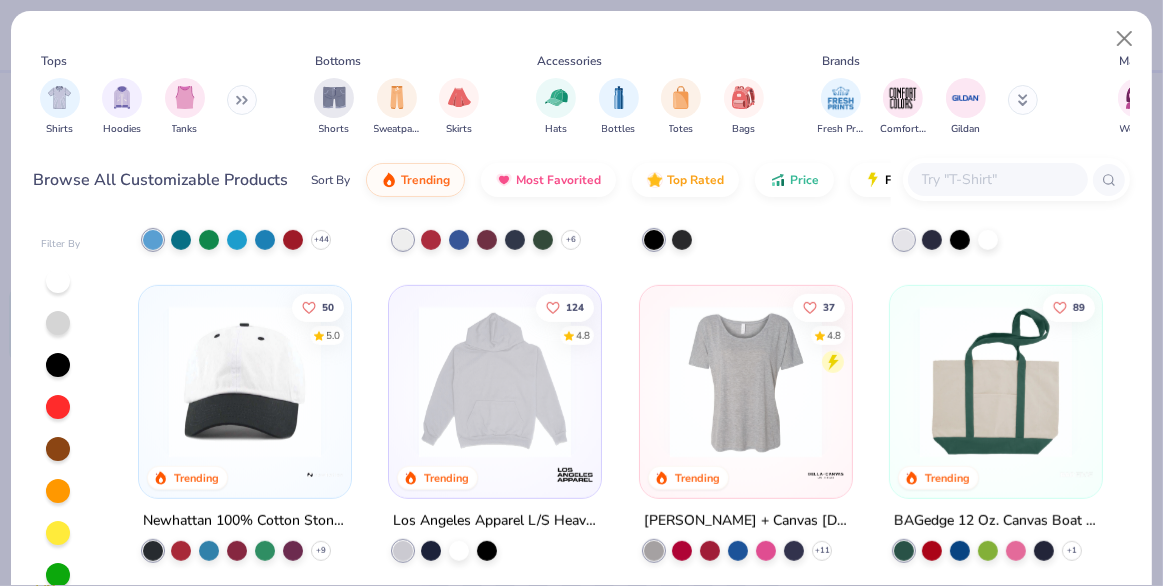
scroll to position [884, 0]
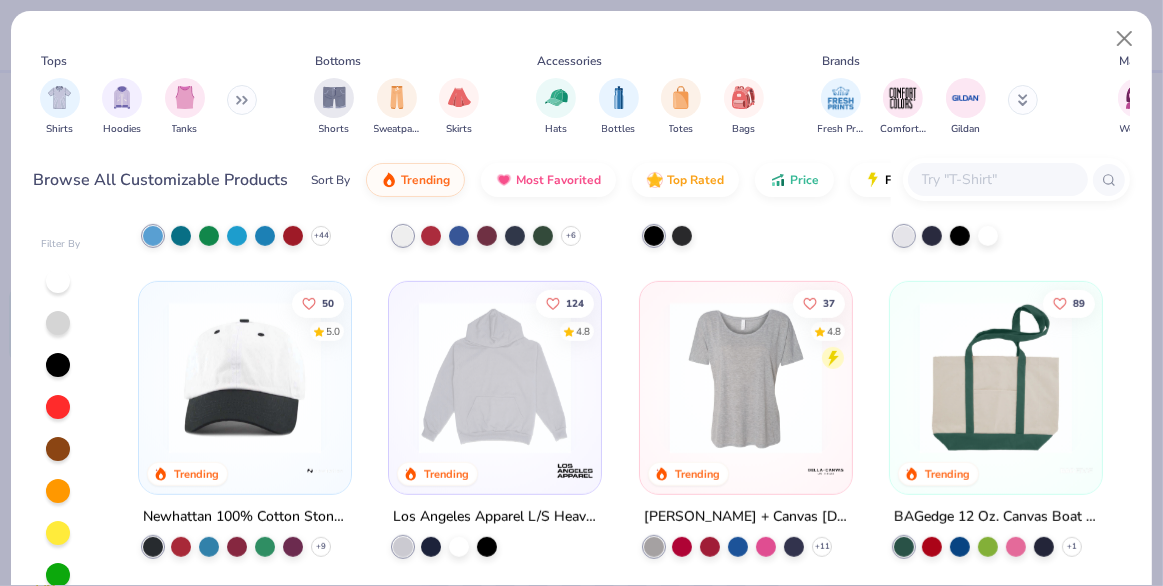
click at [237, 96] on button at bounding box center [242, 100] width 30 height 30
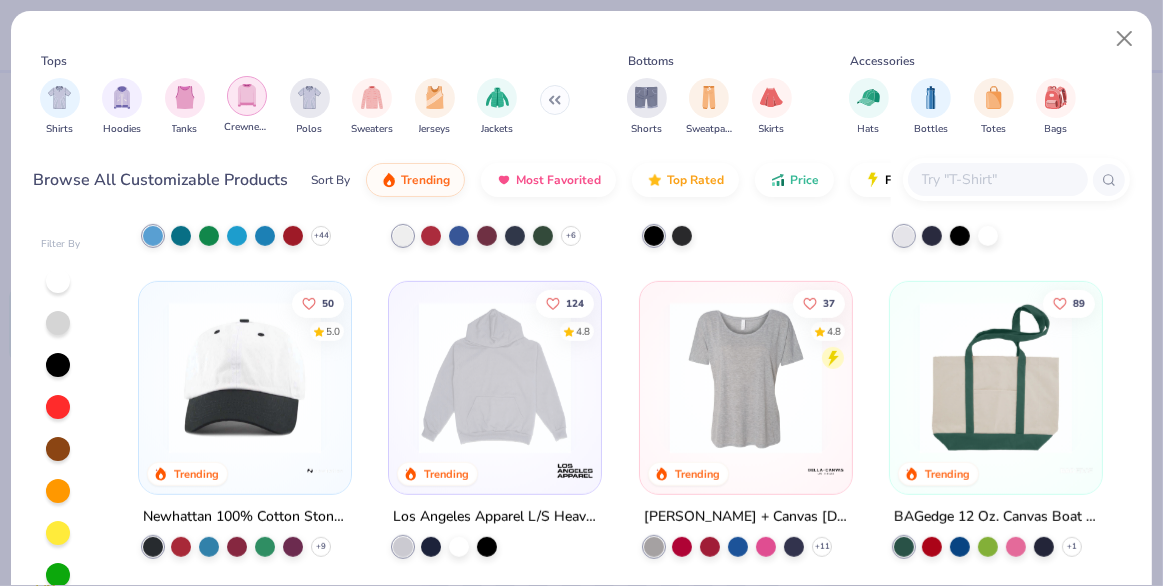
click at [247, 101] on img "filter for Crewnecks" at bounding box center [247, 95] width 22 height 23
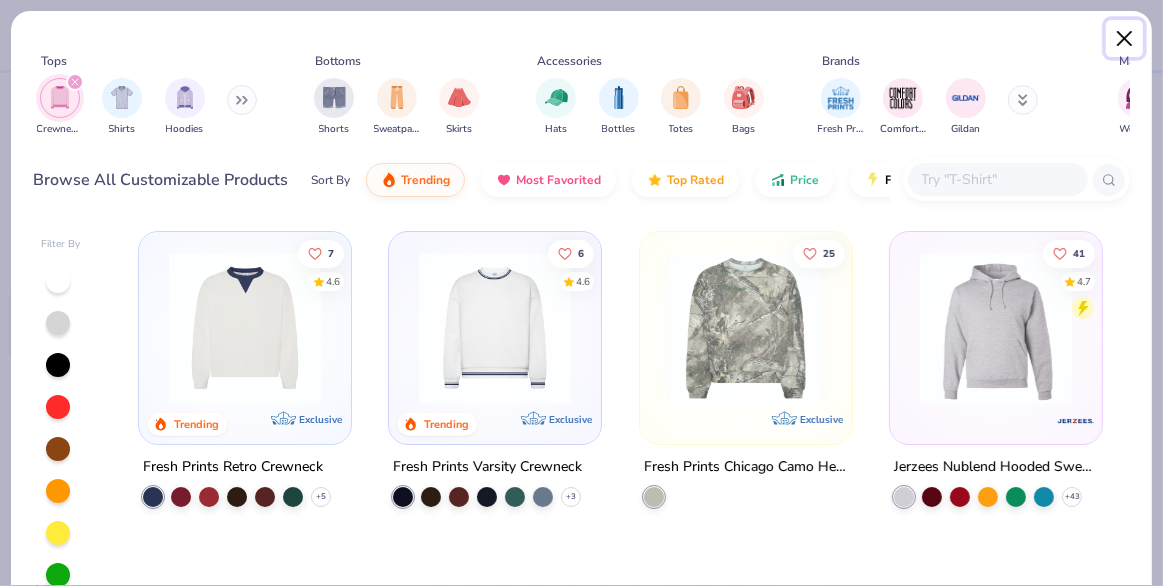
click at [786, 45] on button "Close" at bounding box center [1125, 39] width 38 height 38
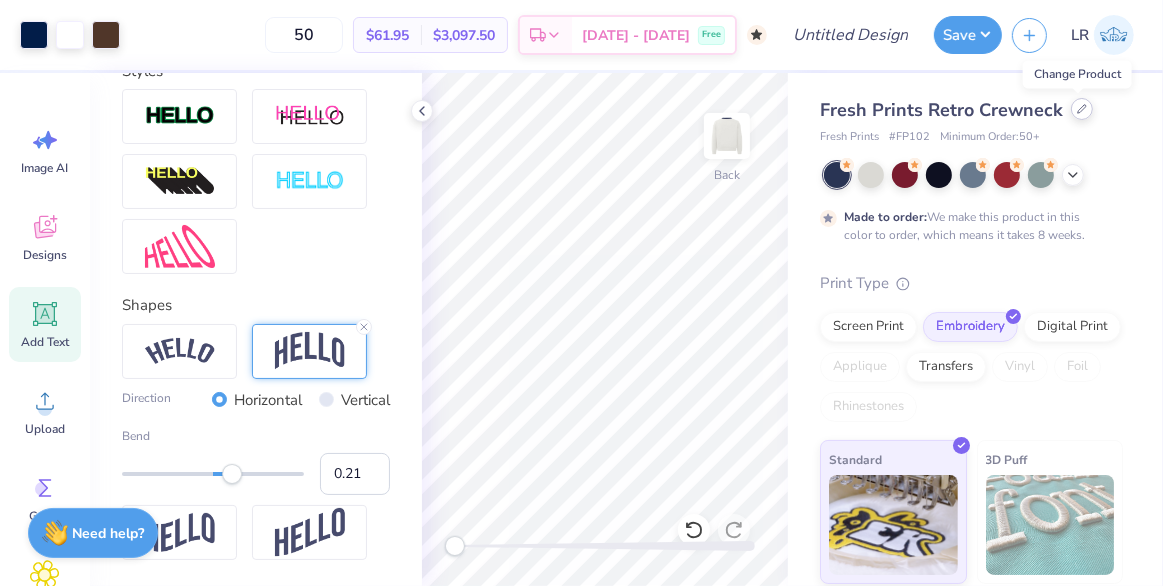
click at [786, 115] on div at bounding box center [1082, 109] width 22 height 22
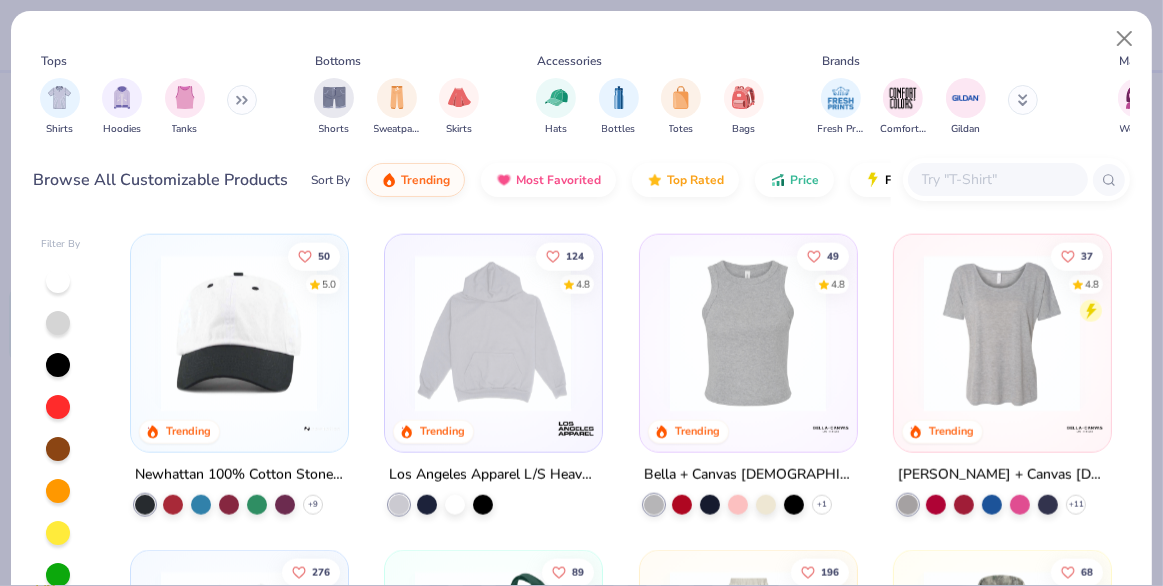
scroll to position [1894, 0]
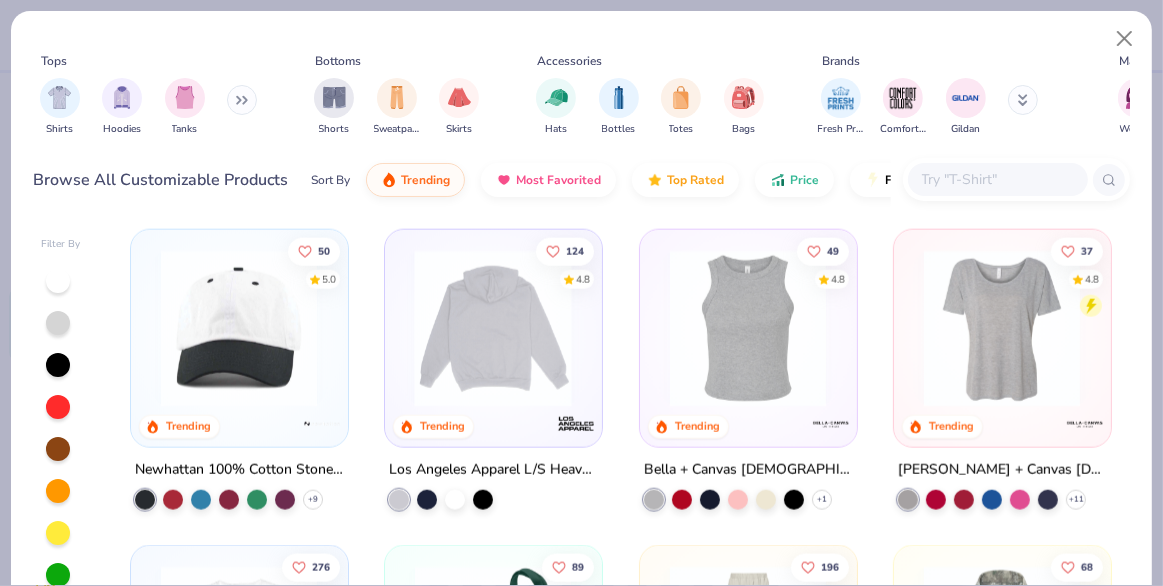
click at [527, 402] on img at bounding box center [493, 328] width 176 height 157
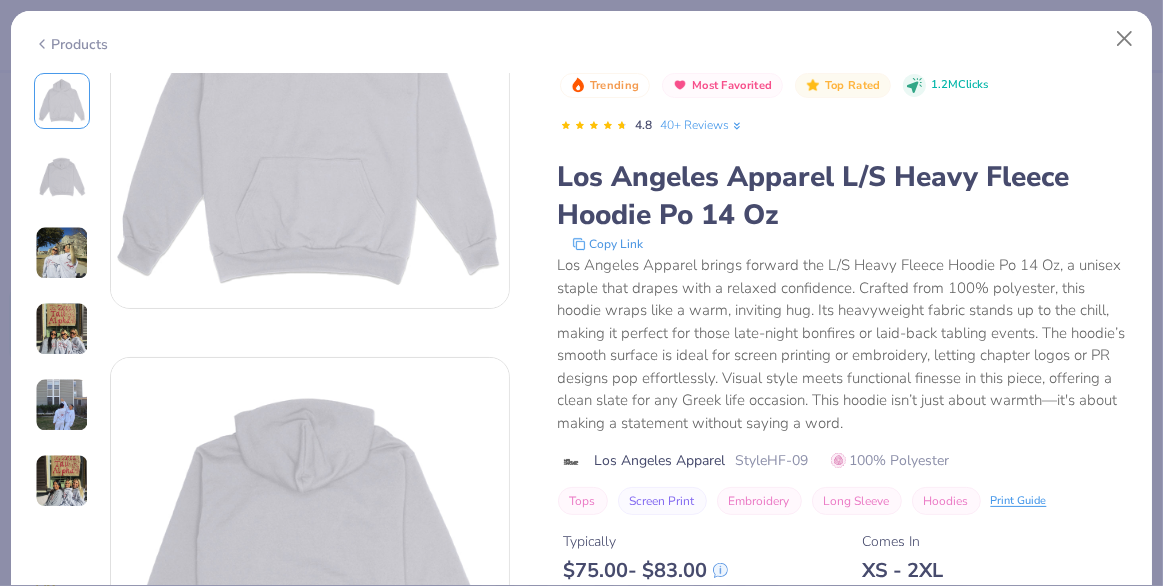
scroll to position [168, 0]
click at [754, 509] on button "Embroidery" at bounding box center [759, 501] width 85 height 28
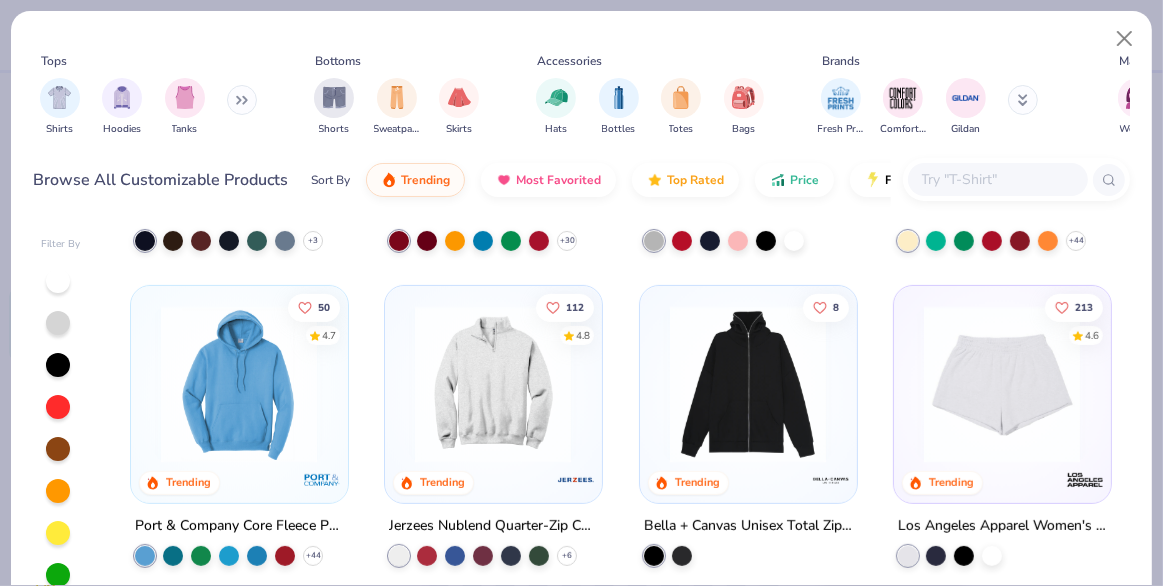
scroll to position [603, 0]
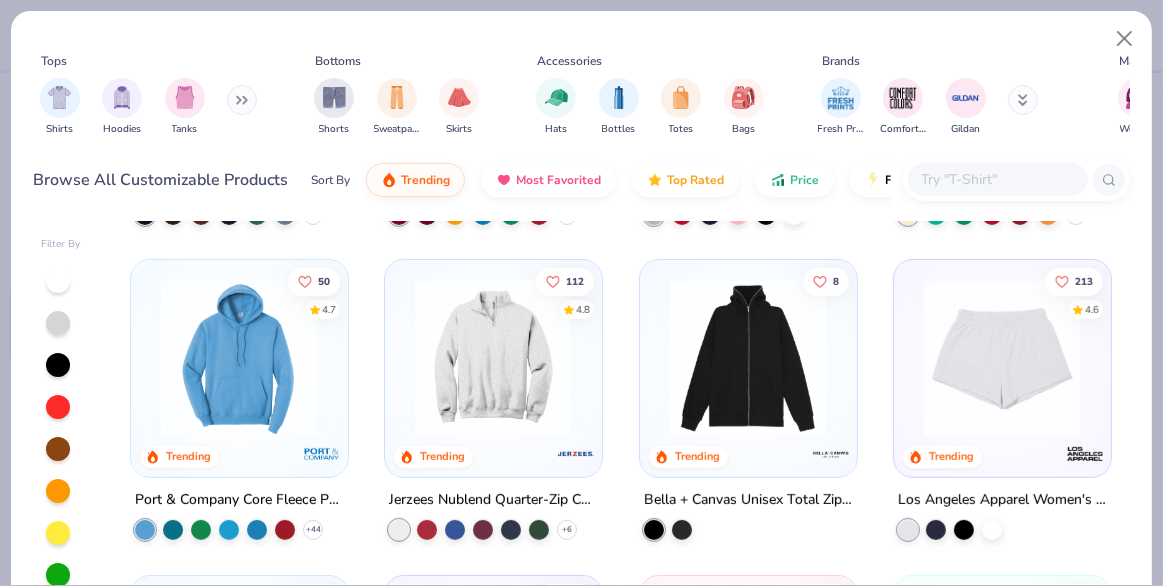
click at [548, 318] on img at bounding box center [493, 358] width 176 height 157
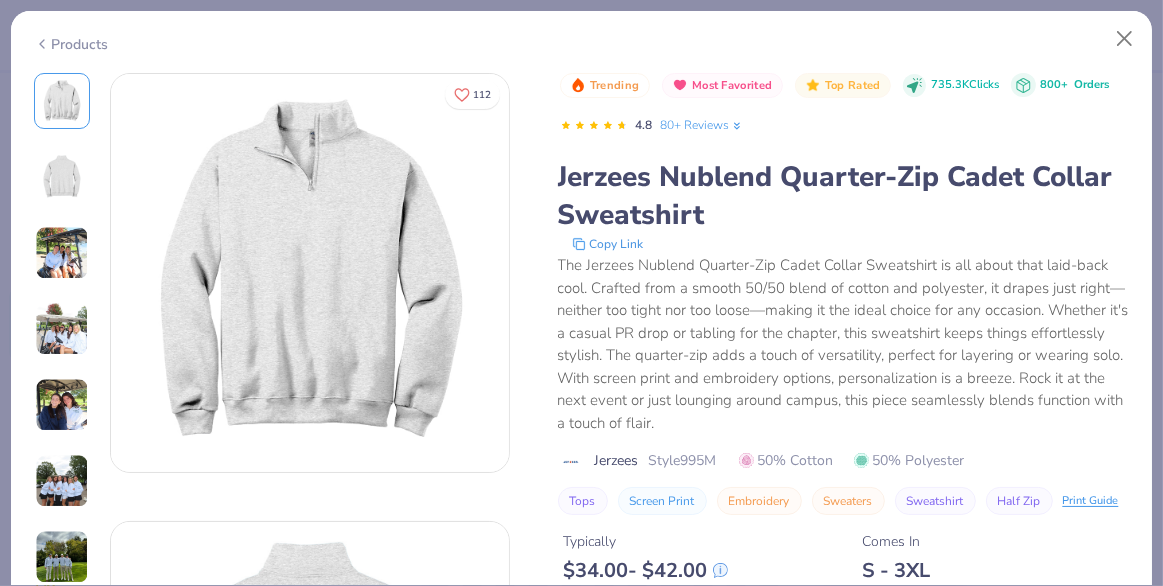
click at [749, 503] on button "Embroidery" at bounding box center [759, 501] width 85 height 28
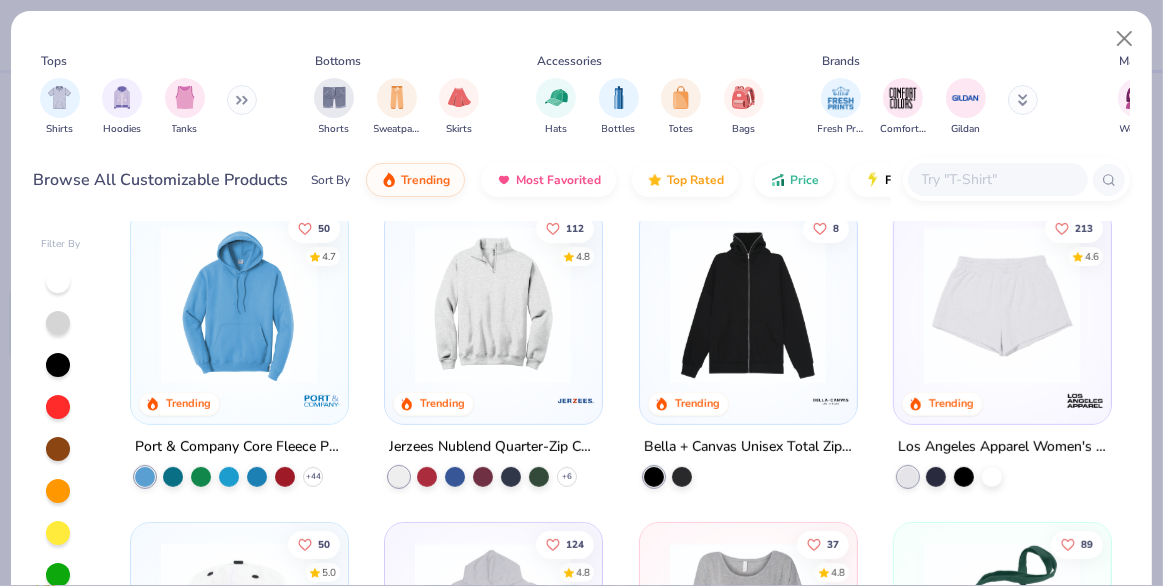
scroll to position [696, 0]
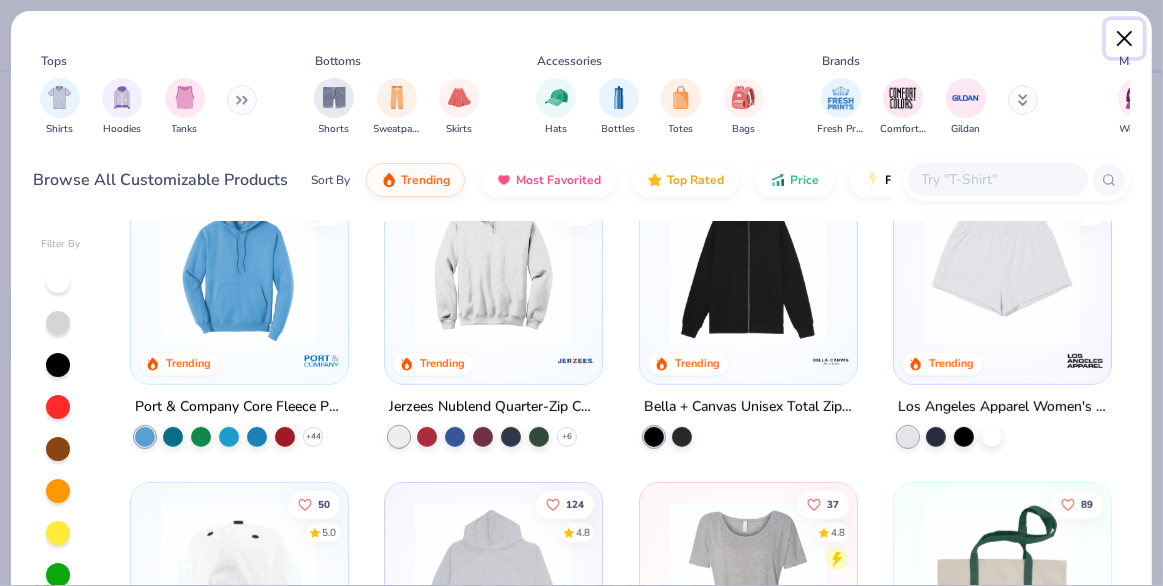
click at [786, 45] on button "Close" at bounding box center [1125, 39] width 38 height 38
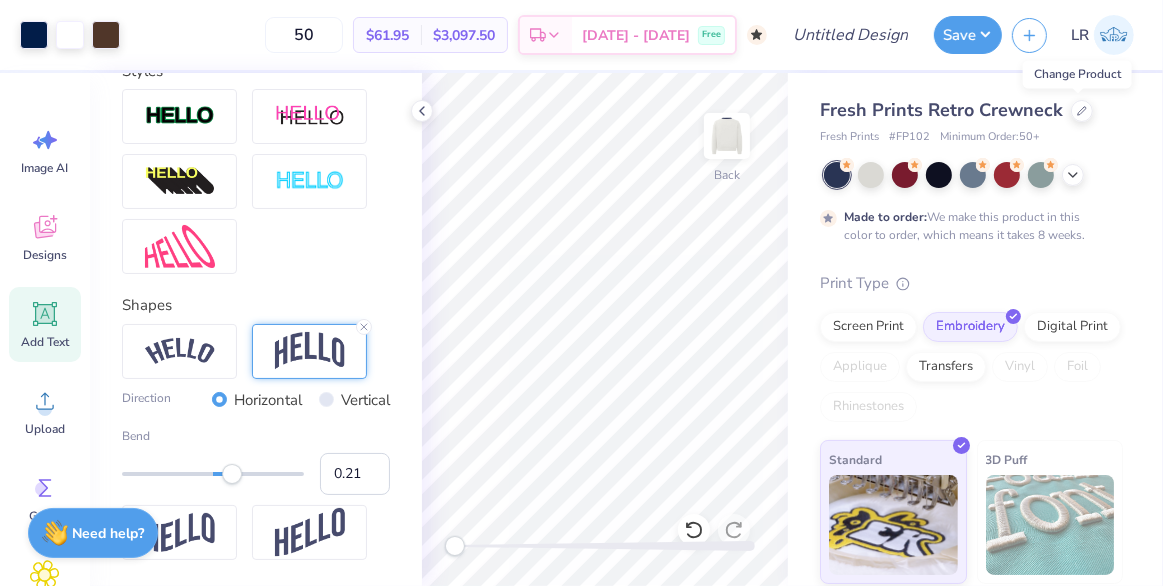
click at [786, 114] on div "Fresh Prints Retro Crewneck Fresh Prints # FP102 Minimum Order: 50 + Made to or…" at bounding box center [975, 405] width 375 height 665
